Goal: Task Accomplishment & Management: Complete application form

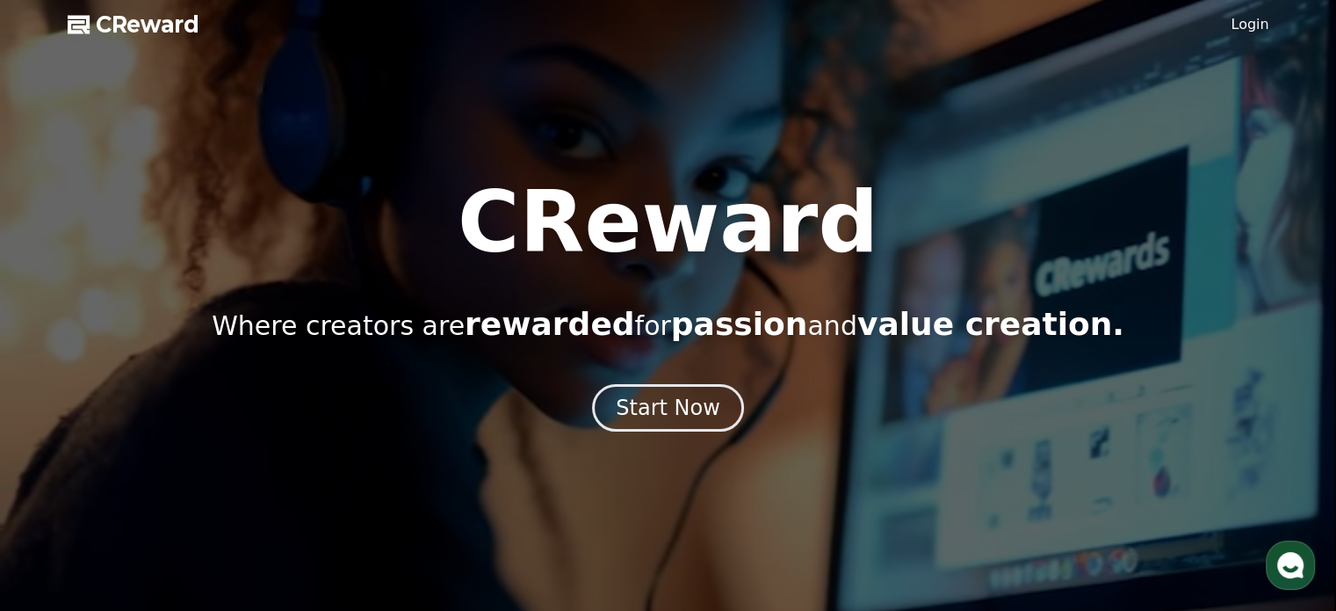
click at [1233, 26] on div at bounding box center [668, 305] width 1336 height 611
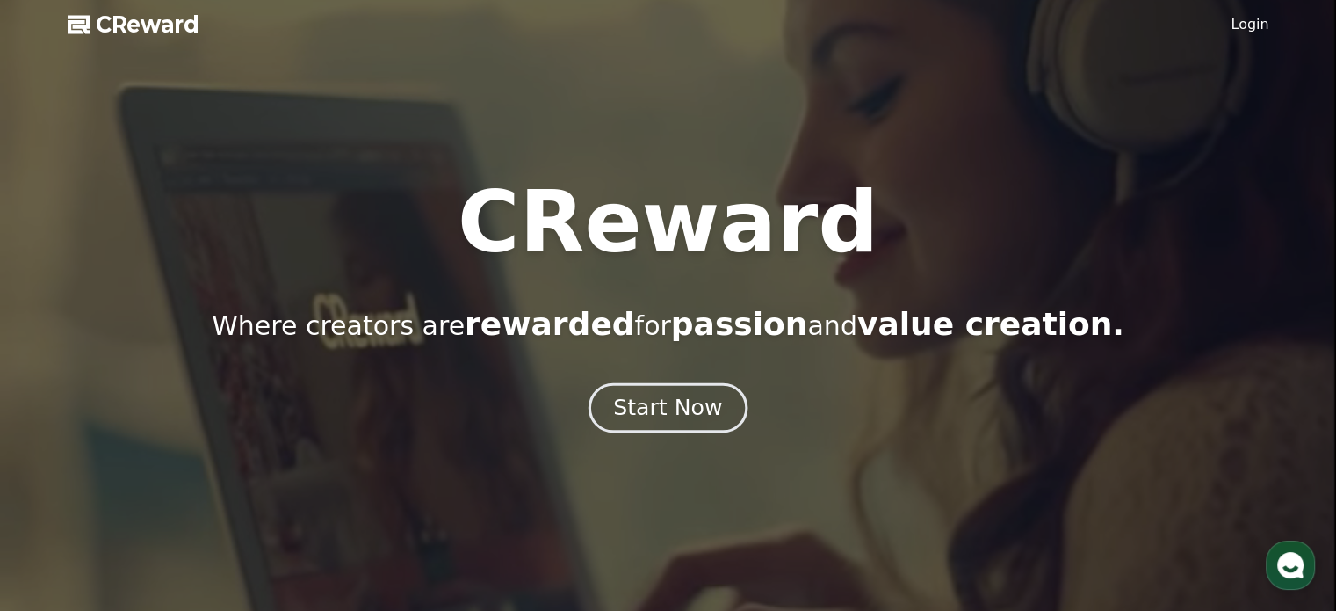
click at [665, 398] on div "Start Now" at bounding box center [667, 408] width 109 height 30
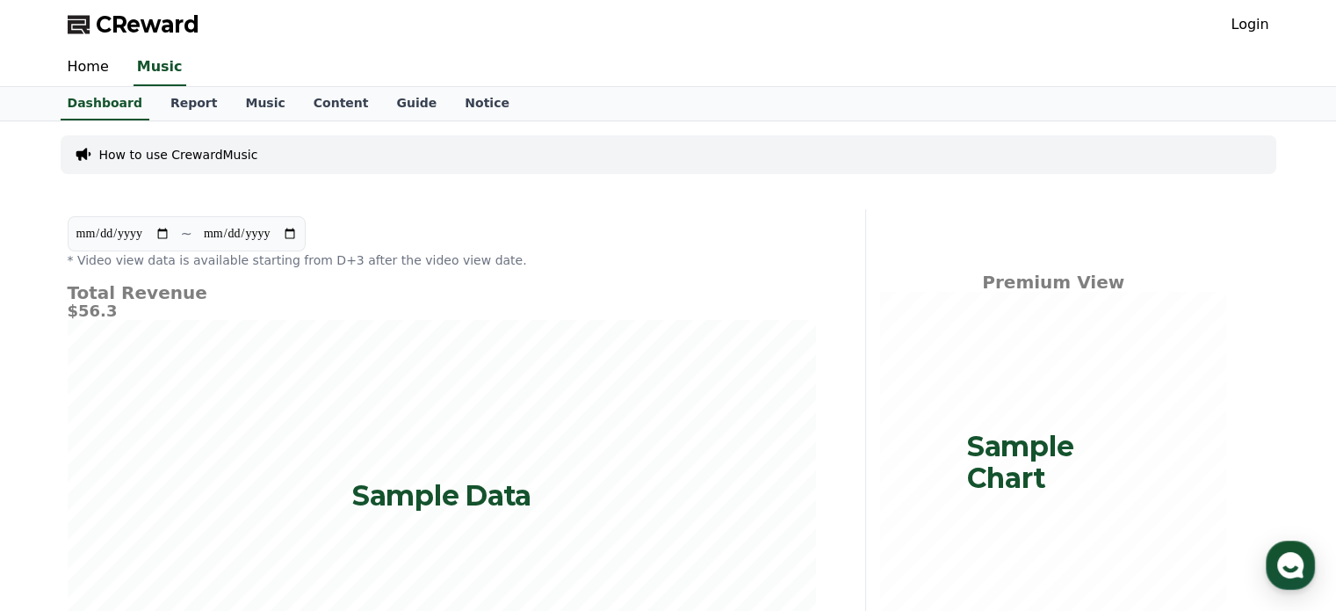
click at [1262, 30] on link "Login" at bounding box center [1250, 24] width 38 height 21
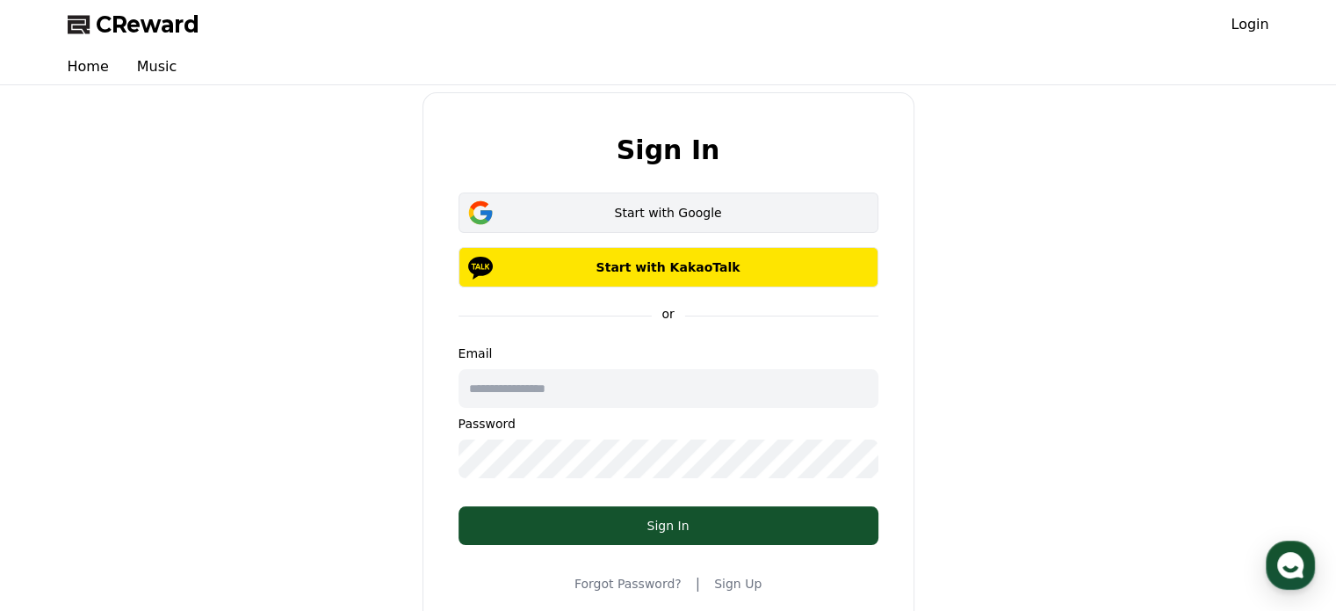
click at [774, 220] on div "Start with Google" at bounding box center [668, 213] width 369 height 18
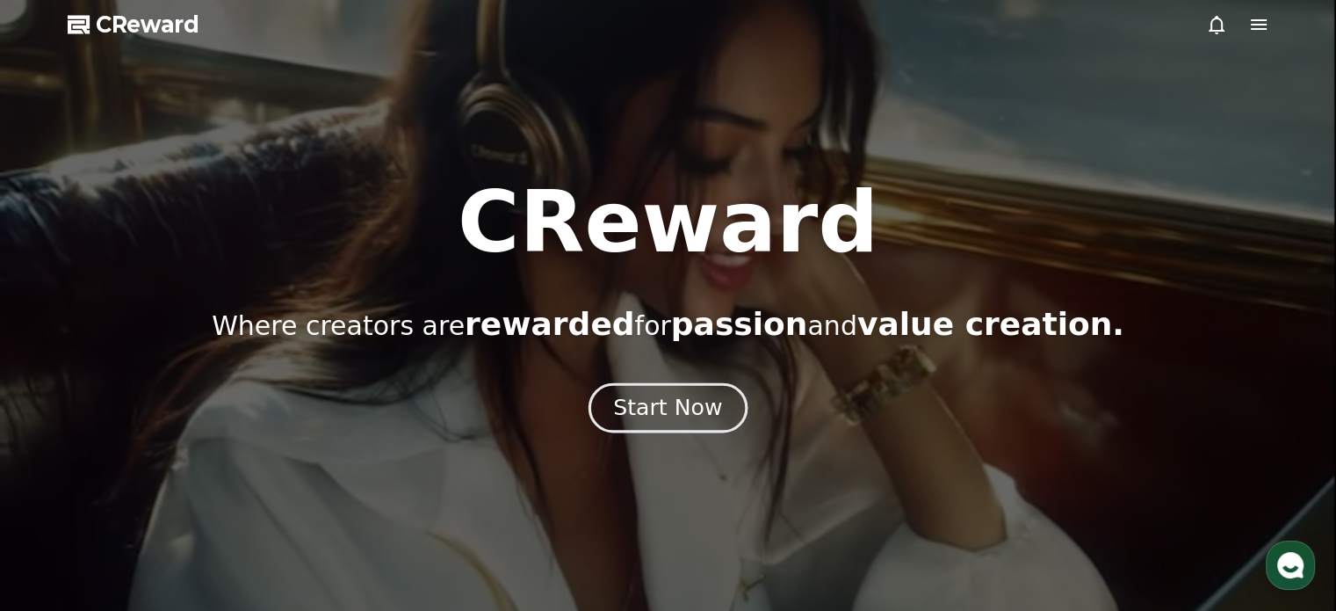
click at [676, 404] on div "Start Now" at bounding box center [667, 408] width 109 height 30
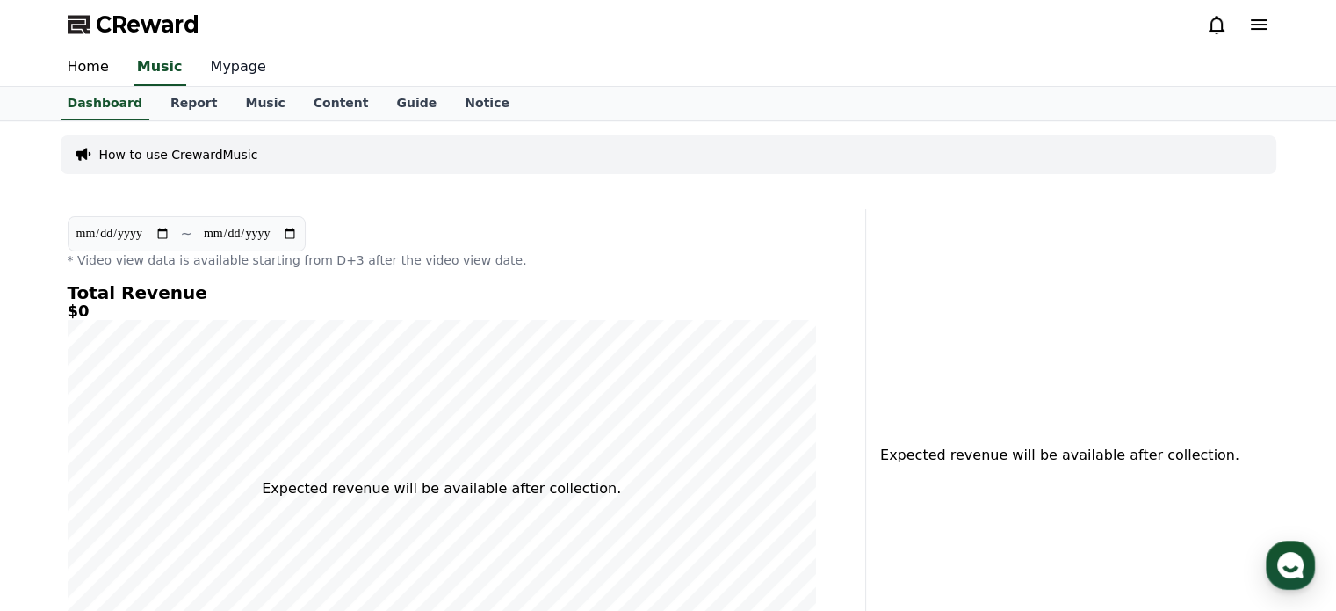
click at [232, 65] on link "Mypage" at bounding box center [238, 67] width 83 height 37
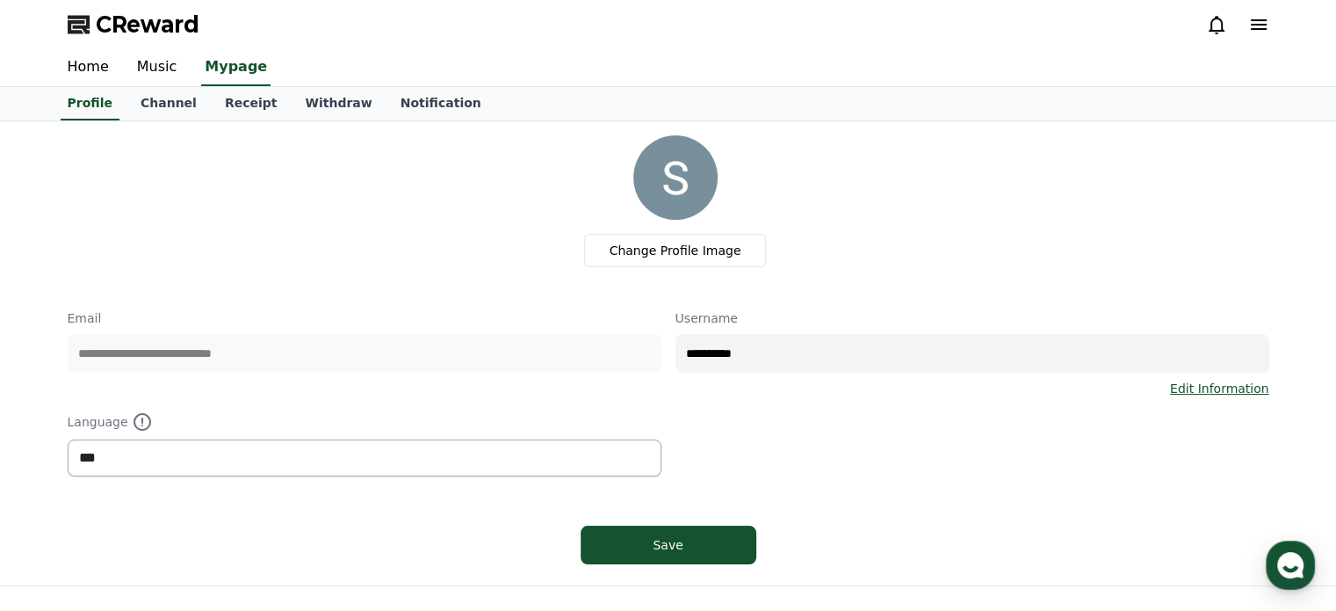
click at [151, 444] on select "*** ******* ***" at bounding box center [365, 457] width 594 height 37
select select "**********"
click at [68, 439] on select "*** ******* ***" at bounding box center [365, 457] width 594 height 37
click at [664, 529] on button "Save" at bounding box center [669, 544] width 176 height 39
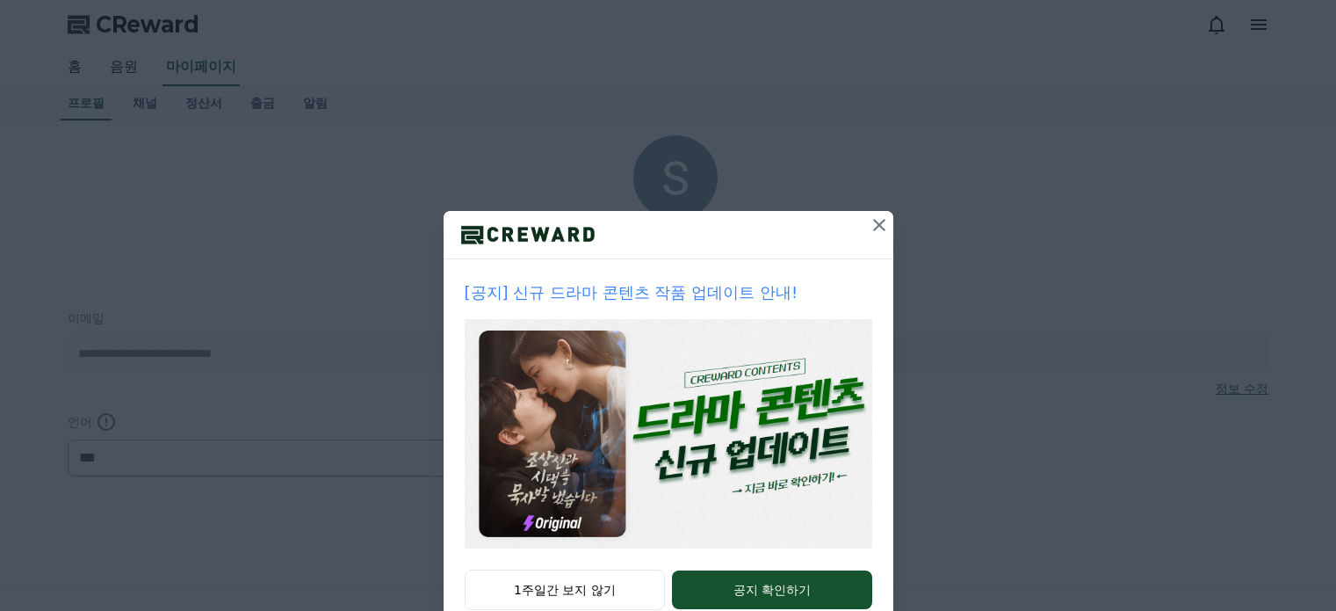
select select "**********"
click at [869, 227] on icon at bounding box center [879, 224] width 21 height 21
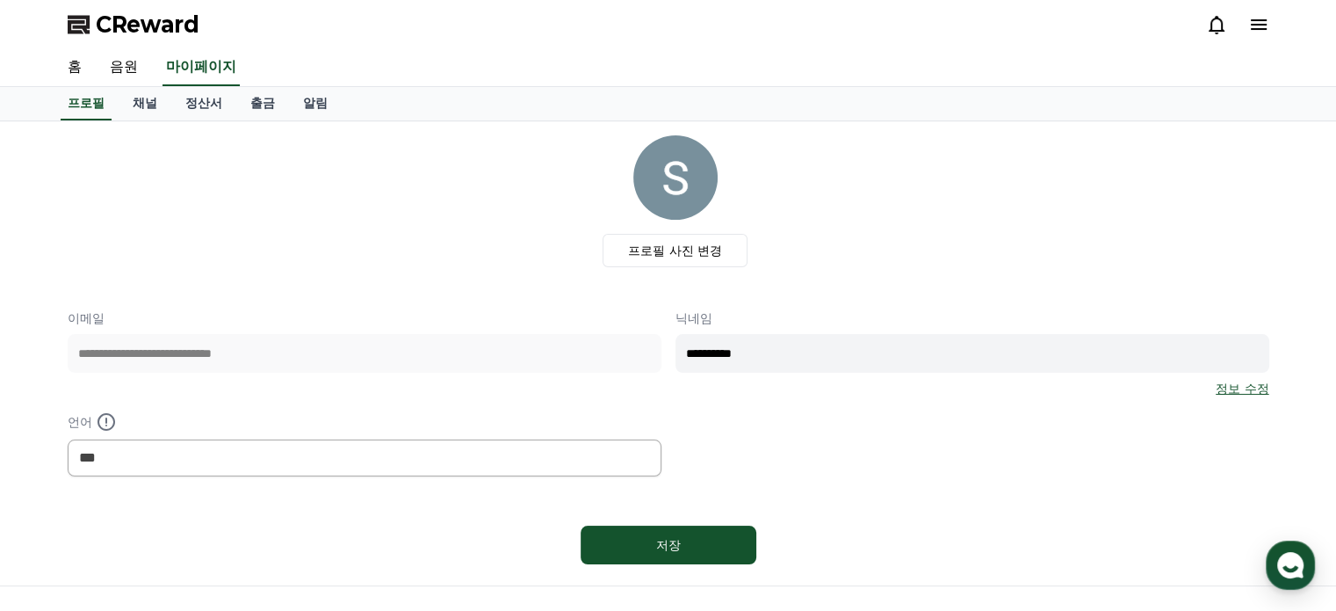
click at [46, 76] on div "홈 음원 마이페이지" at bounding box center [668, 68] width 1336 height 38
click at [61, 73] on link "홈" at bounding box center [75, 67] width 42 height 37
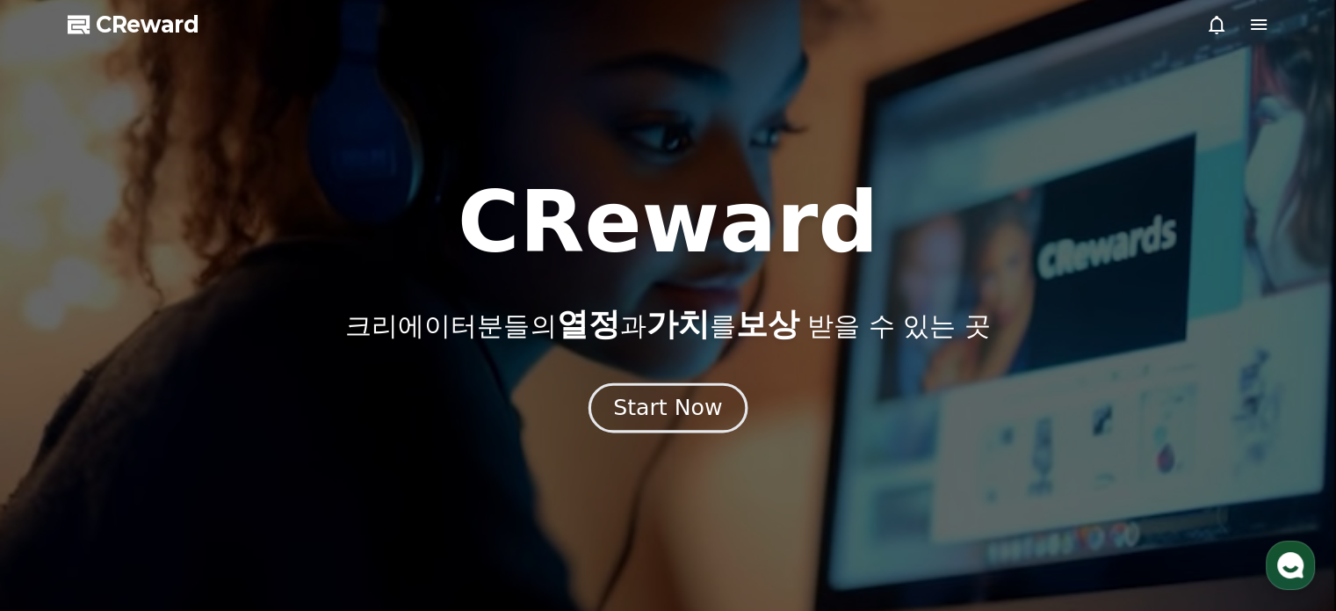
click at [694, 409] on div "Start Now" at bounding box center [667, 408] width 109 height 30
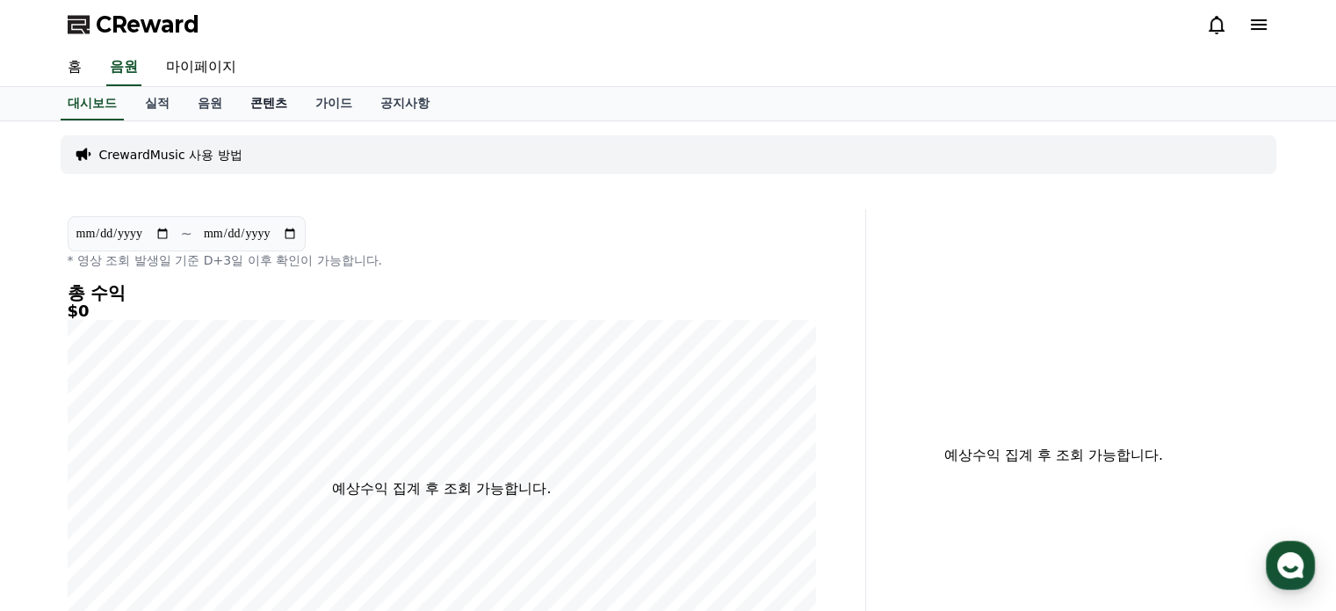
click at [246, 101] on link "콘텐츠" at bounding box center [268, 103] width 65 height 33
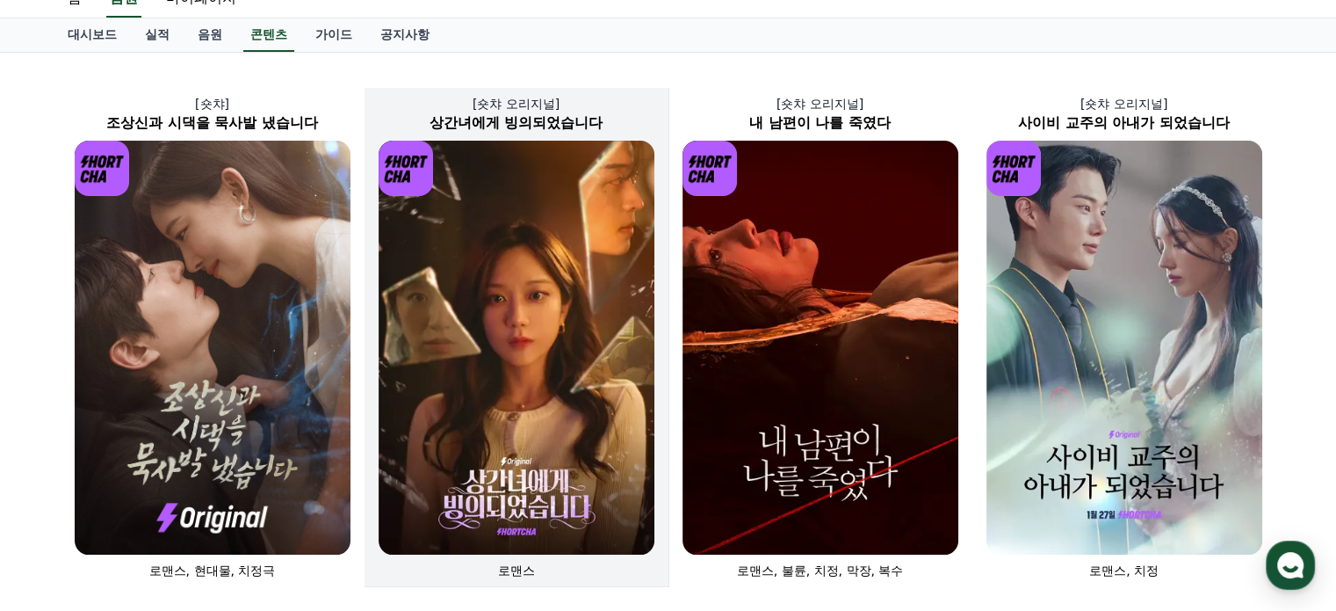
scroll to position [88, 0]
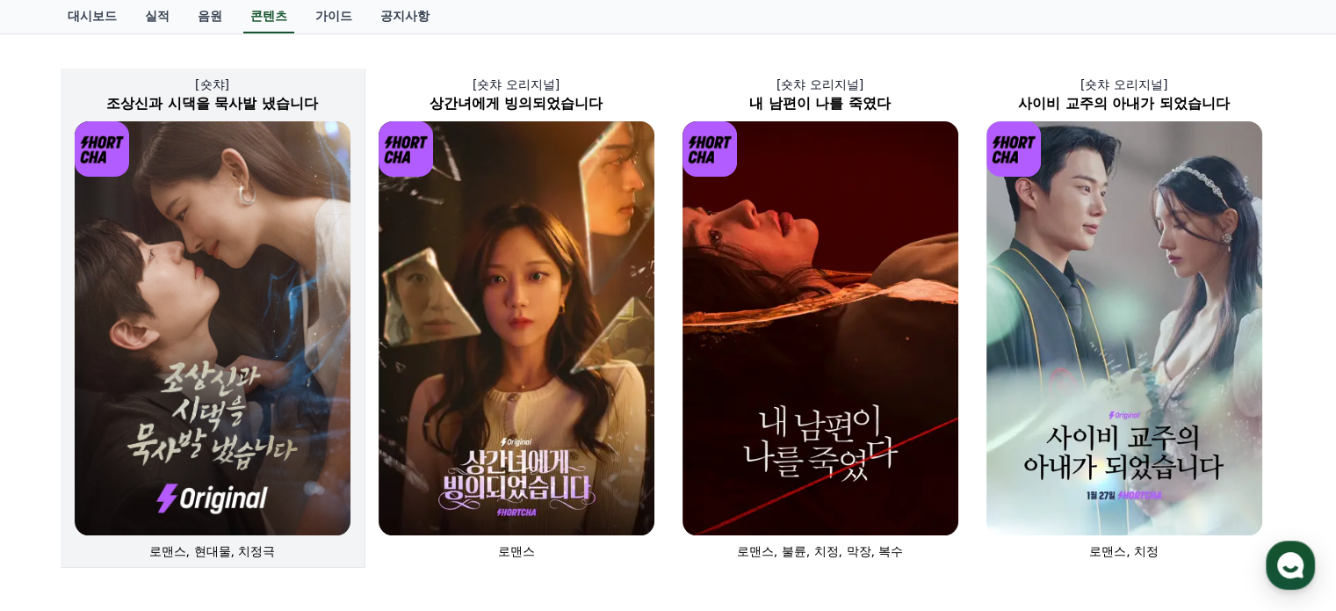
click at [190, 207] on img at bounding box center [213, 328] width 276 height 414
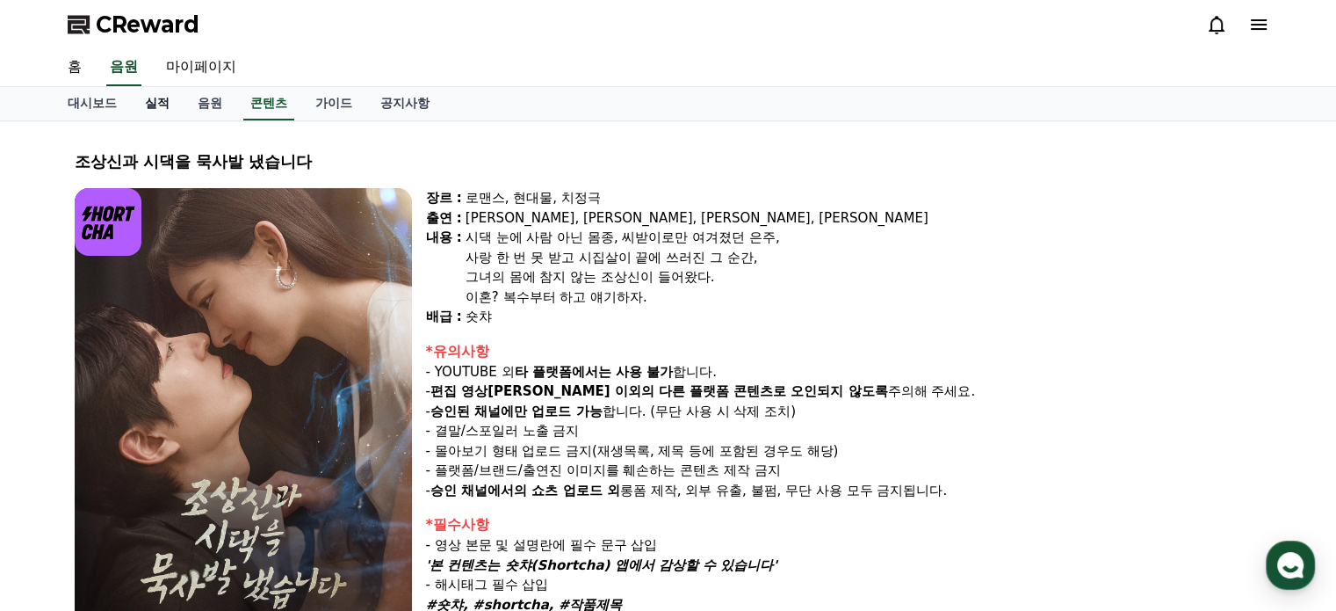
click at [158, 97] on link "실적" at bounding box center [157, 103] width 53 height 33
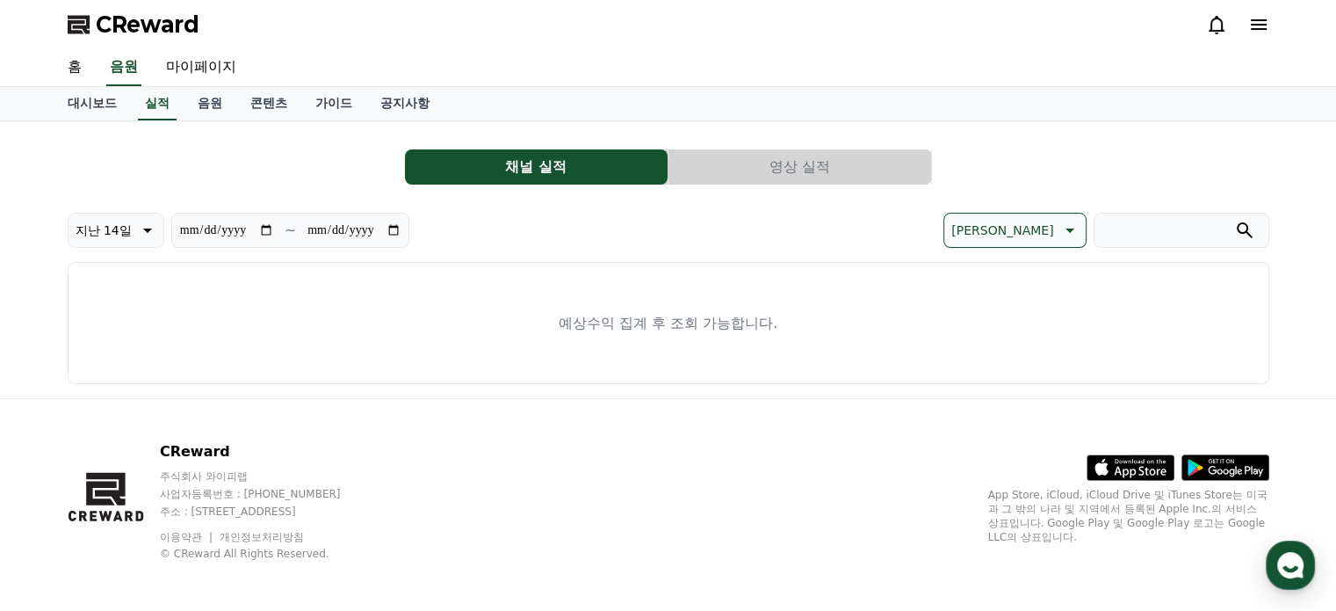
click at [757, 154] on button "영상 실적" at bounding box center [800, 166] width 263 height 35
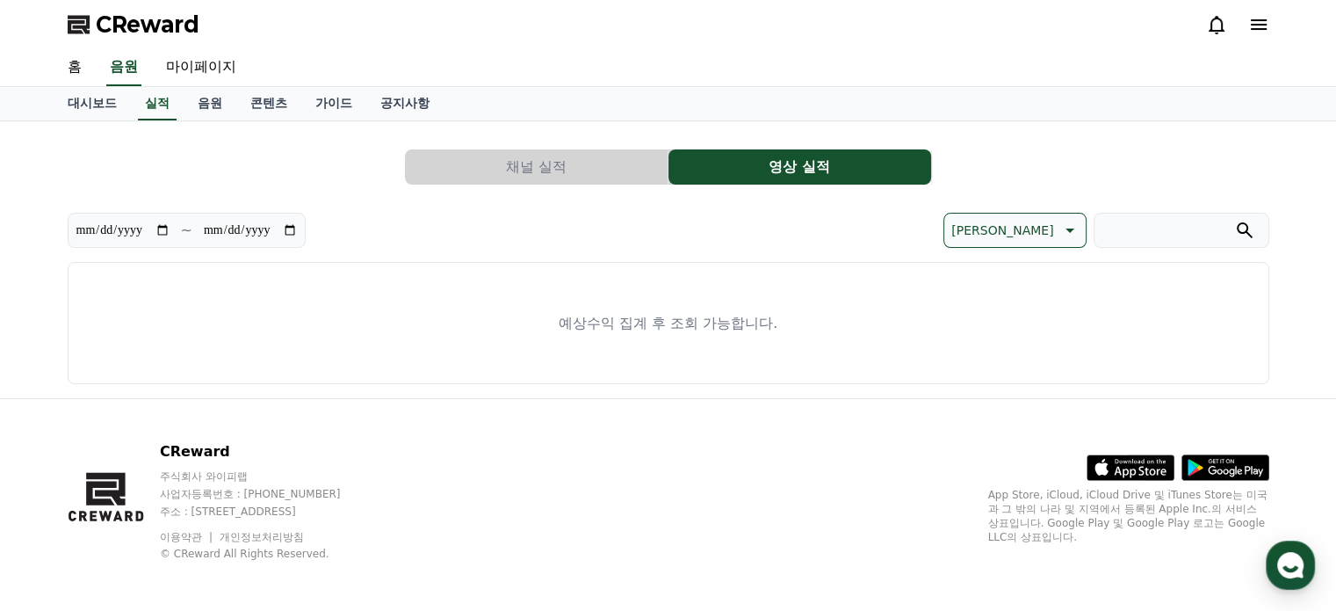
click at [534, 157] on button "채널 실적" at bounding box center [536, 166] width 263 height 35
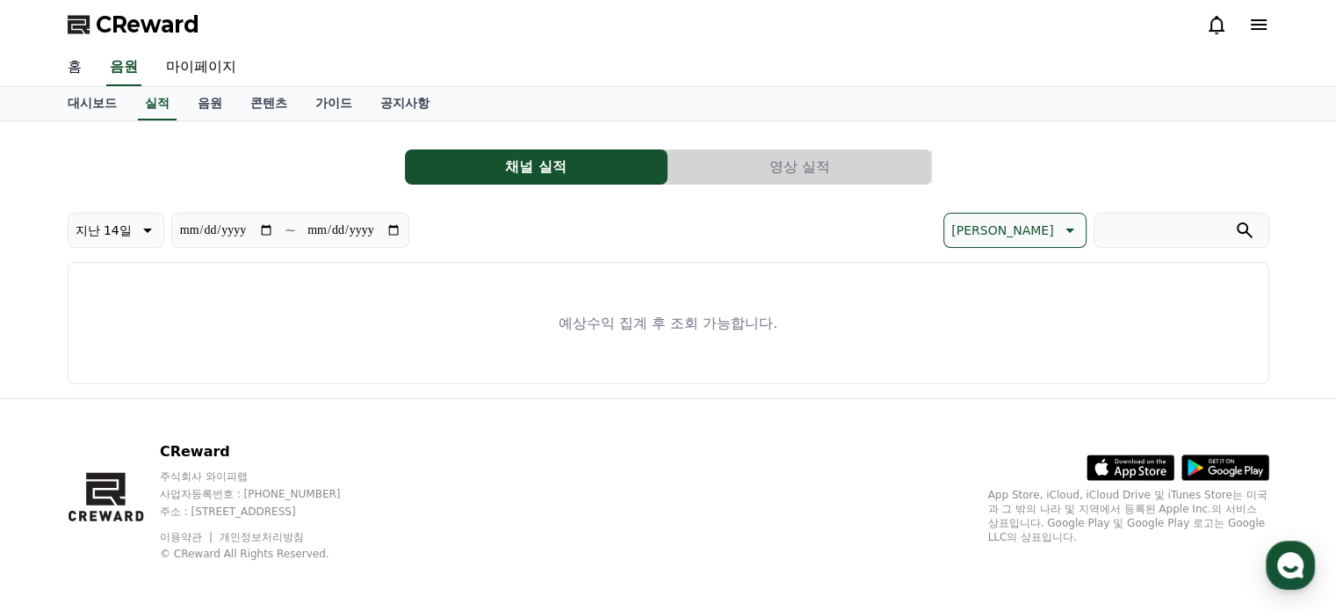
click at [70, 69] on link "홈" at bounding box center [75, 67] width 42 height 37
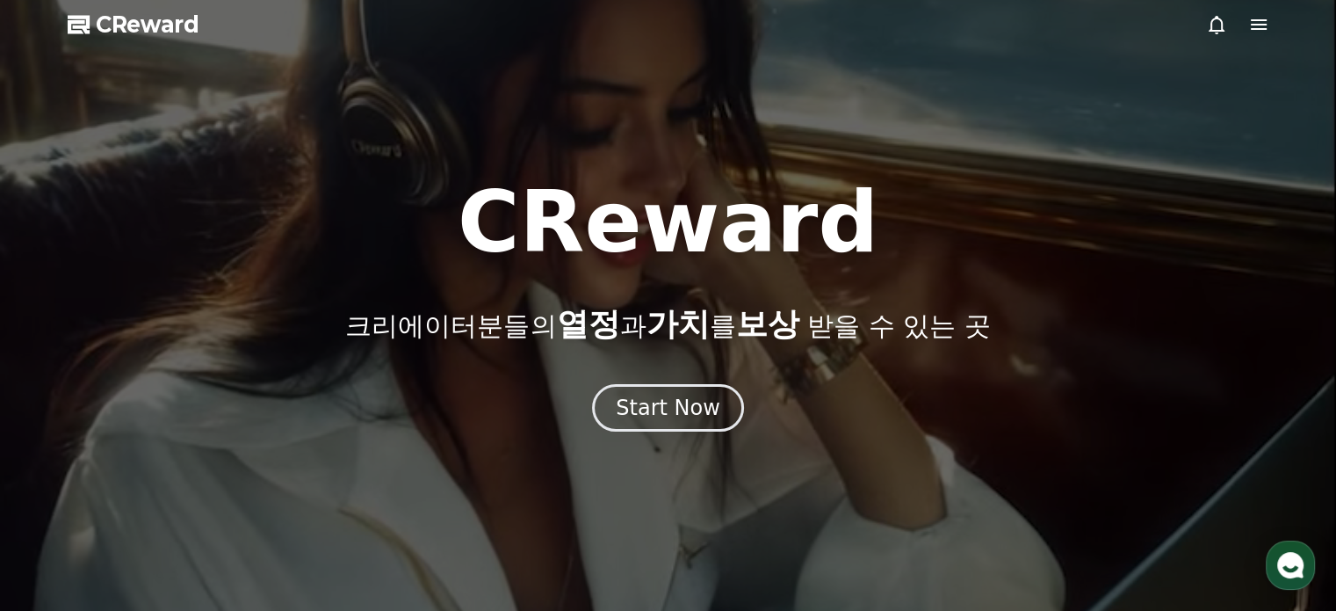
drag, startPoint x: 1257, startPoint y: 2, endPoint x: 1257, endPoint y: 13, distance: 11.4
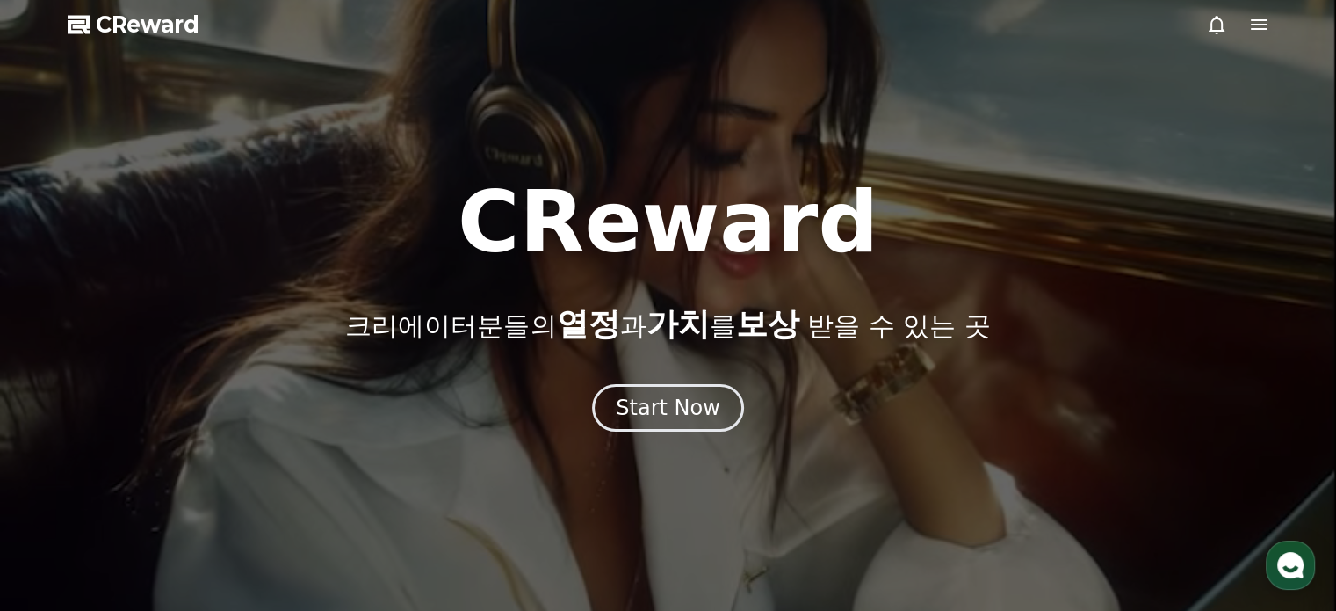
click at [1257, 3] on div at bounding box center [668, 305] width 1336 height 611
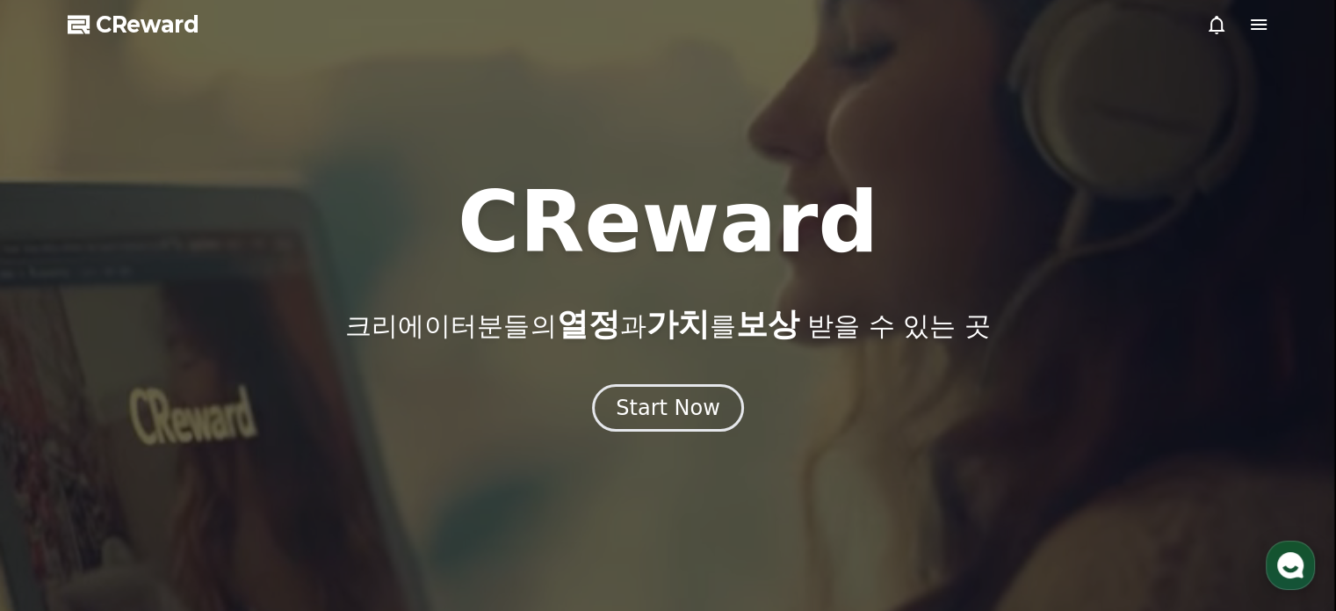
click at [1256, 18] on icon at bounding box center [1258, 24] width 21 height 21
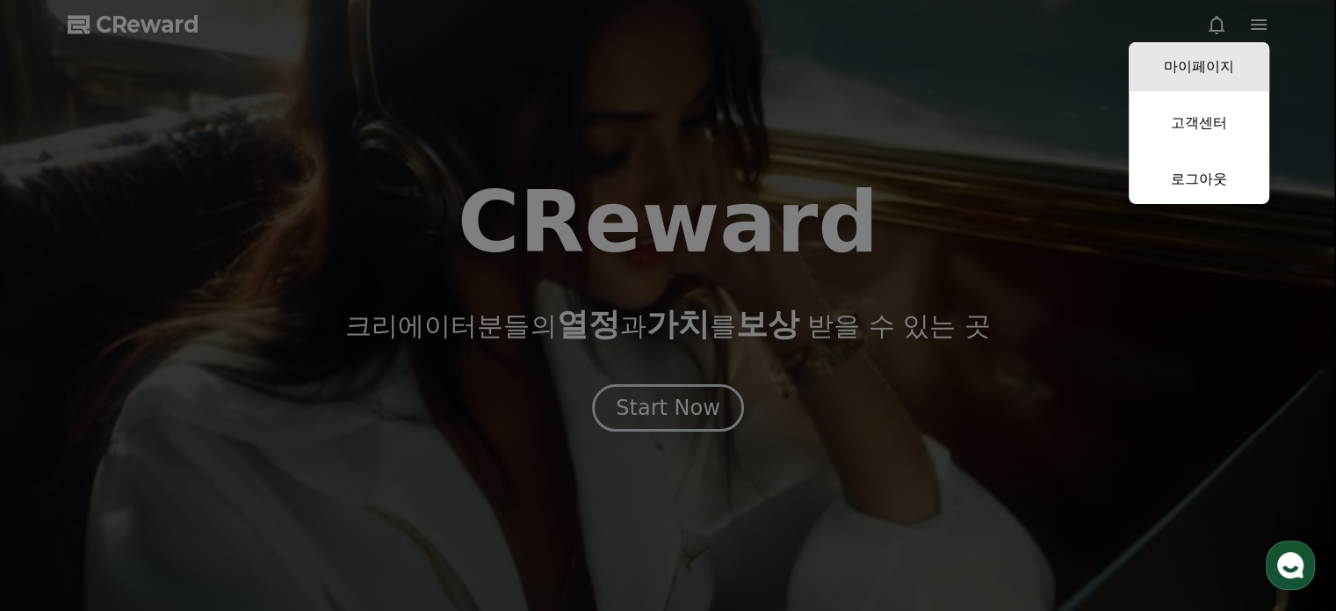
click at [1230, 75] on link "마이페이지" at bounding box center [1199, 66] width 141 height 49
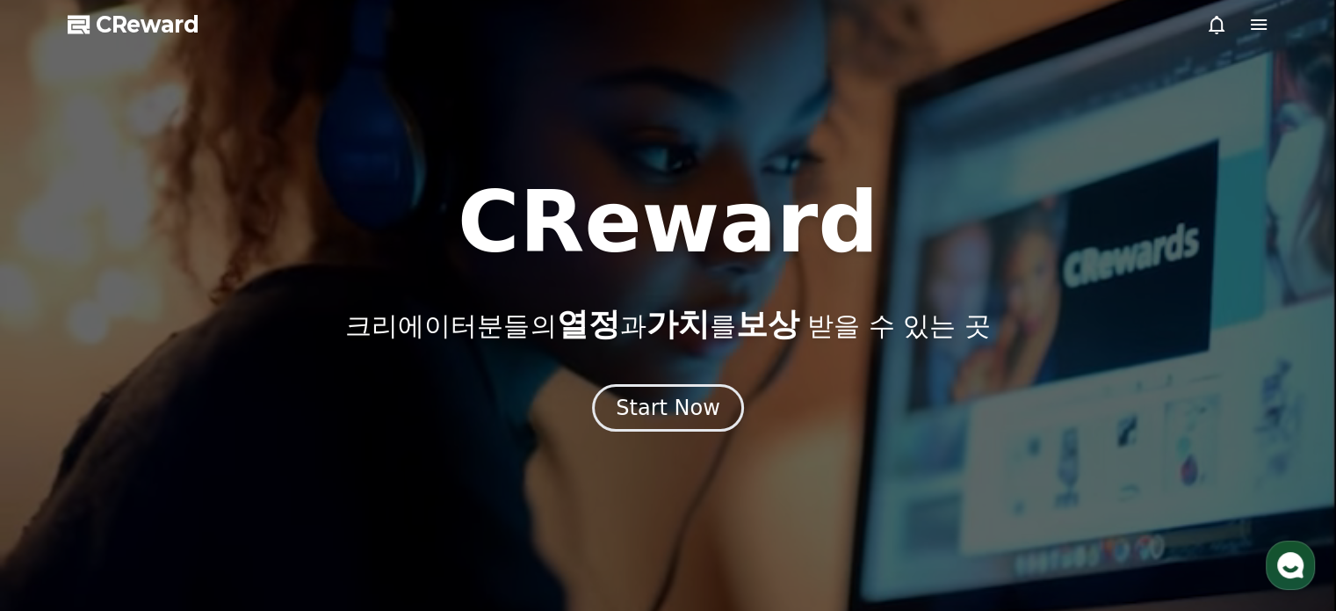
select select "**********"
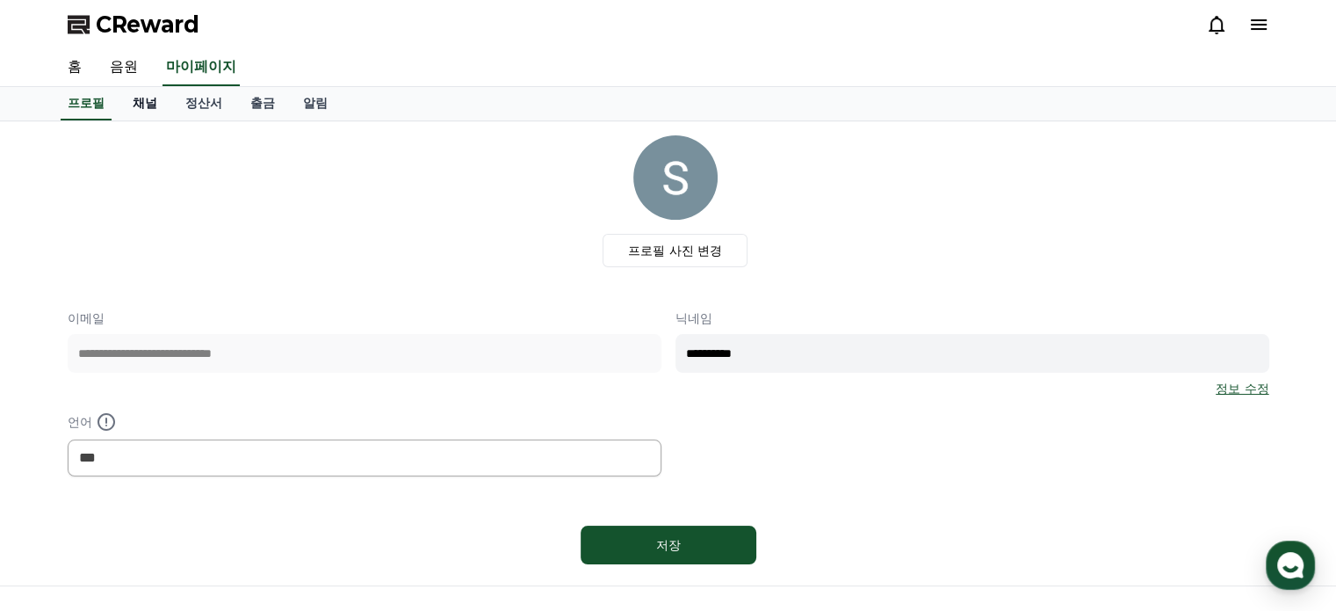
click at [130, 103] on link "채널" at bounding box center [145, 103] width 53 height 33
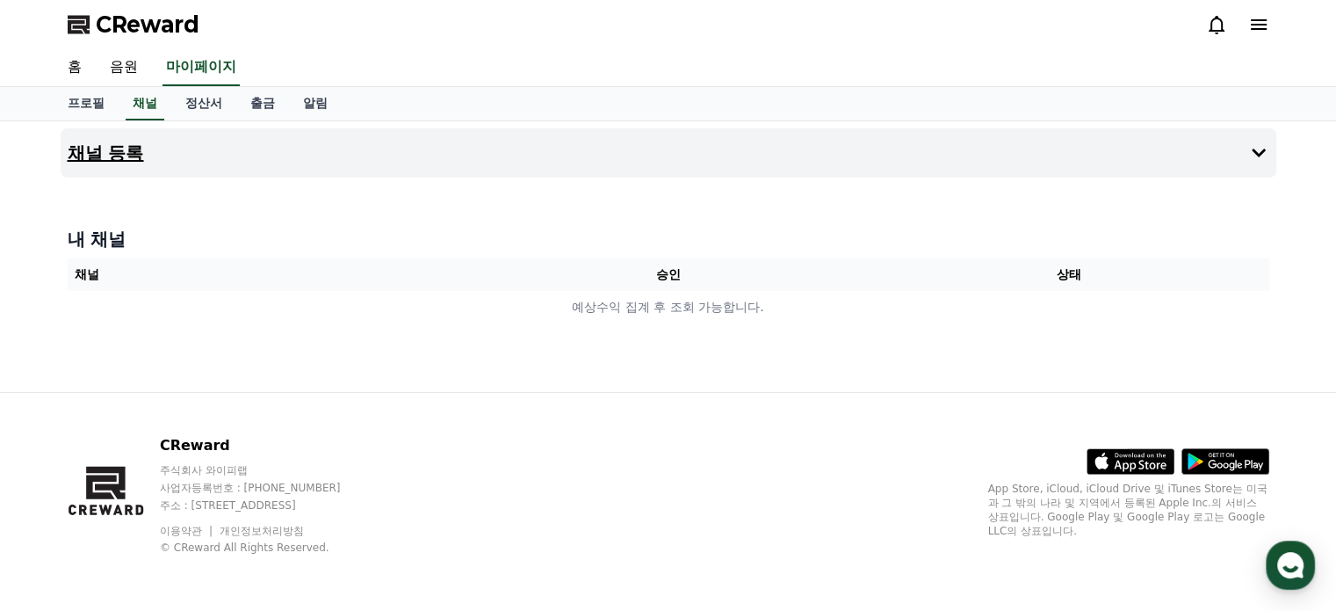
click at [111, 151] on h4 "채널 등록" at bounding box center [106, 152] width 76 height 19
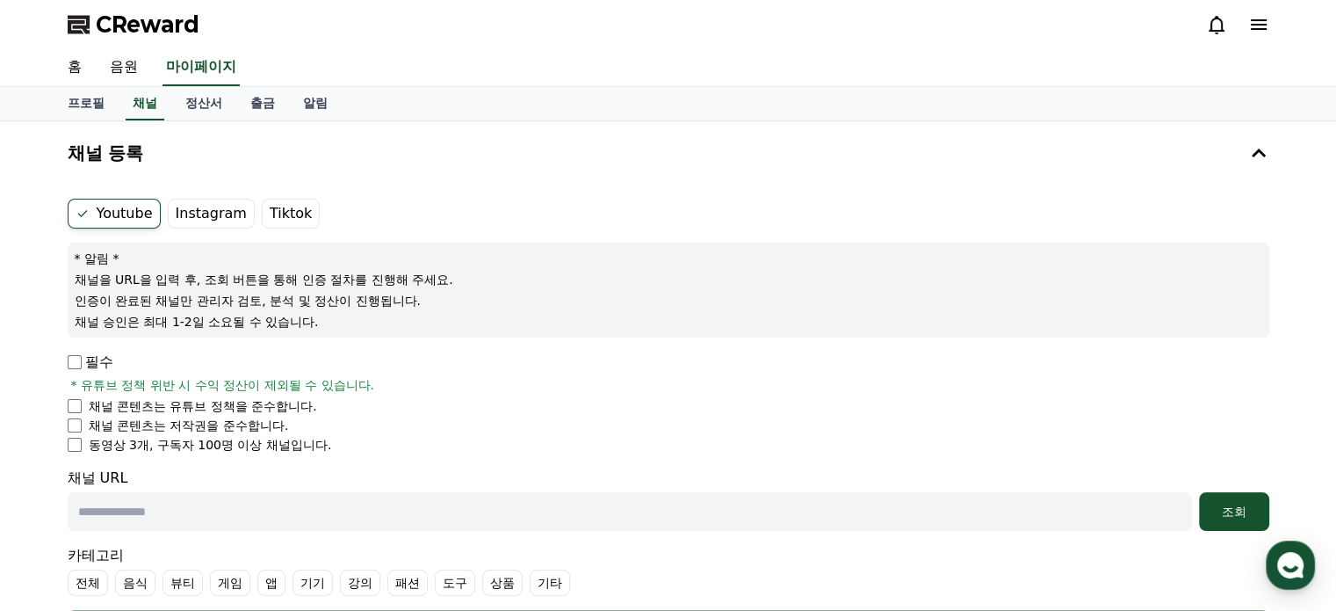
click at [74, 416] on li "채널 콘텐츠는 저작권을 준수합니다." at bounding box center [669, 425] width 1202 height 18
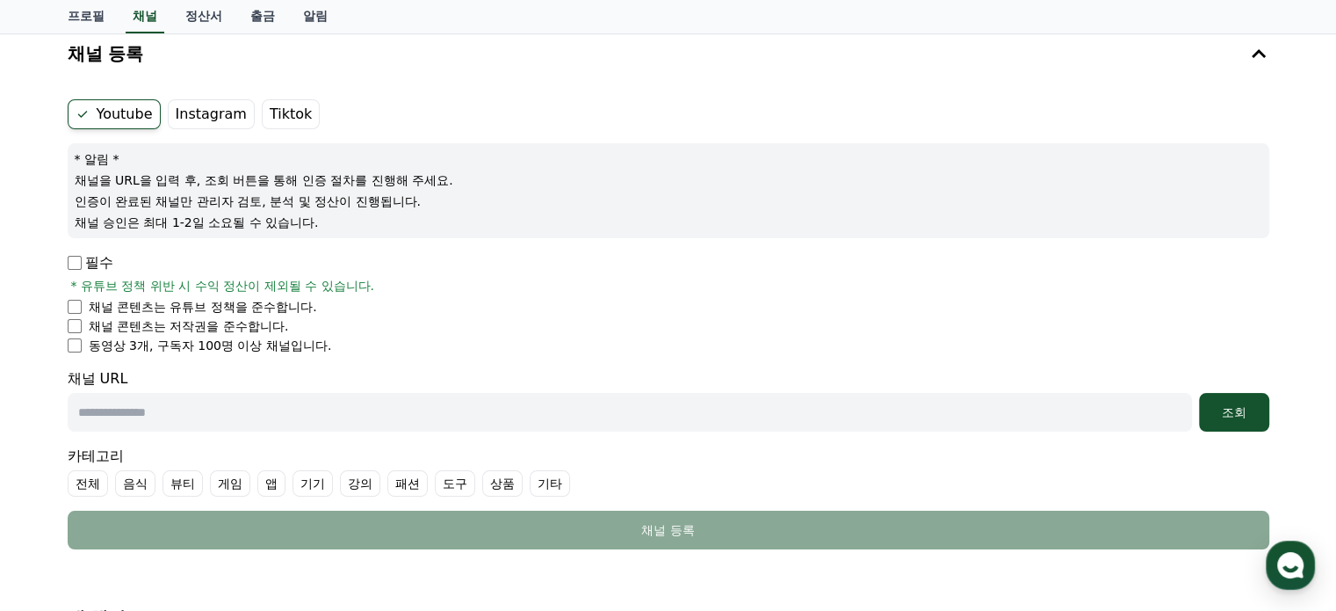
scroll to position [176, 0]
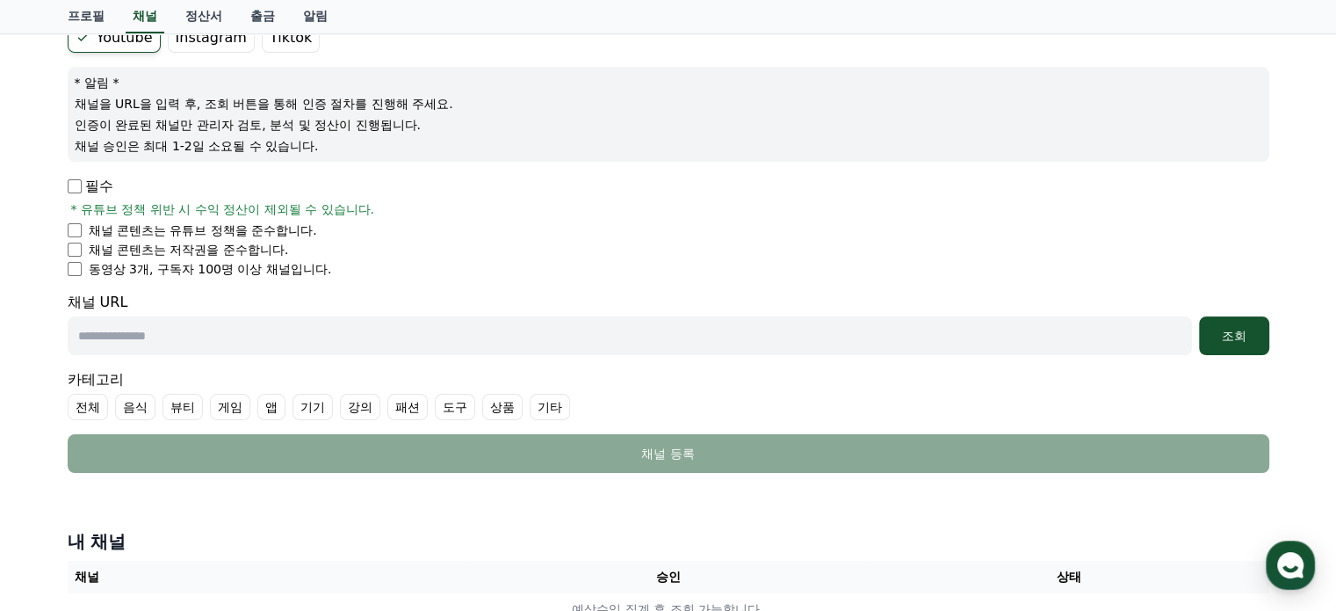
click at [394, 343] on input "text" at bounding box center [630, 335] width 1124 height 39
click at [70, 274] on li "동영상 3개, 구독자 100명 이상 채널입니다." at bounding box center [669, 269] width 1202 height 18
click at [461, 238] on ul "채널 콘텐츠는 유튜브 정책을 준수합니다. 채널 콘텐츠는 저작권을 준수합니다. 동영상 3개, 구독자 100명 이상 채널입니다." at bounding box center [669, 249] width 1202 height 56
click at [235, 336] on input "text" at bounding box center [630, 335] width 1124 height 39
paste input "**********"
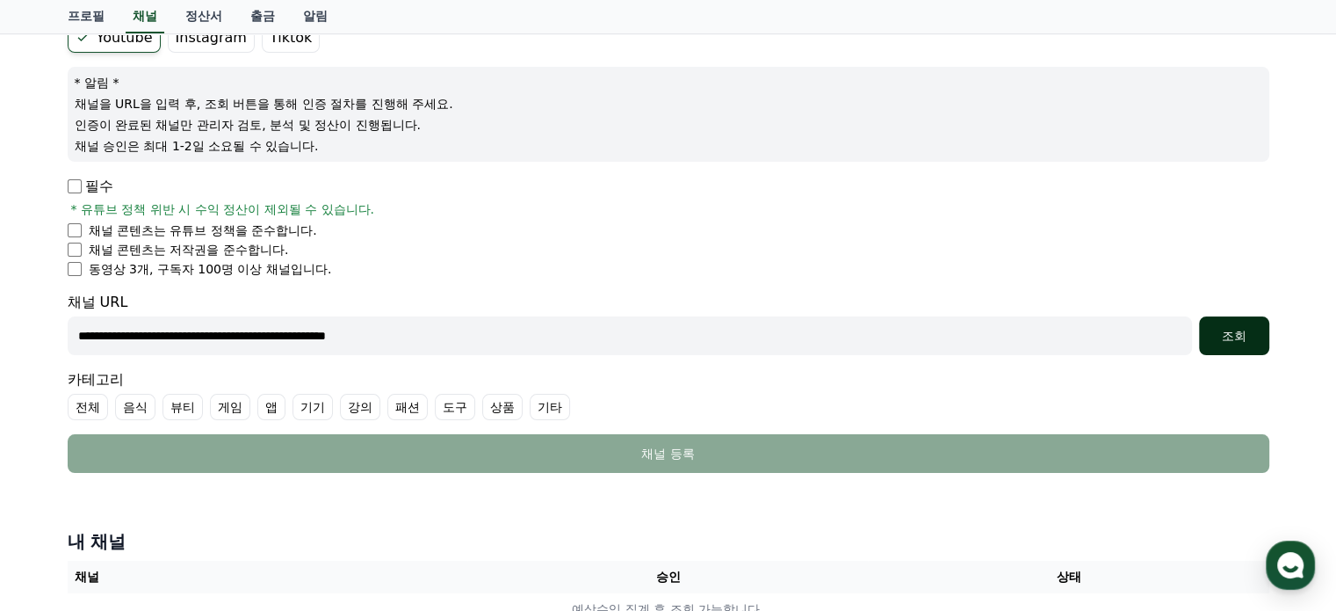
type input "**********"
click at [1219, 329] on div "조회" at bounding box center [1234, 336] width 56 height 18
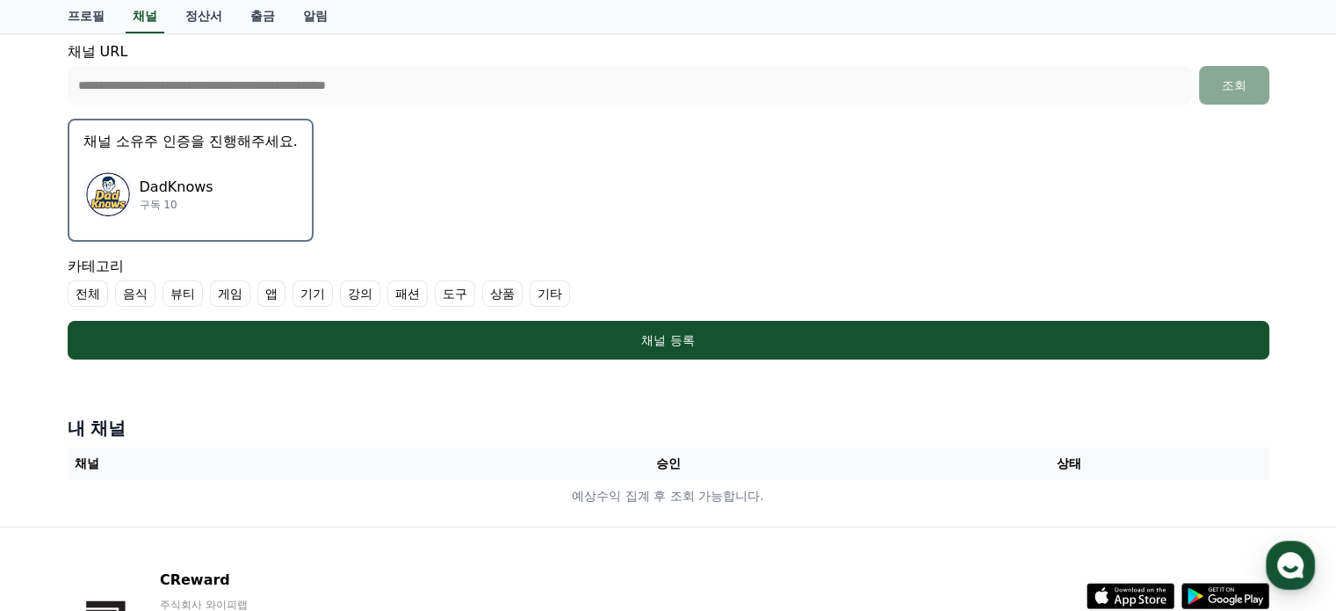
scroll to position [439, 0]
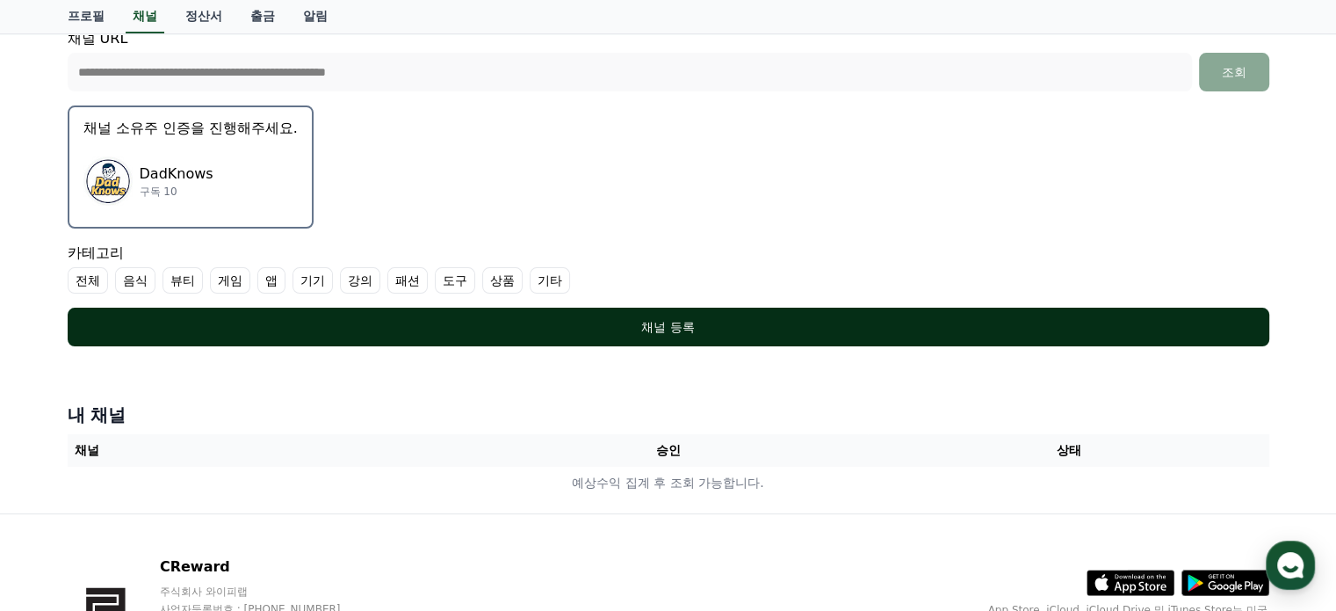
click at [575, 328] on div "채널 등록" at bounding box center [669, 327] width 1132 height 18
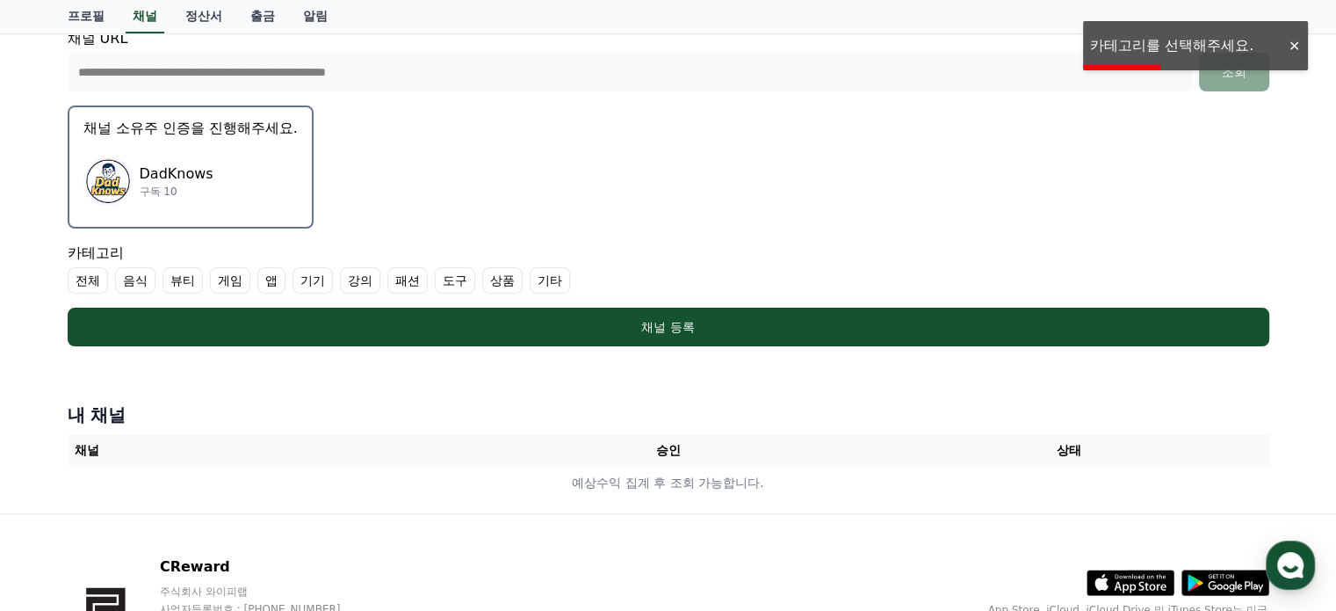
click at [530, 277] on label "기타" at bounding box center [550, 280] width 40 height 26
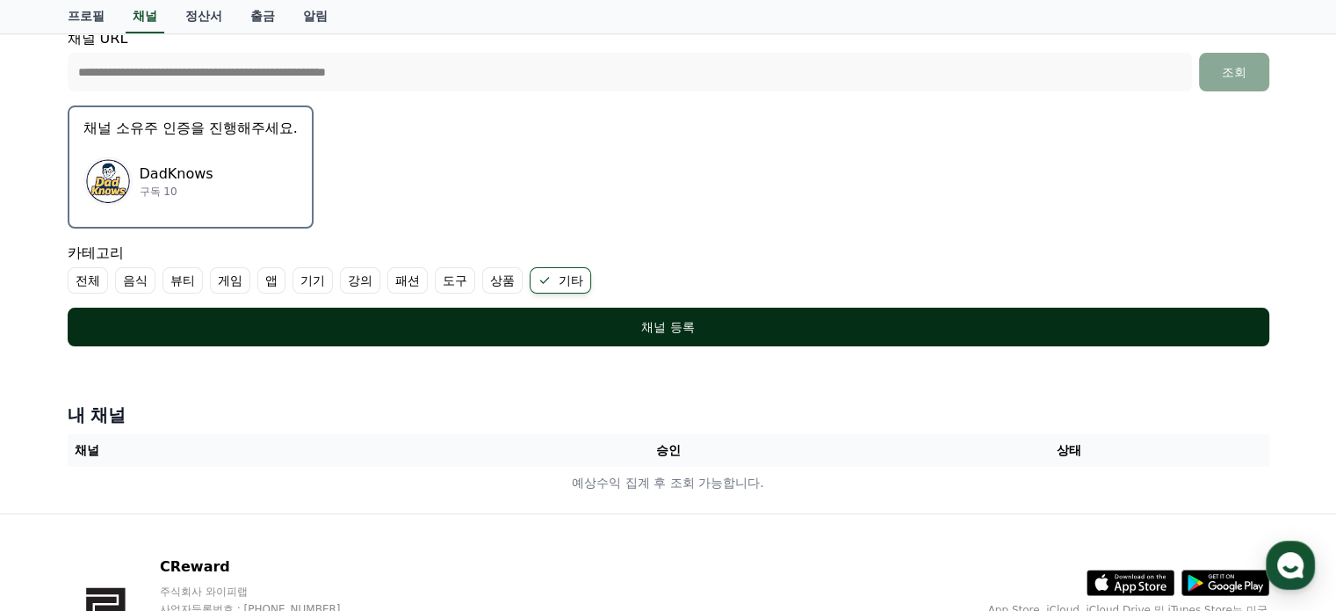
click at [678, 329] on div "채널 등록" at bounding box center [669, 327] width 1132 height 18
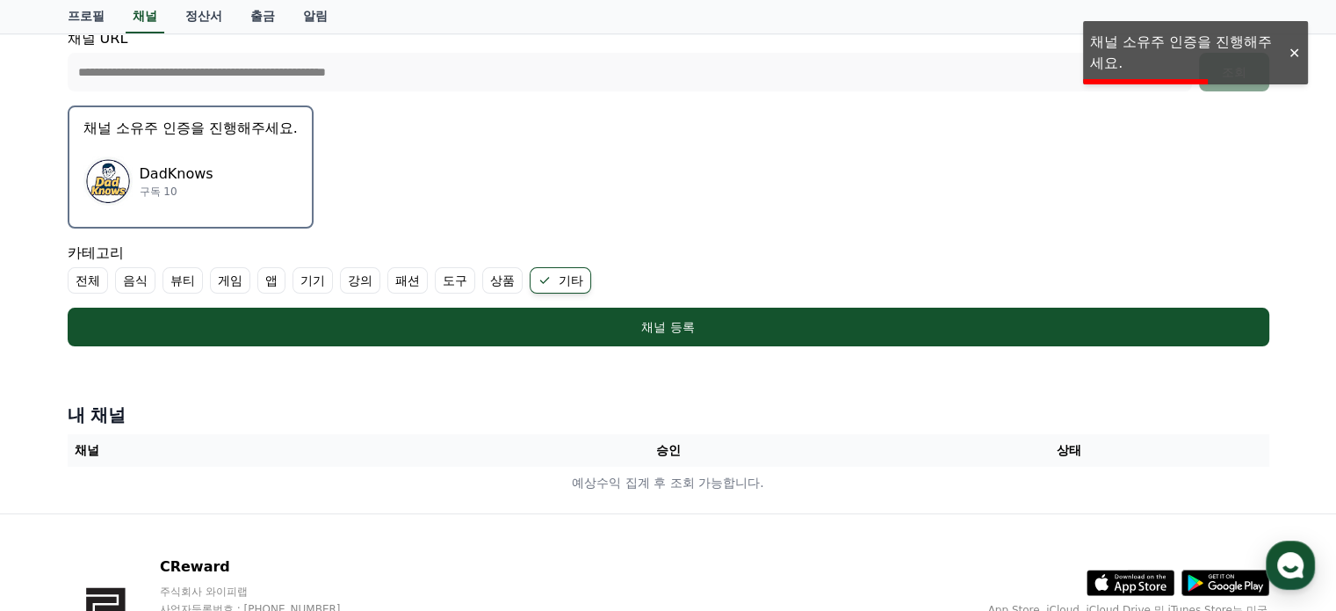
click at [179, 152] on div "DadKnows 구독 10" at bounding box center [190, 181] width 214 height 70
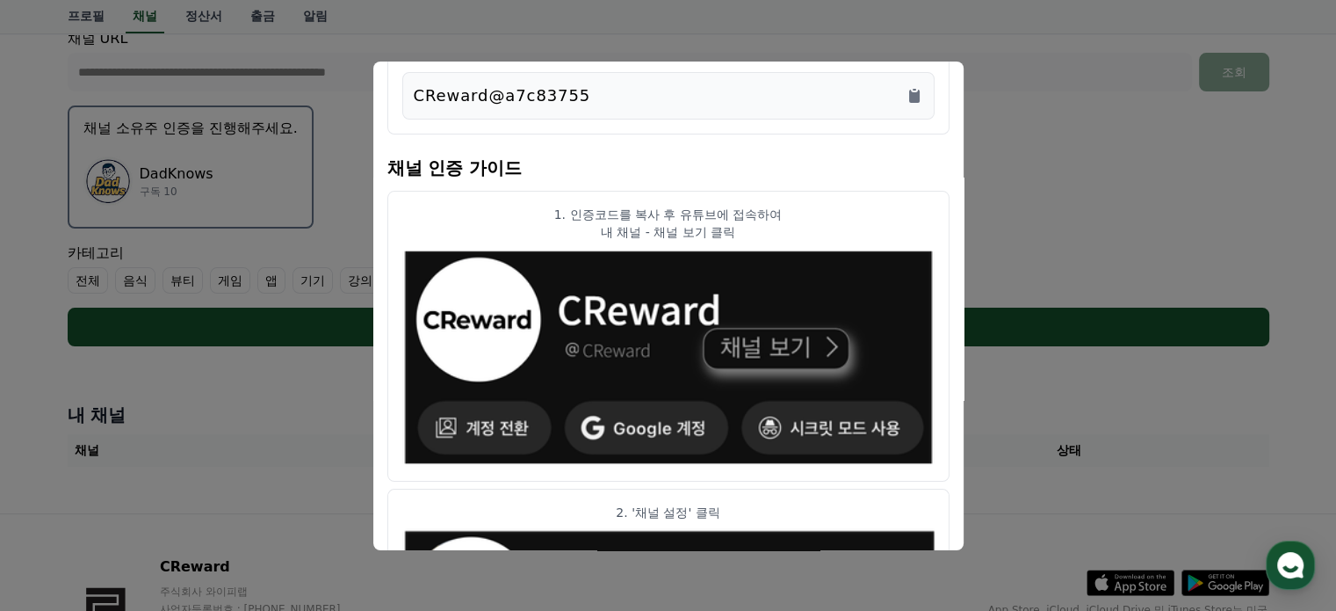
scroll to position [0, 0]
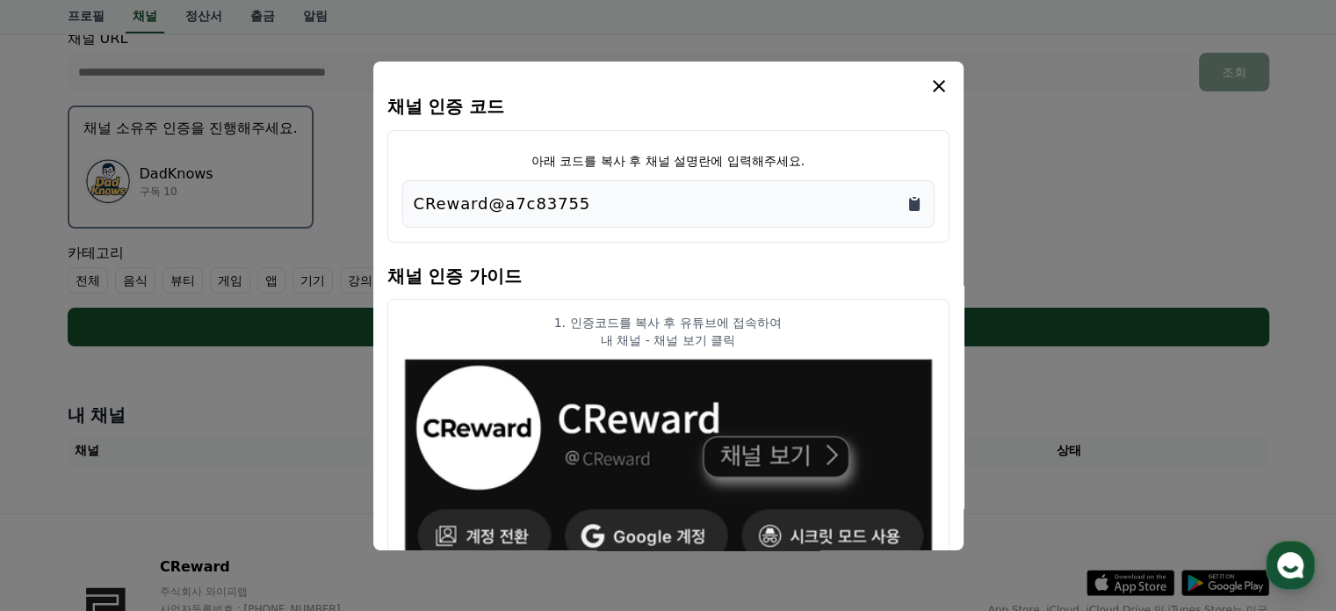
click at [915, 199] on icon "Copy to clipboard" at bounding box center [914, 204] width 11 height 13
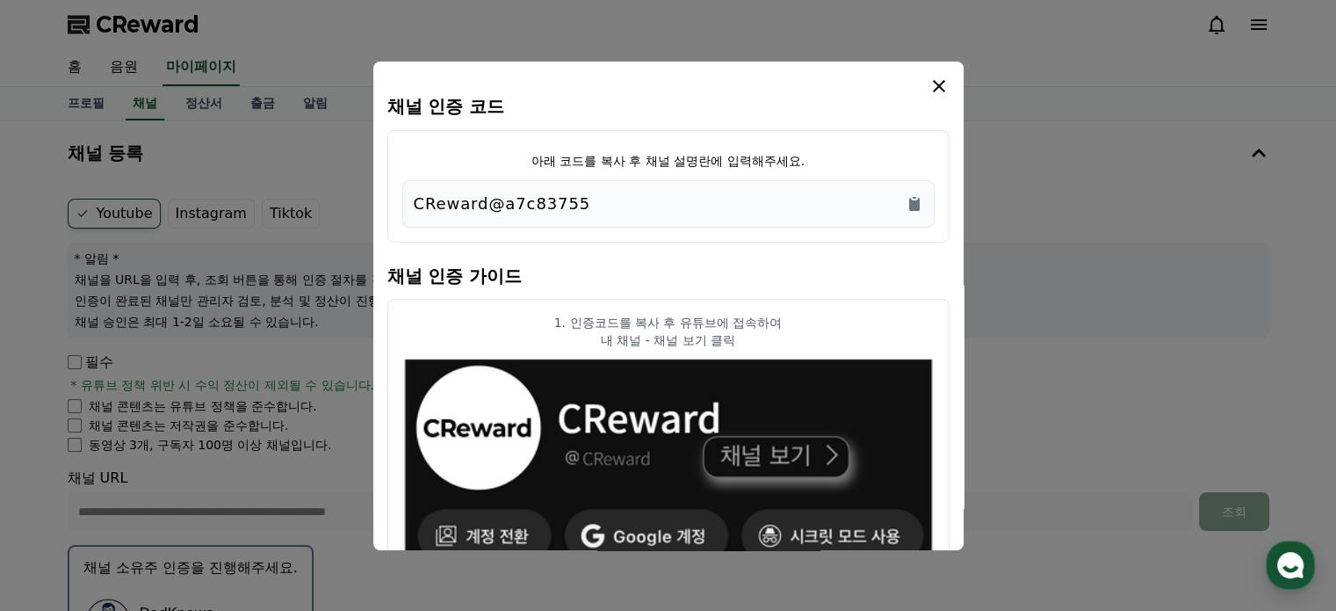
click at [944, 92] on icon "modal" at bounding box center [939, 86] width 21 height 21
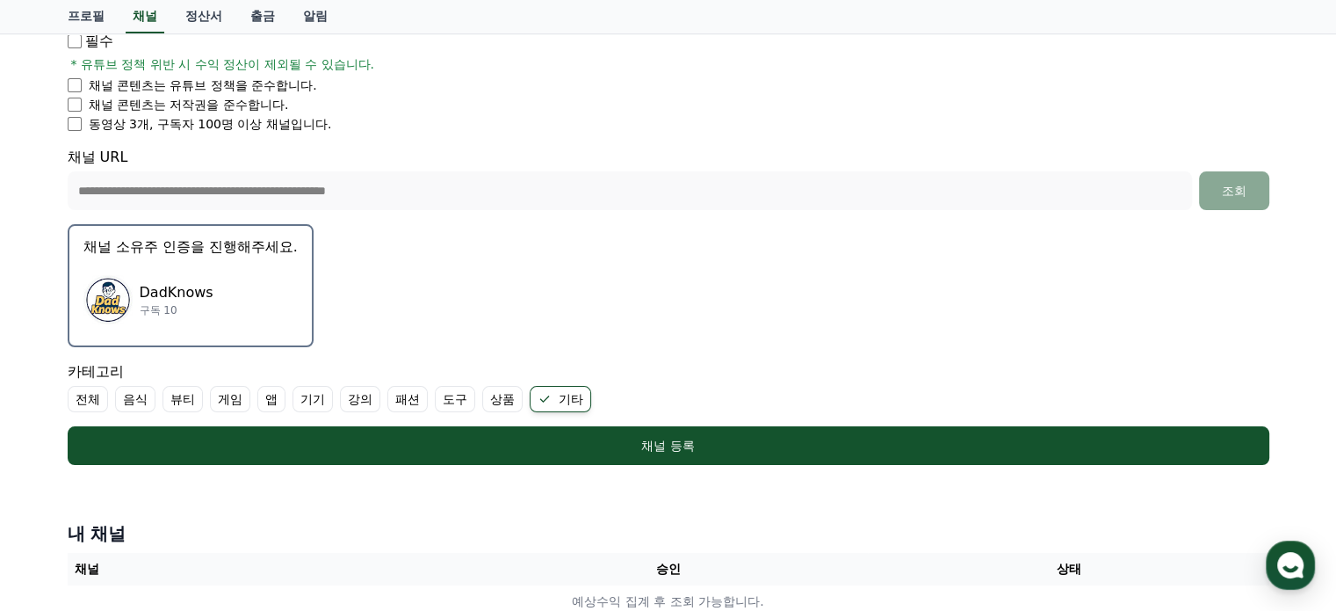
scroll to position [351, 0]
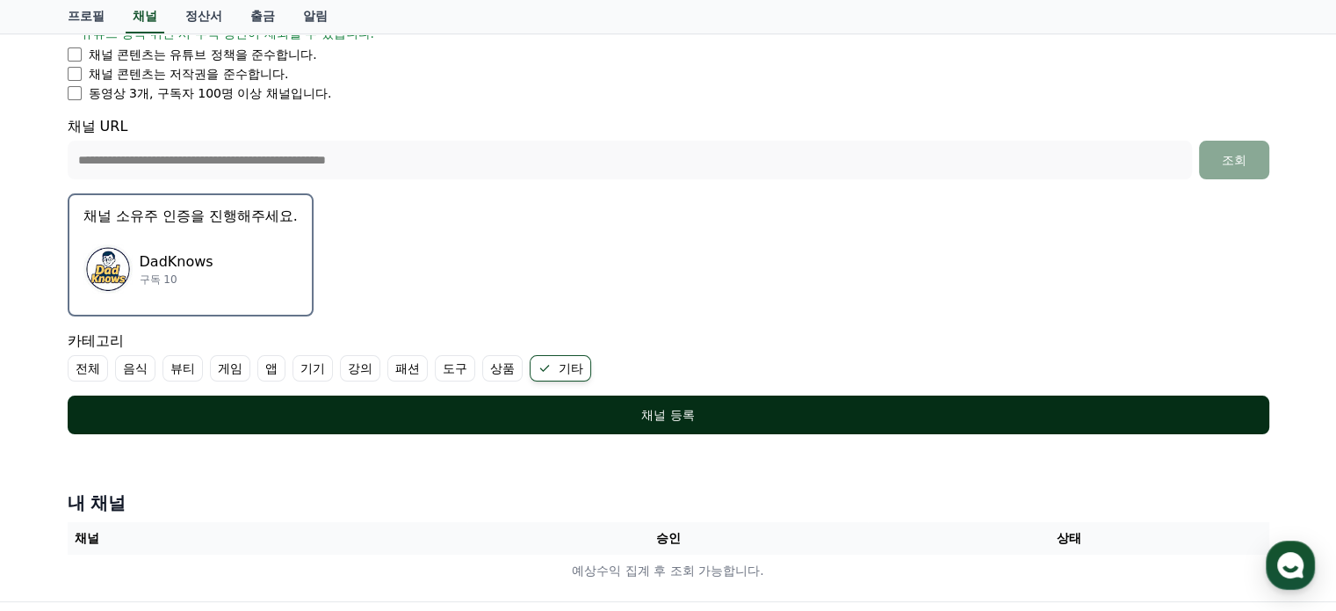
click at [602, 419] on div "채널 등록" at bounding box center [669, 415] width 1132 height 18
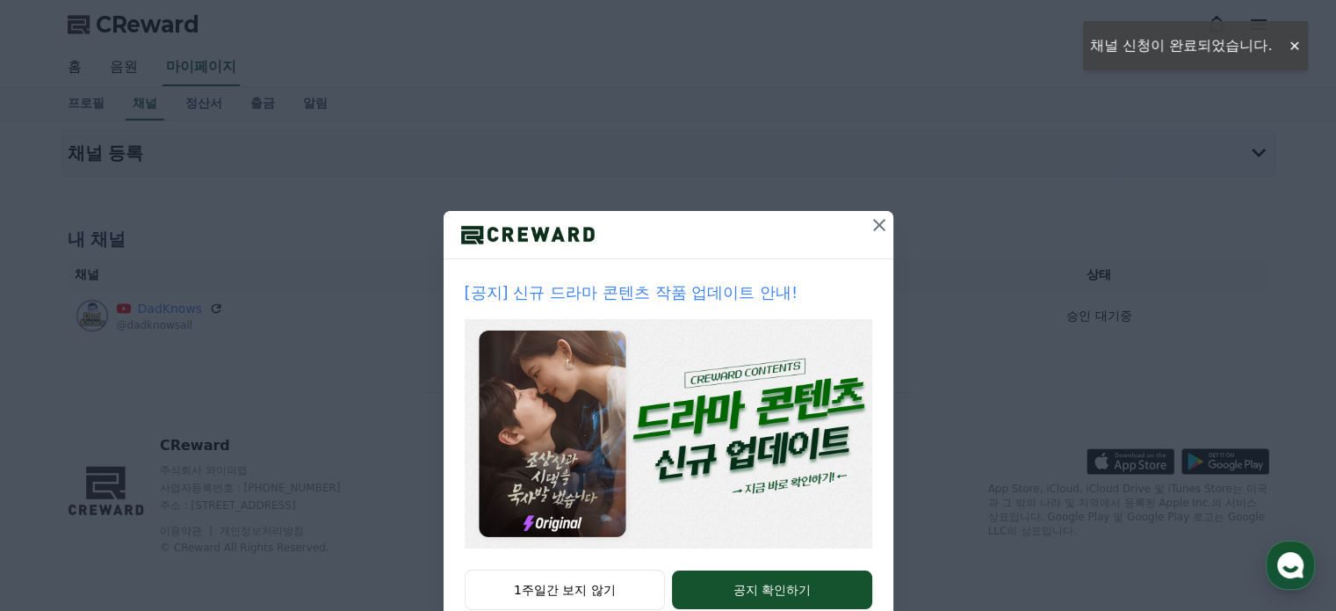
click at [875, 219] on icon at bounding box center [879, 224] width 21 height 21
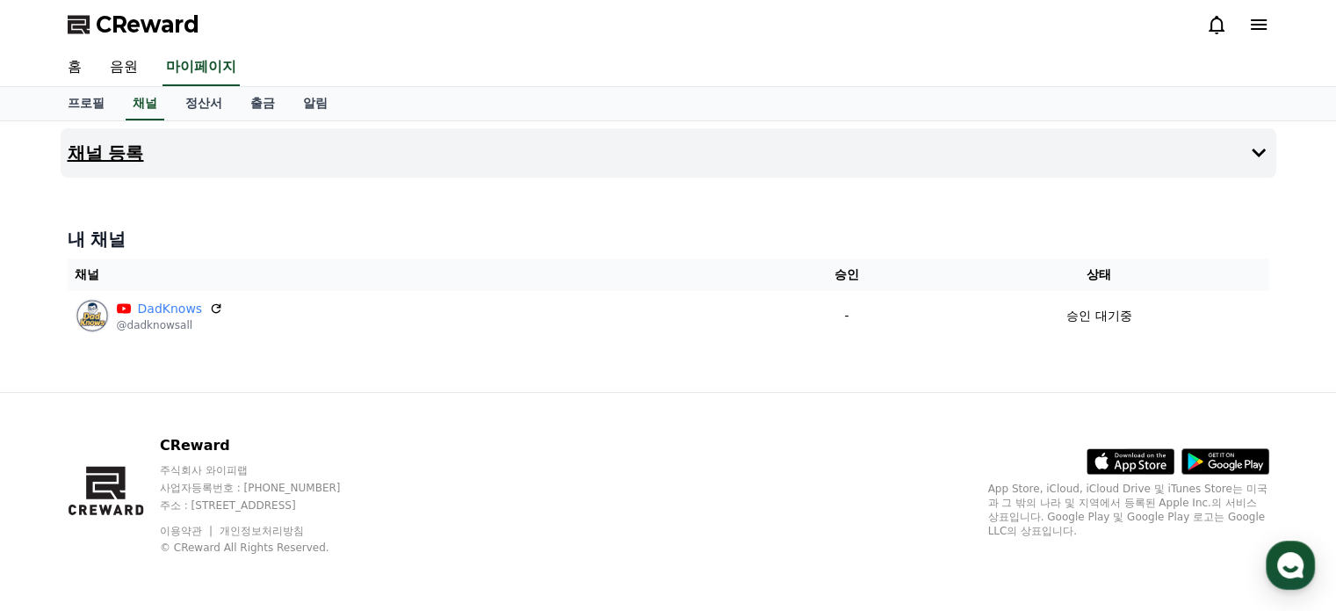
click at [105, 156] on h4 "채널 등록" at bounding box center [106, 152] width 76 height 19
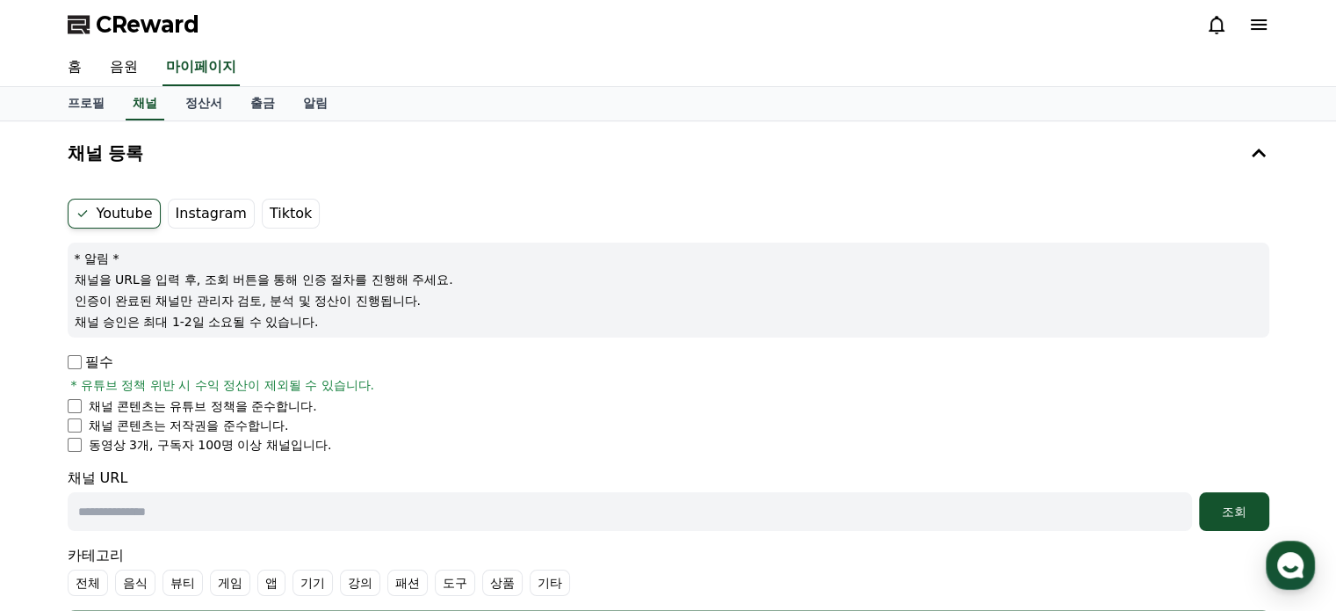
click at [118, 206] on label "Youtube" at bounding box center [114, 214] width 93 height 30
click at [77, 369] on p "필수" at bounding box center [91, 361] width 46 height 21
click at [193, 512] on input "text" at bounding box center [630, 511] width 1124 height 39
paste input "**********"
type input "**********"
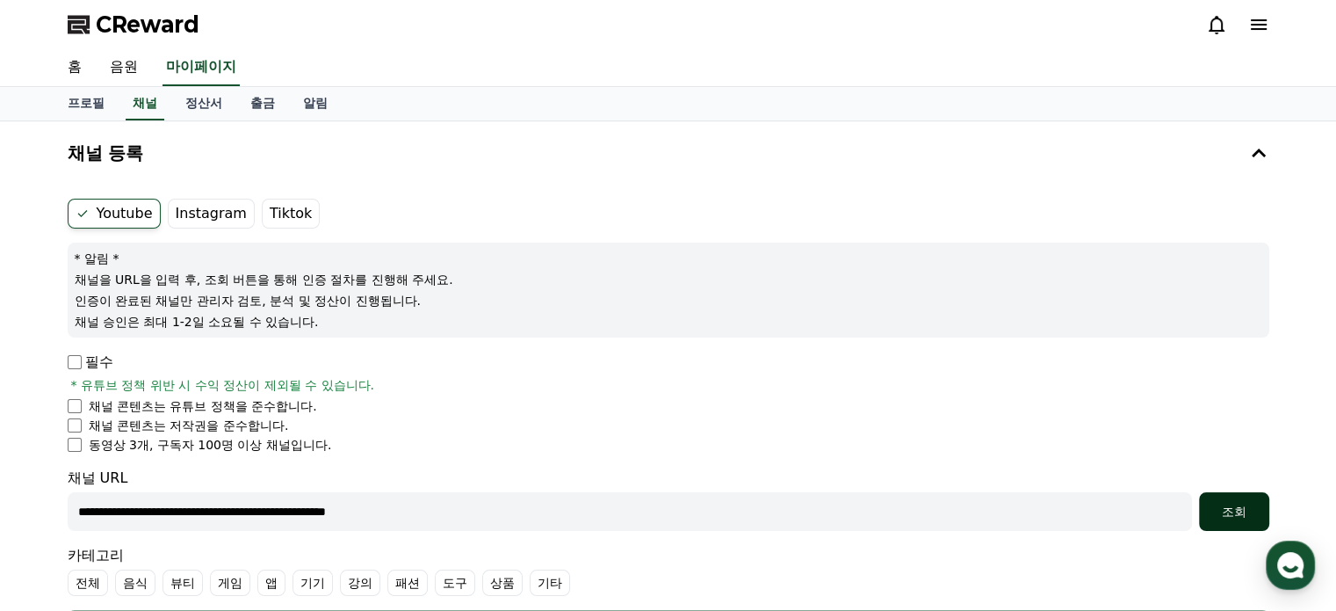
click at [1247, 505] on div "조회" at bounding box center [1234, 512] width 56 height 18
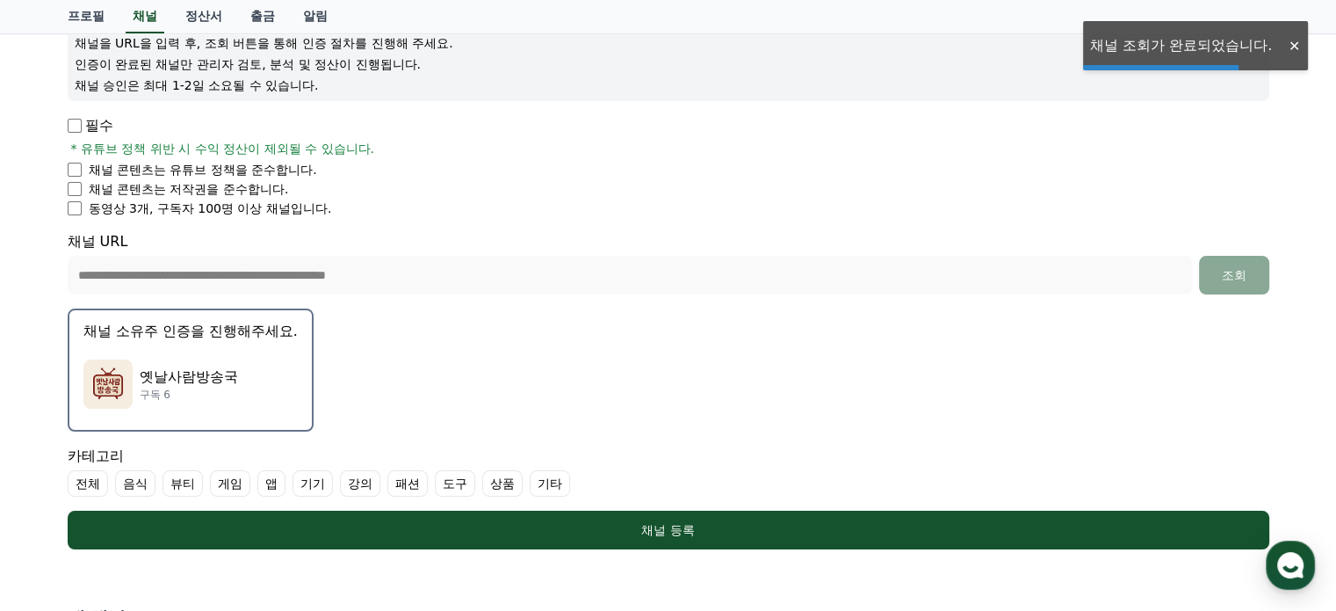
scroll to position [264, 0]
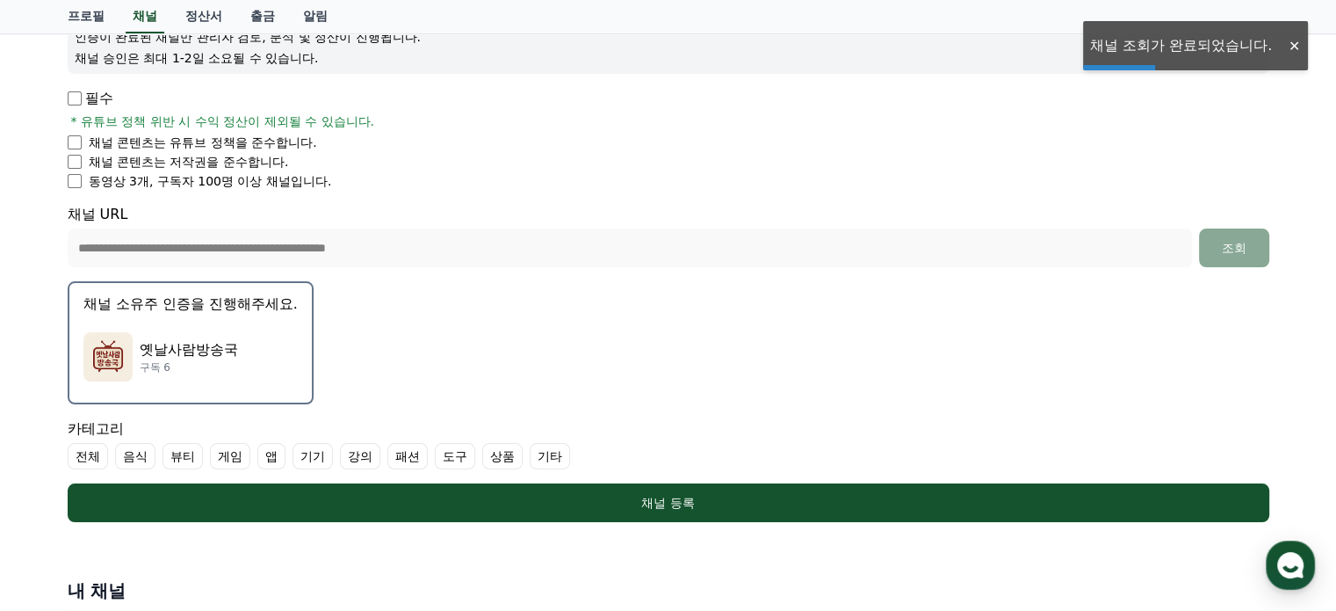
click at [190, 361] on p "구독 6" at bounding box center [189, 367] width 98 height 14
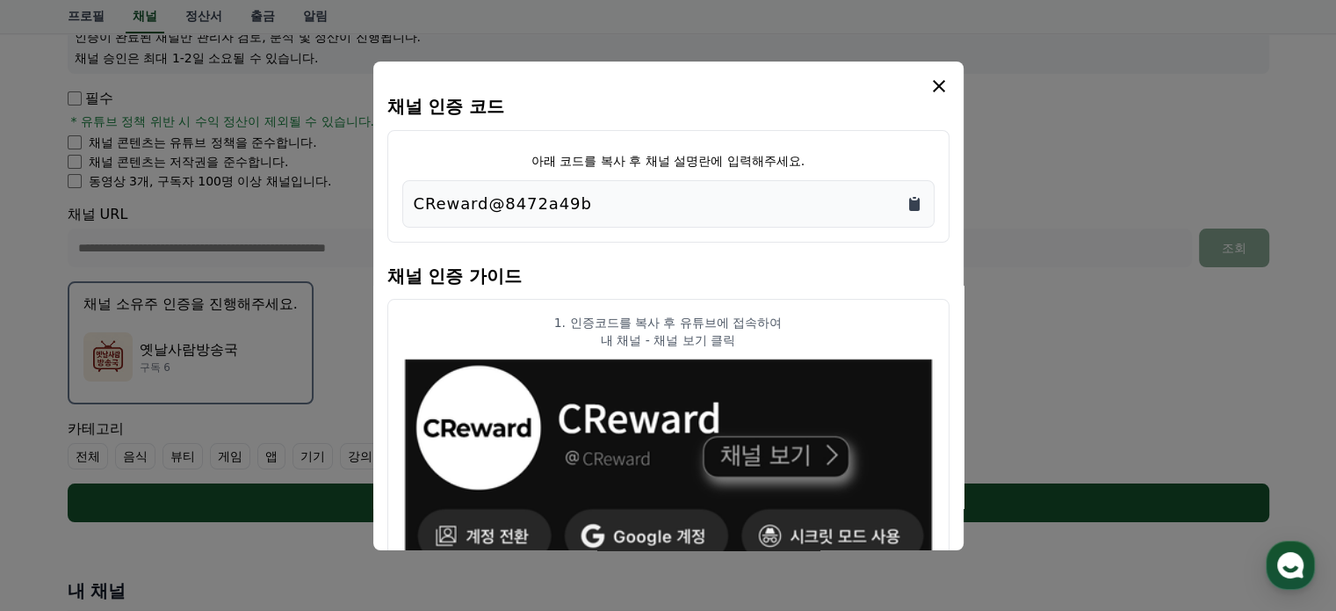
click at [912, 199] on icon "Copy to clipboard" at bounding box center [914, 204] width 11 height 13
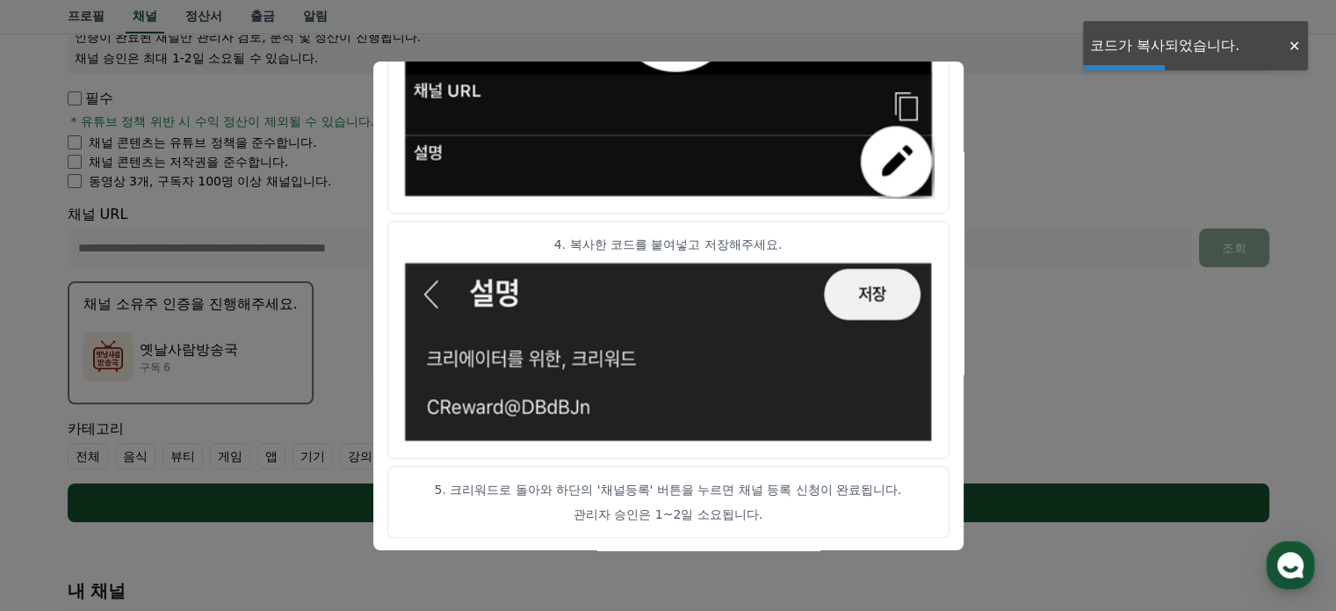
scroll to position [574, 0]
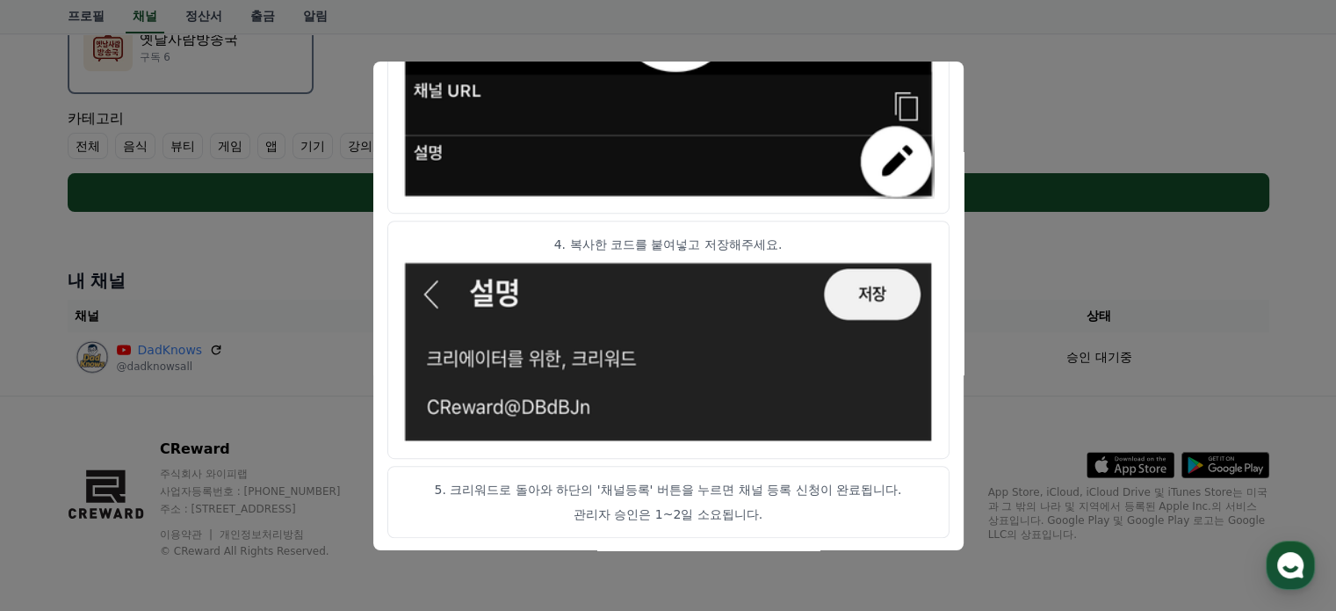
click at [1045, 259] on button "close modal" at bounding box center [668, 305] width 1336 height 611
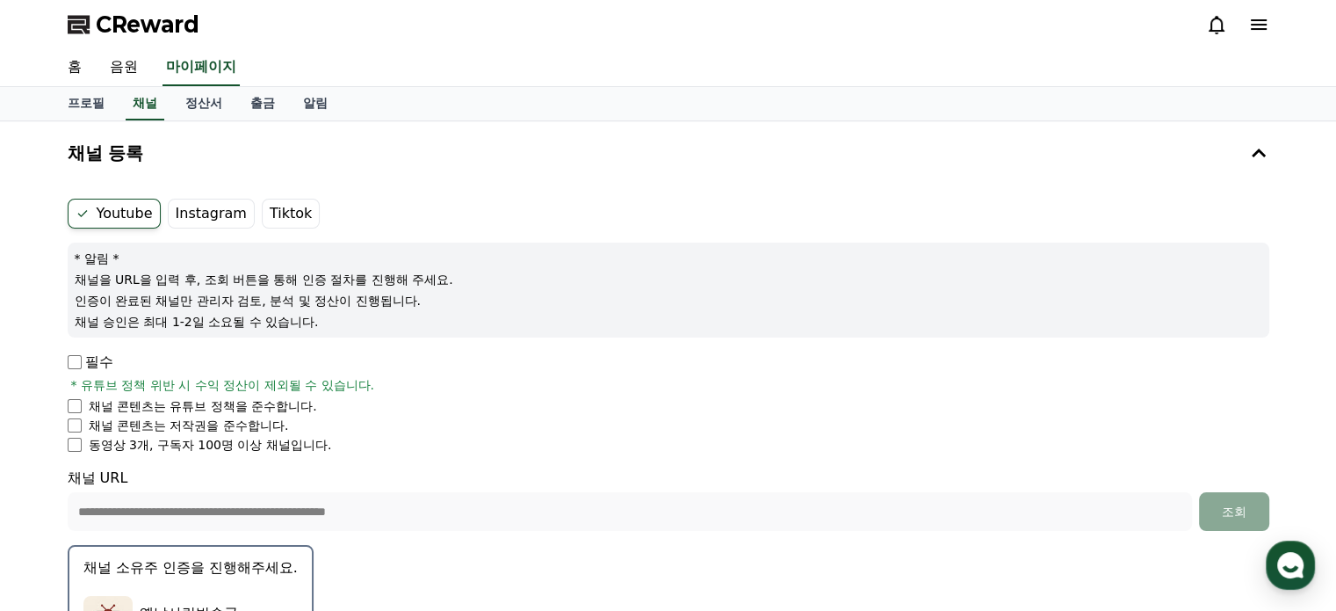
scroll to position [351, 0]
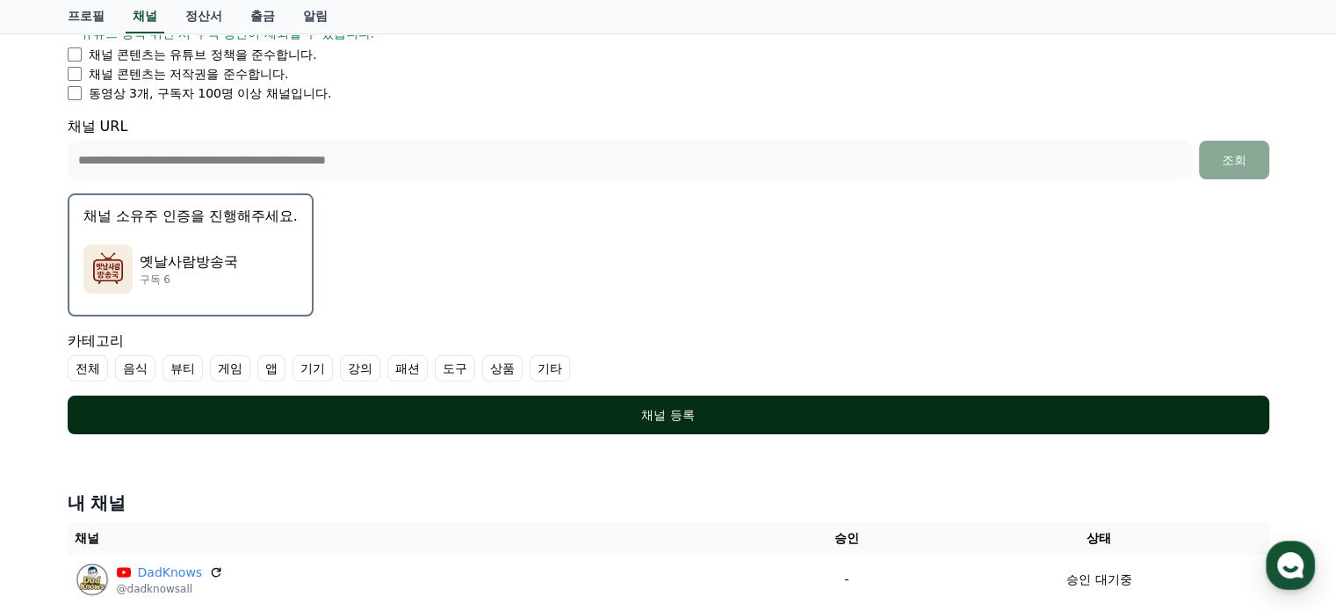
click at [701, 415] on div "채널 등록" at bounding box center [669, 415] width 1132 height 18
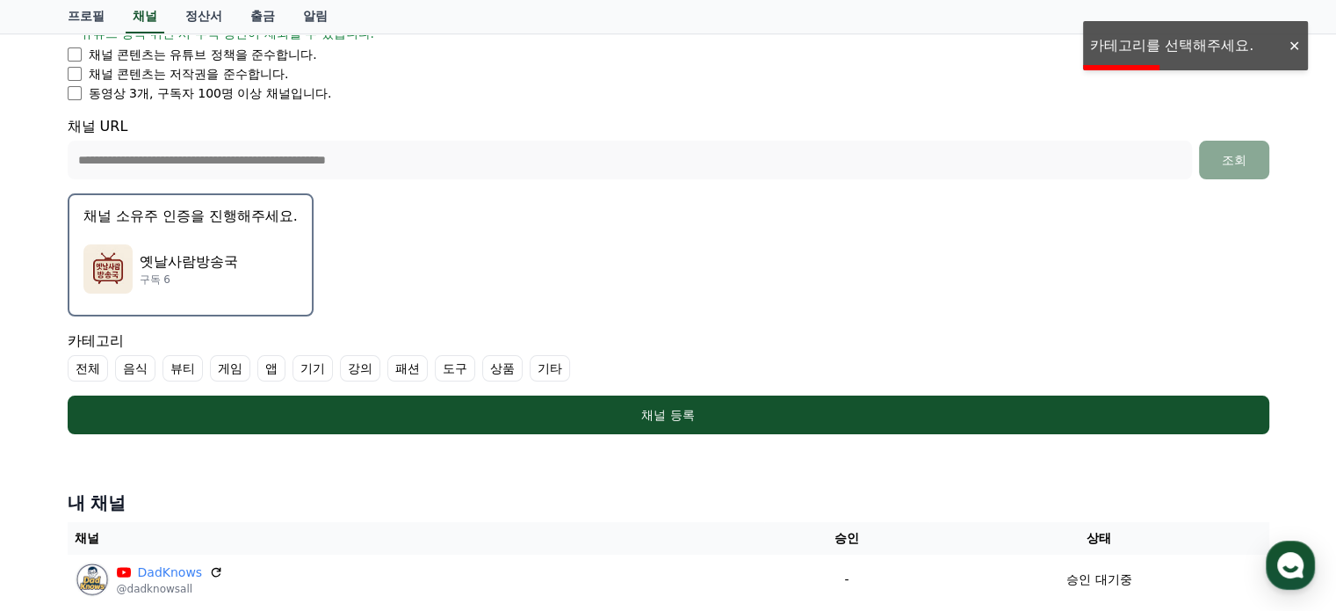
click at [530, 362] on label "기타" at bounding box center [550, 368] width 40 height 26
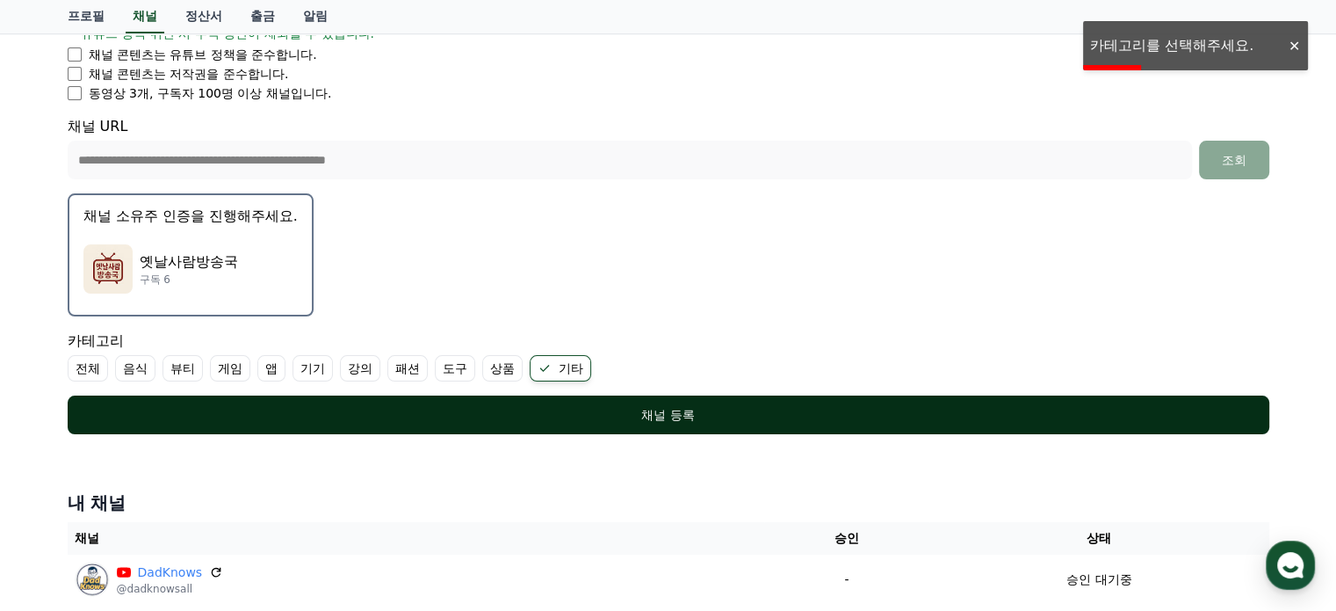
click at [635, 409] on div "채널 등록" at bounding box center [669, 415] width 1132 height 18
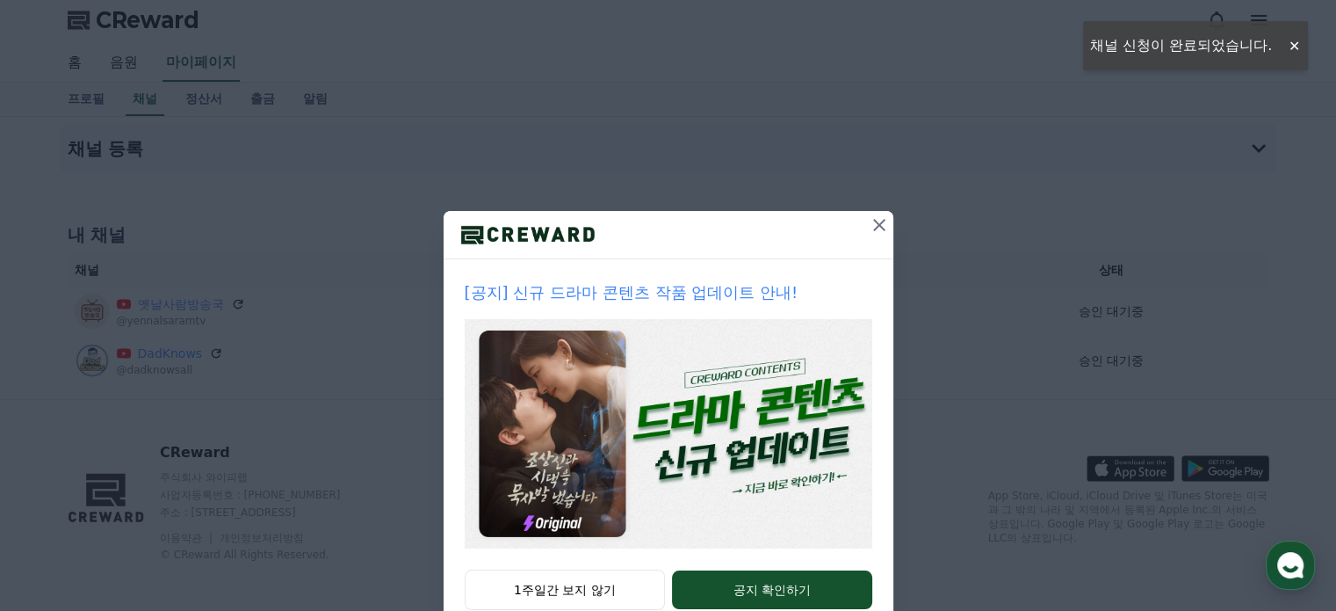
click at [873, 227] on icon at bounding box center [879, 225] width 12 height 12
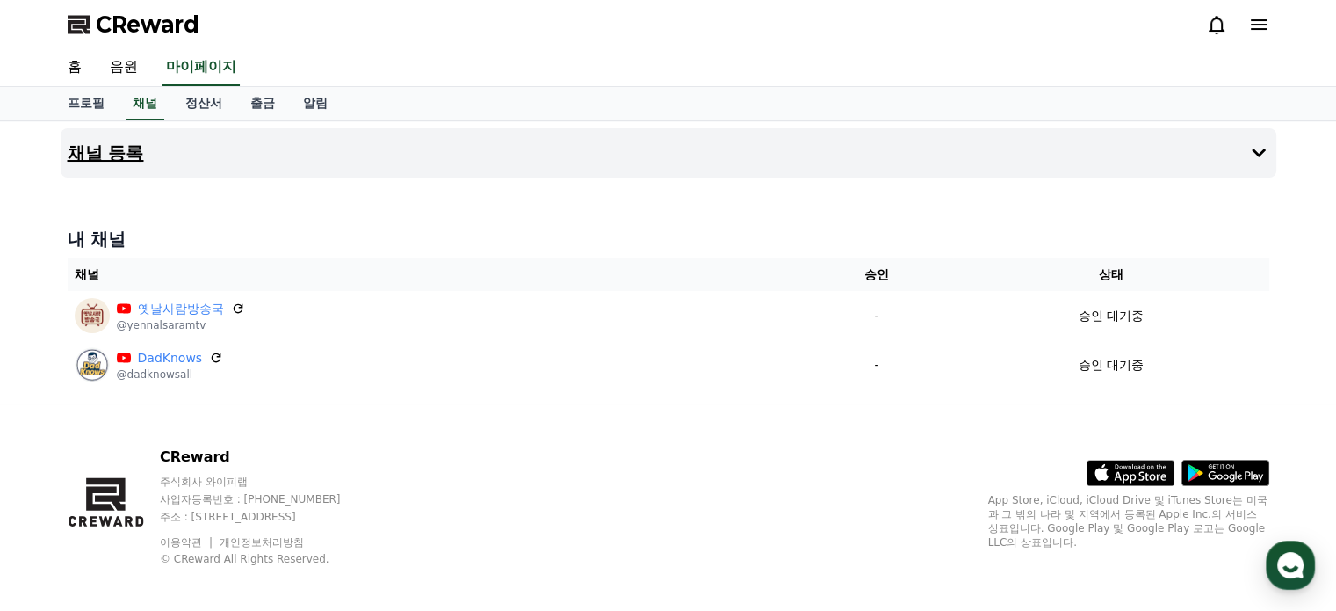
click at [111, 158] on h4 "채널 등록" at bounding box center [106, 152] width 76 height 19
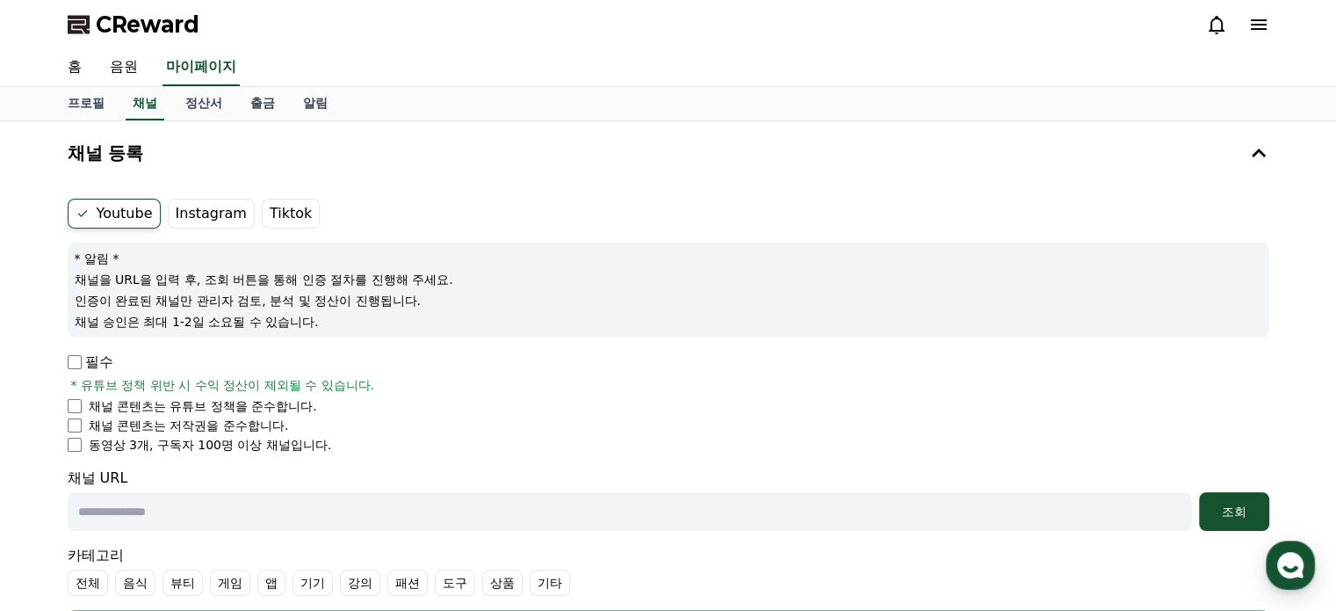
click at [283, 519] on input "text" at bounding box center [630, 511] width 1124 height 39
paste input "**********"
type input "**********"
click at [1208, 504] on div "조회" at bounding box center [1234, 512] width 56 height 18
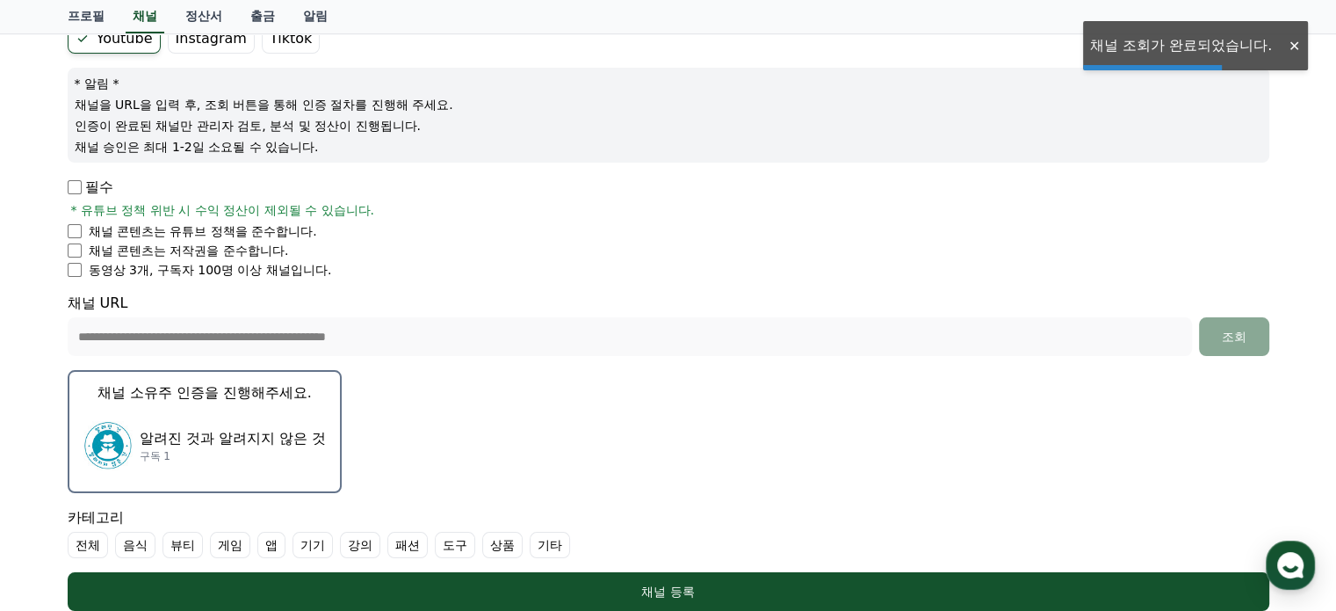
scroll to position [176, 0]
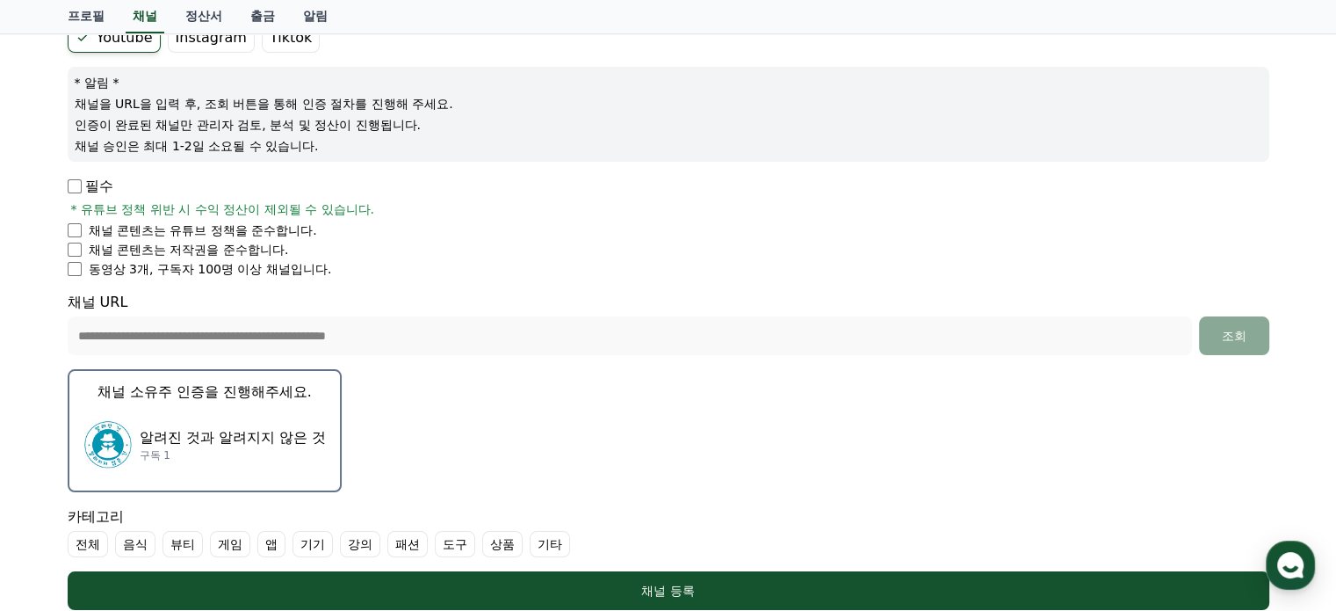
click at [267, 430] on p "알려진 것과 알려지지 않은 것" at bounding box center [233, 437] width 186 height 21
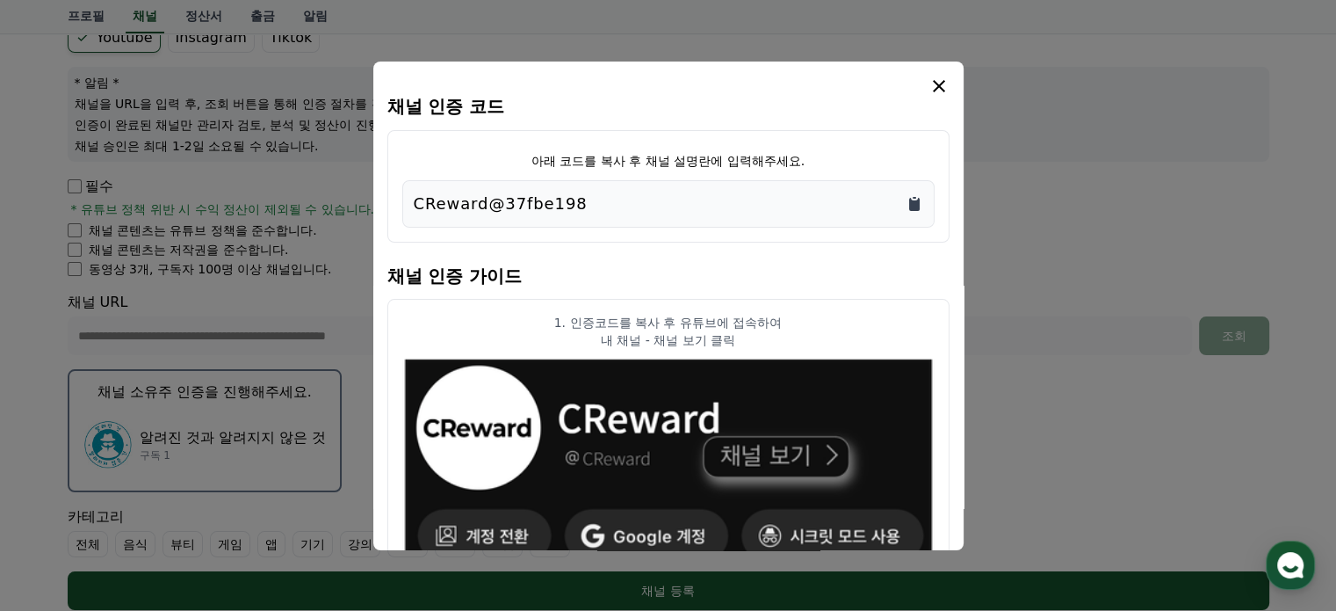
click at [914, 205] on icon "Copy to clipboard" at bounding box center [914, 204] width 11 height 13
click at [935, 87] on icon "modal" at bounding box center [939, 86] width 21 height 21
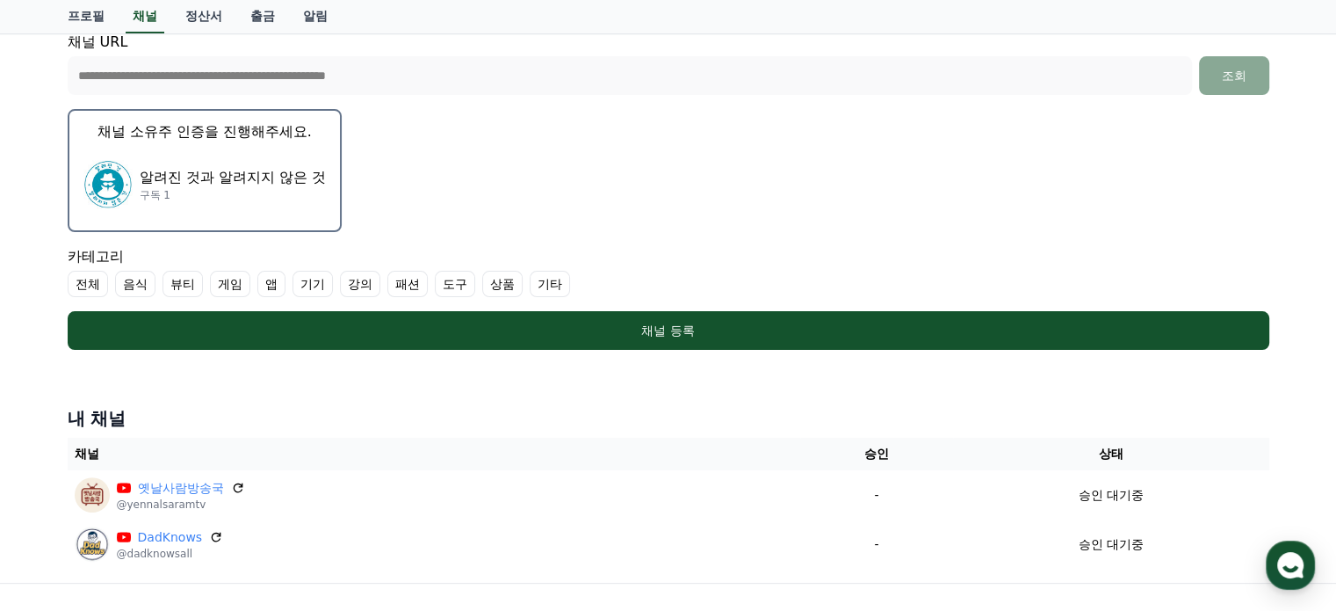
scroll to position [439, 0]
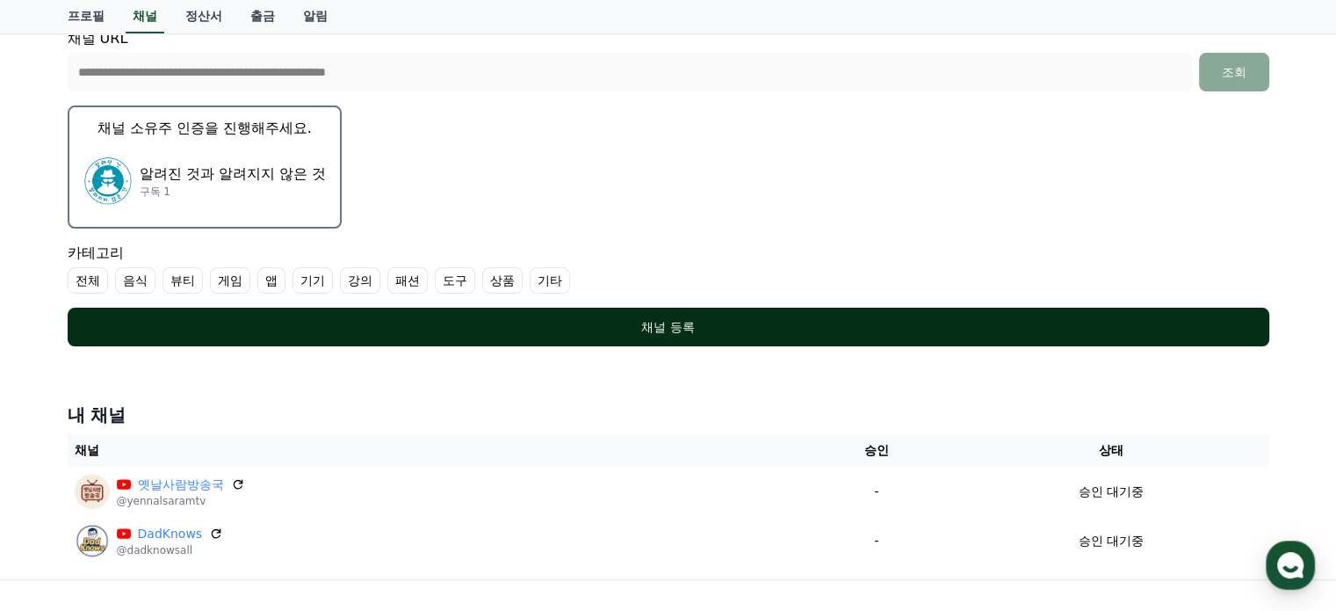
click at [640, 322] on div "채널 등록" at bounding box center [669, 327] width 1132 height 18
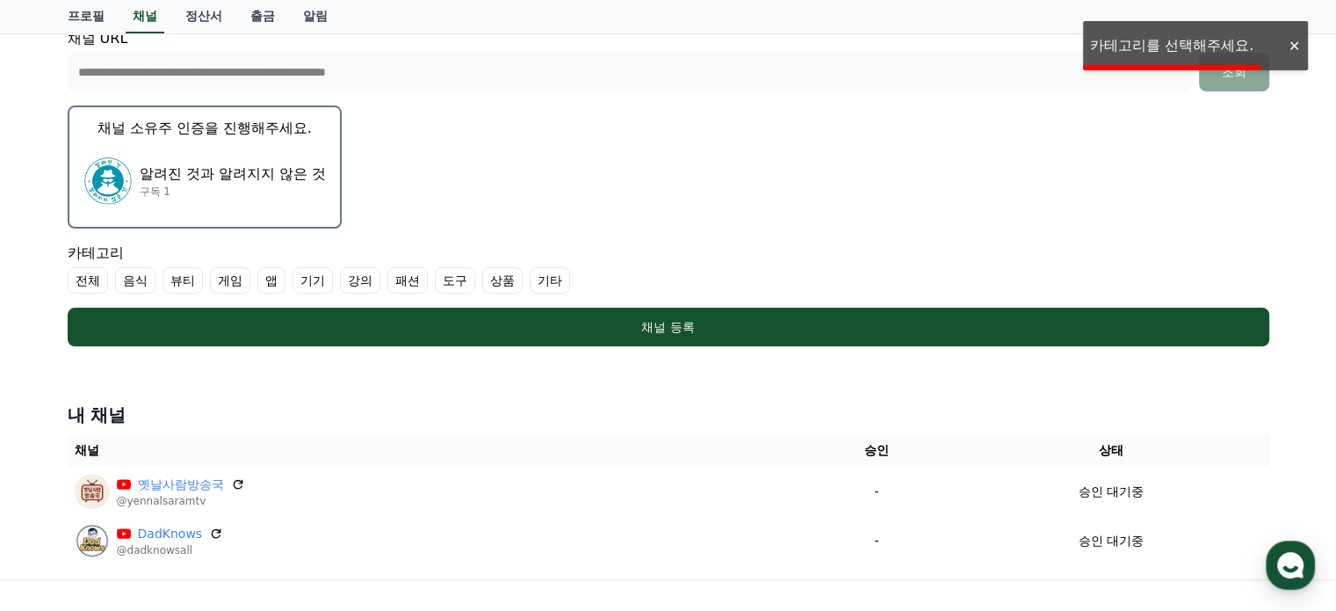
click at [536, 278] on label "기타" at bounding box center [550, 280] width 40 height 26
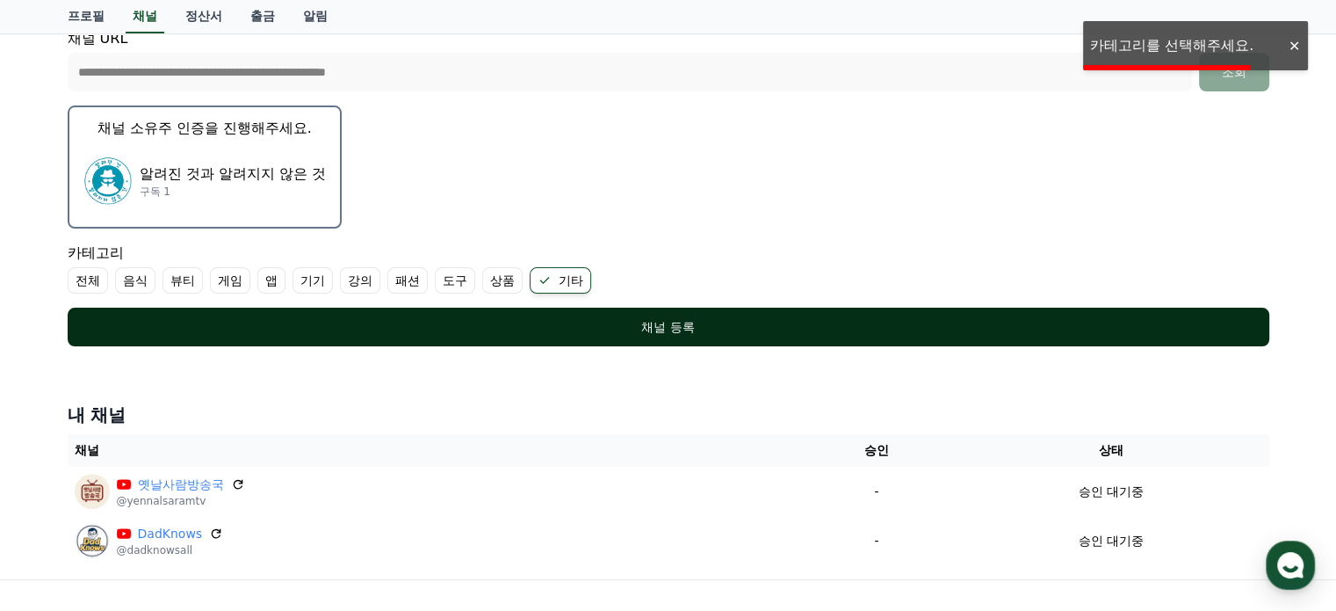
click at [580, 333] on button "채널 등록" at bounding box center [669, 326] width 1202 height 39
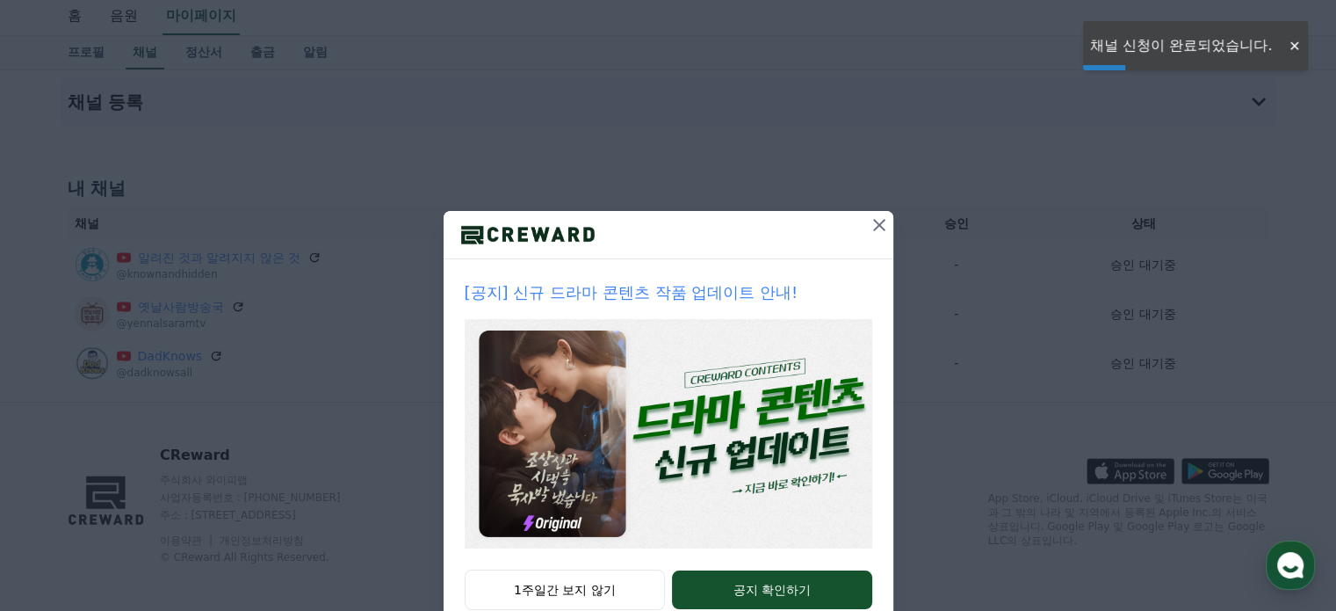
click at [873, 221] on icon at bounding box center [879, 224] width 21 height 21
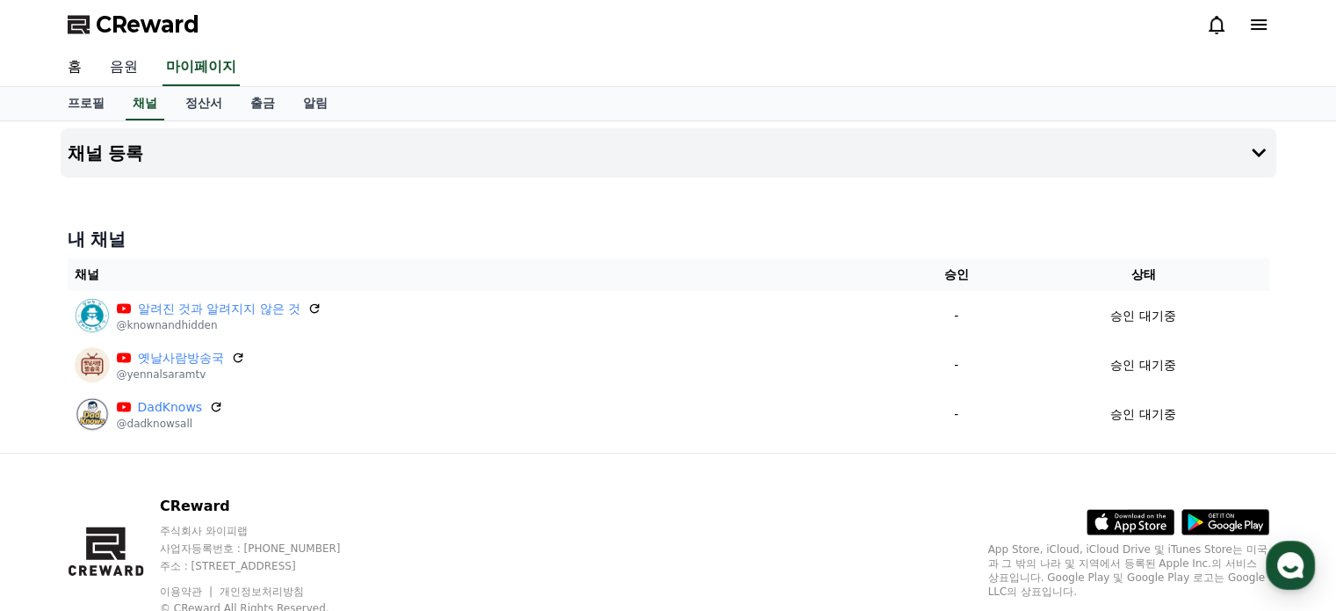
click at [115, 61] on link "음원" at bounding box center [124, 67] width 56 height 37
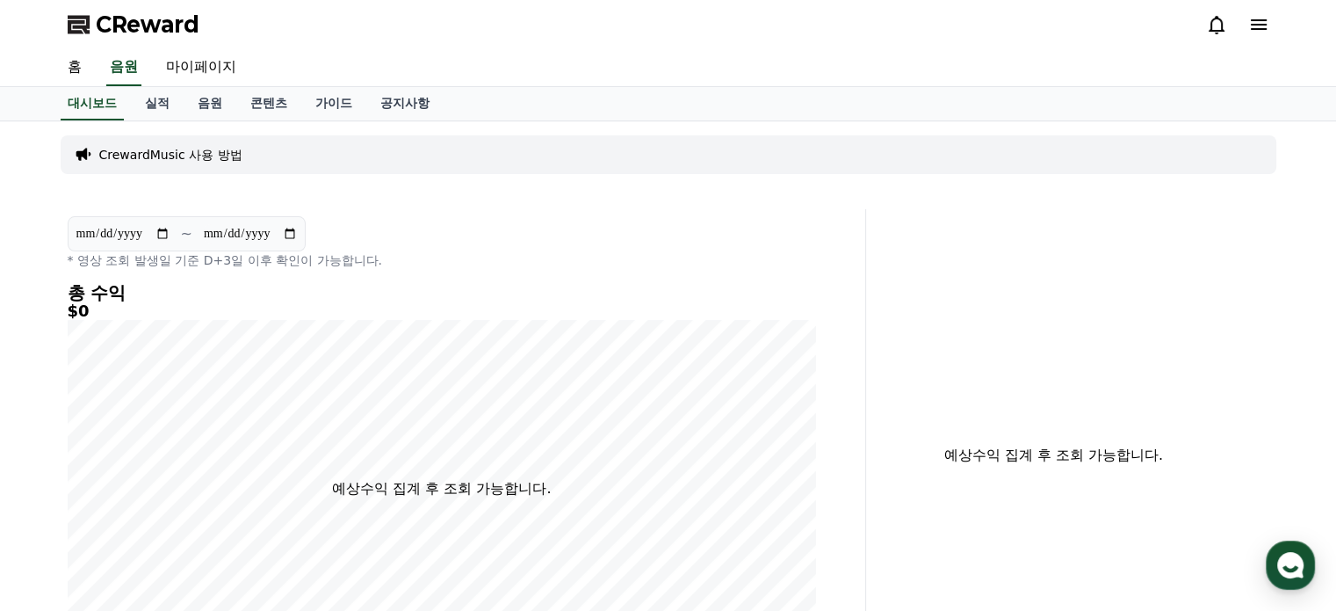
click at [134, 154] on p "CrewardMusic 사용 방법" at bounding box center [170, 155] width 143 height 18
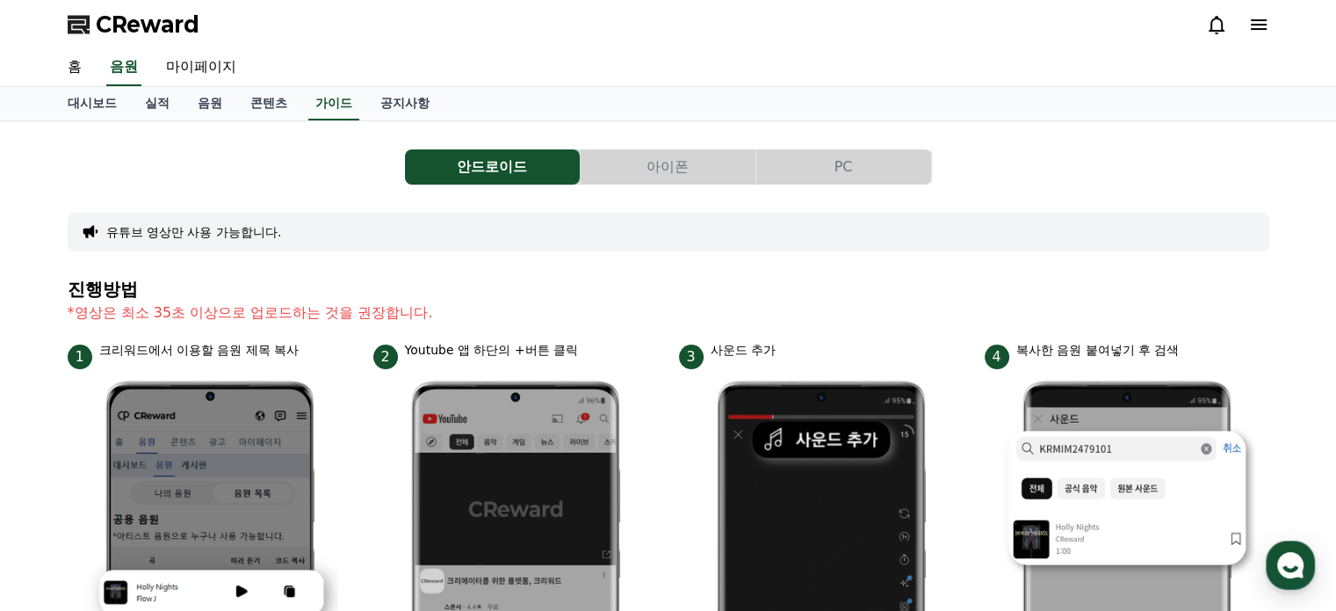
click at [843, 170] on button "PC" at bounding box center [843, 166] width 175 height 35
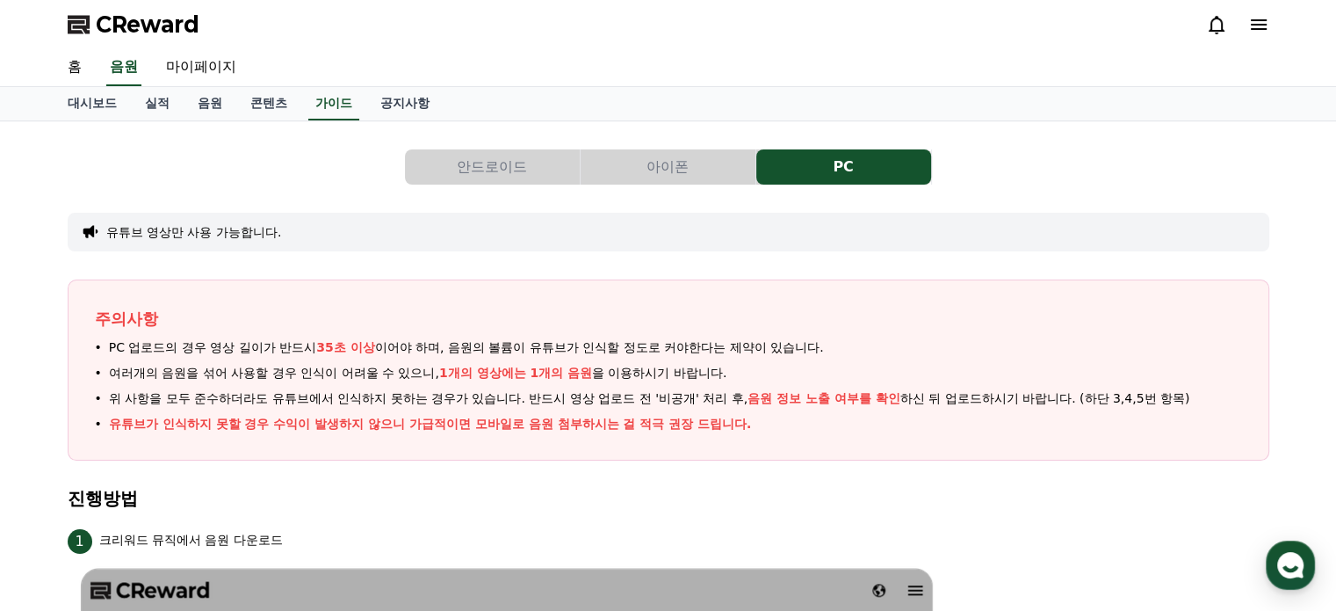
click at [706, 172] on button "아이폰" at bounding box center [668, 166] width 175 height 35
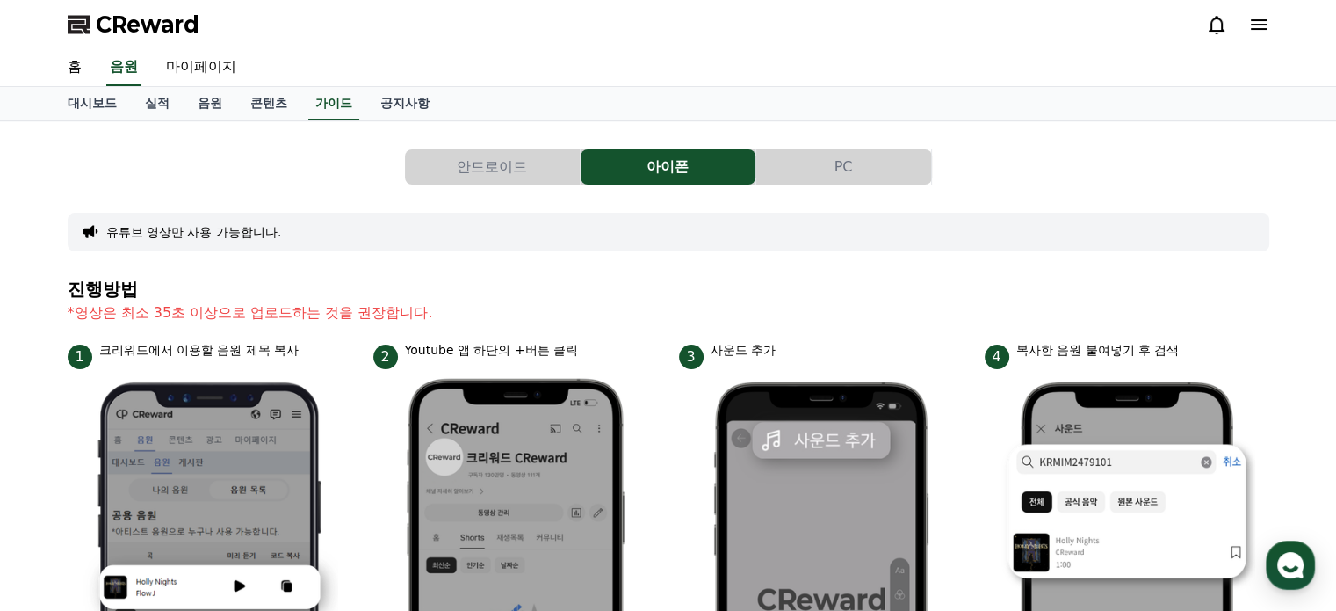
click at [1263, 23] on icon at bounding box center [1258, 24] width 21 height 21
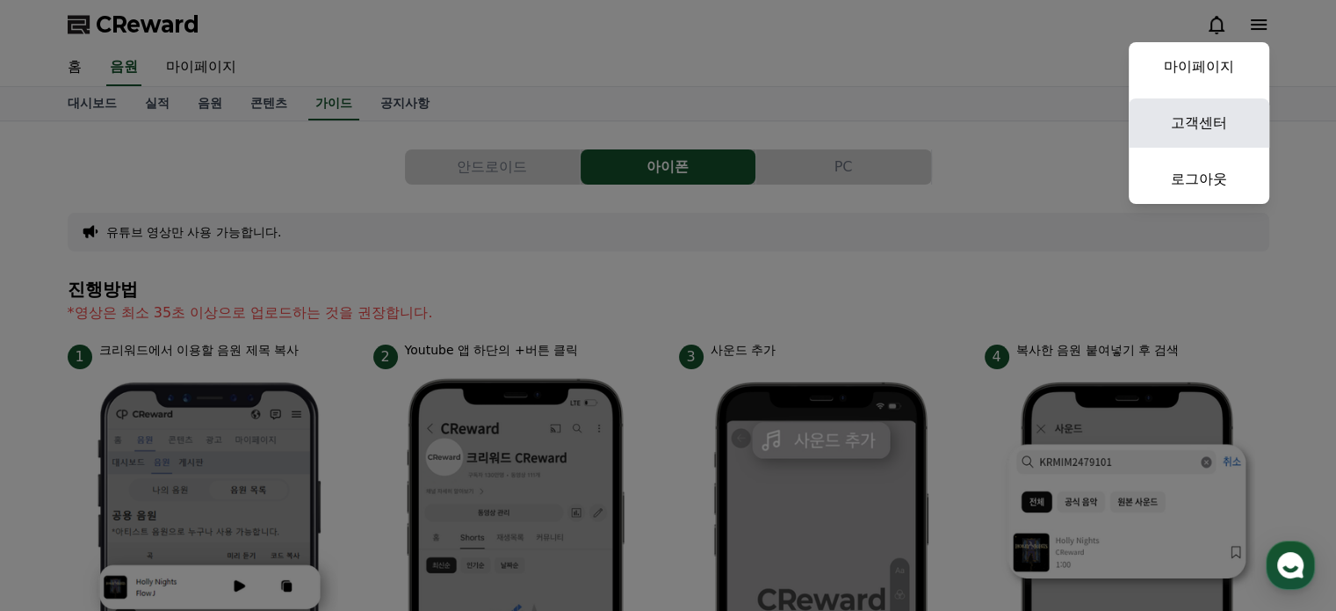
click at [1231, 112] on link "고객센터" at bounding box center [1199, 122] width 141 height 49
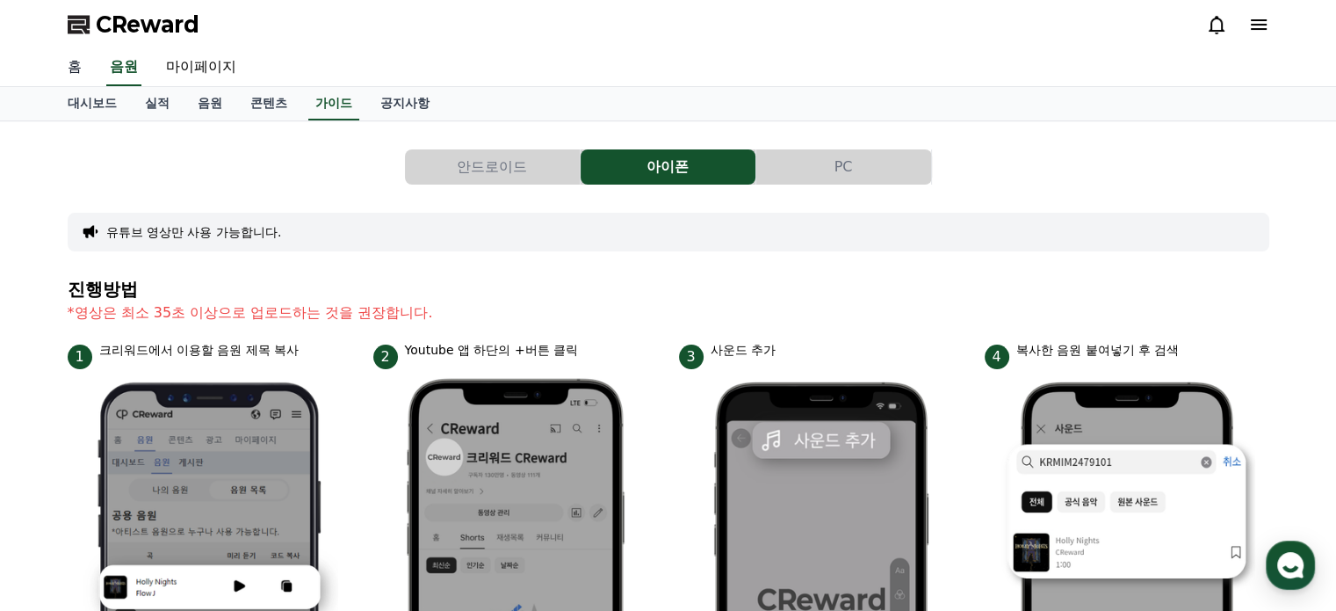
click at [76, 68] on link "홈" at bounding box center [75, 67] width 42 height 37
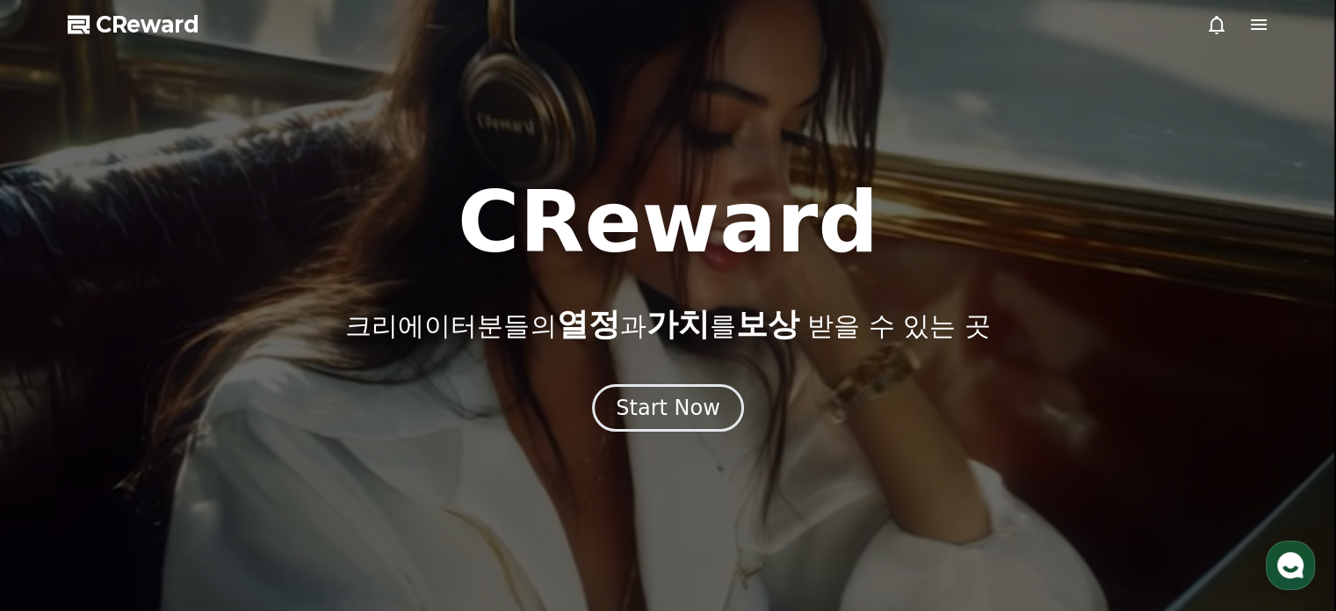
click at [1217, 25] on icon at bounding box center [1216, 24] width 21 height 21
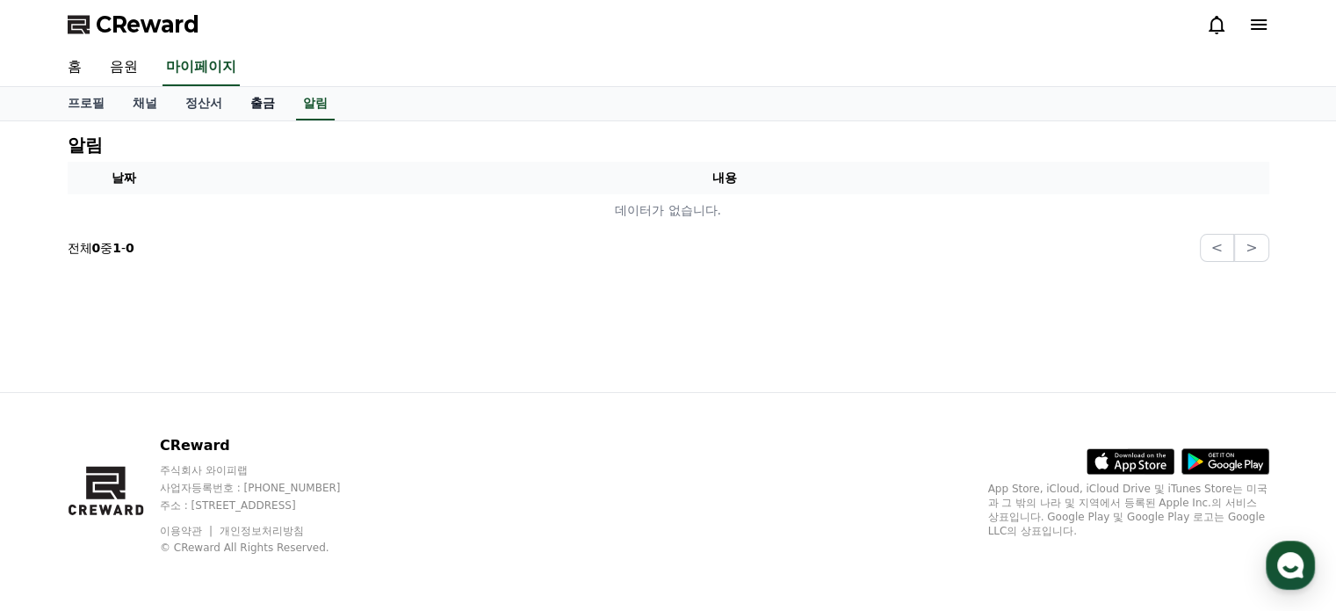
click at [246, 104] on link "출금" at bounding box center [262, 103] width 53 height 33
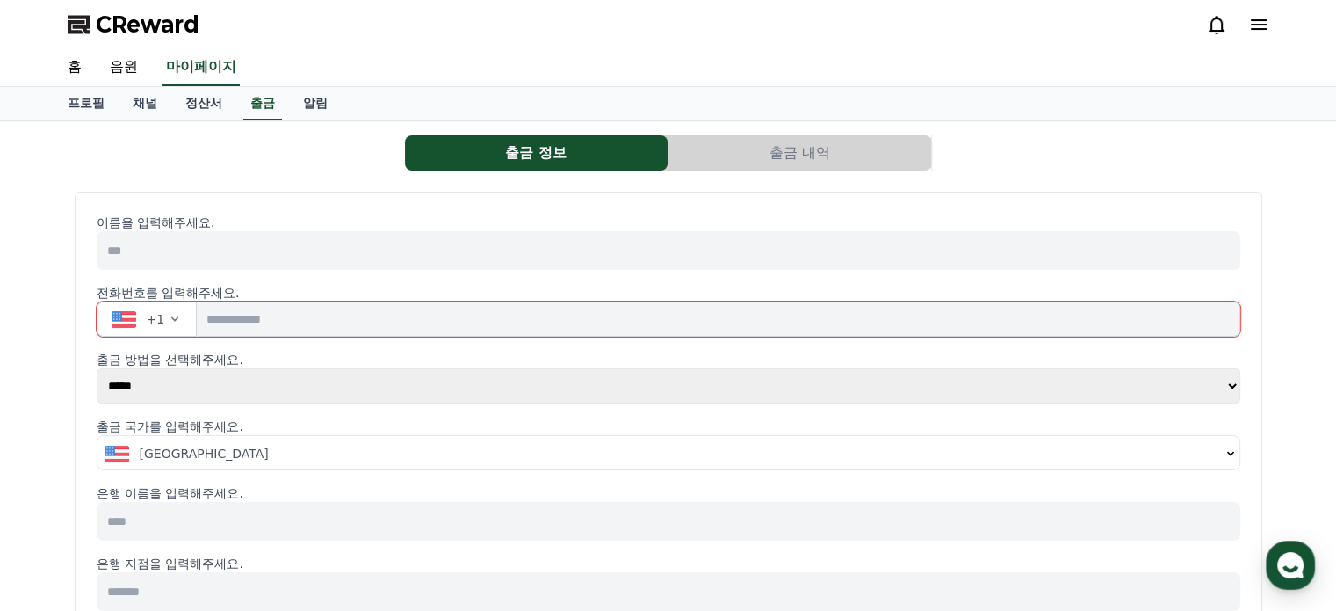
click at [826, 147] on button "출금 내역" at bounding box center [800, 152] width 263 height 35
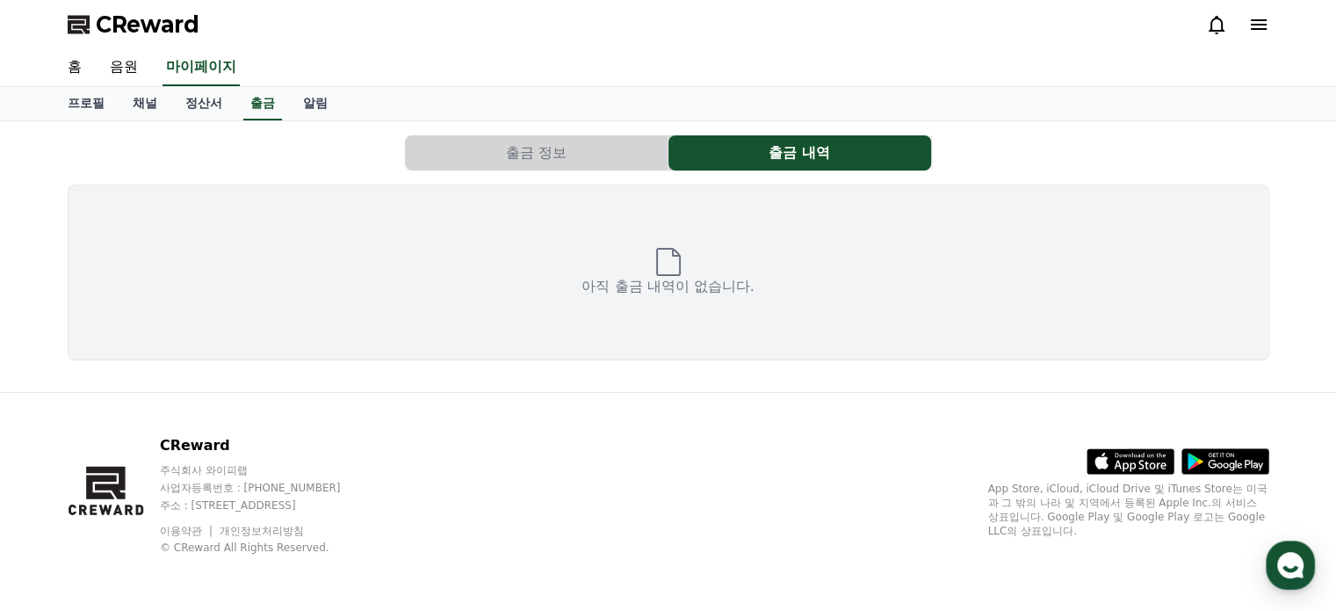
click at [590, 147] on button "출금 정보" at bounding box center [536, 152] width 263 height 35
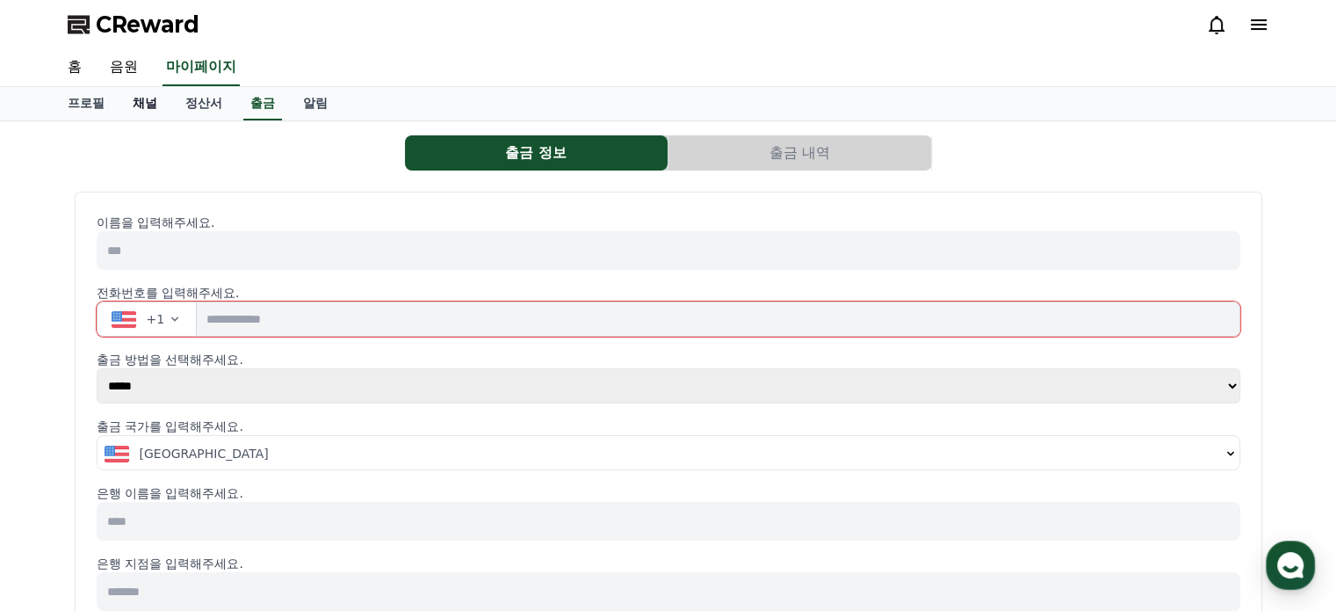
click at [136, 98] on link "채널" at bounding box center [145, 103] width 53 height 33
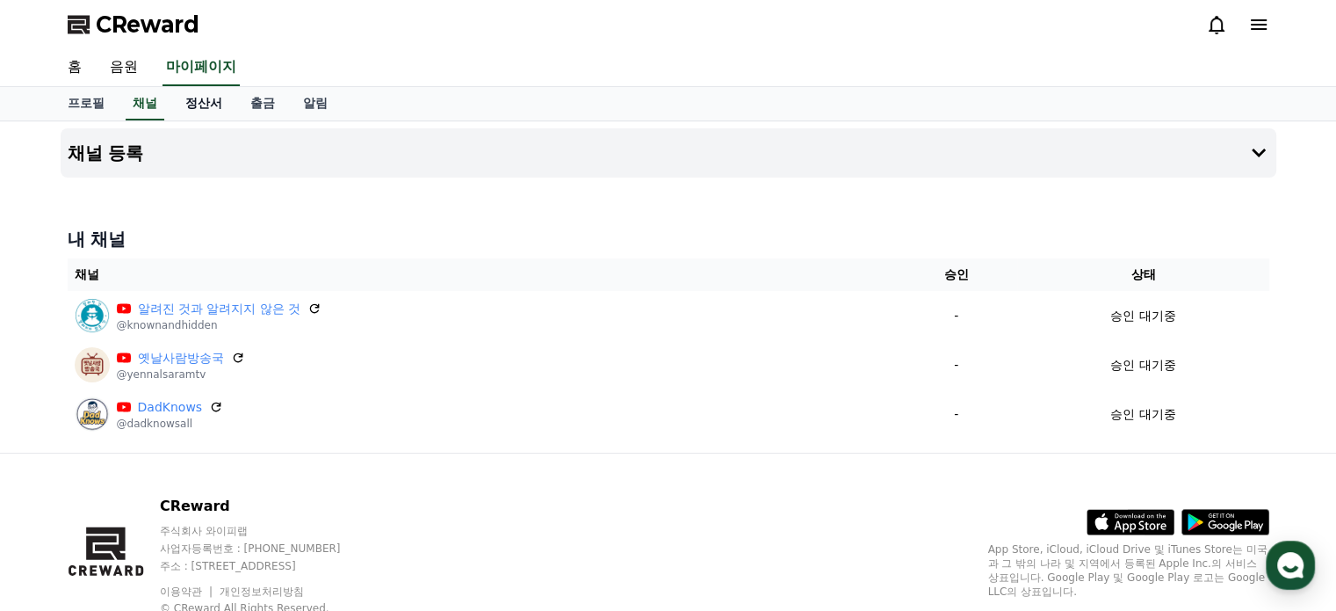
click at [203, 108] on link "정산서" at bounding box center [203, 103] width 65 height 33
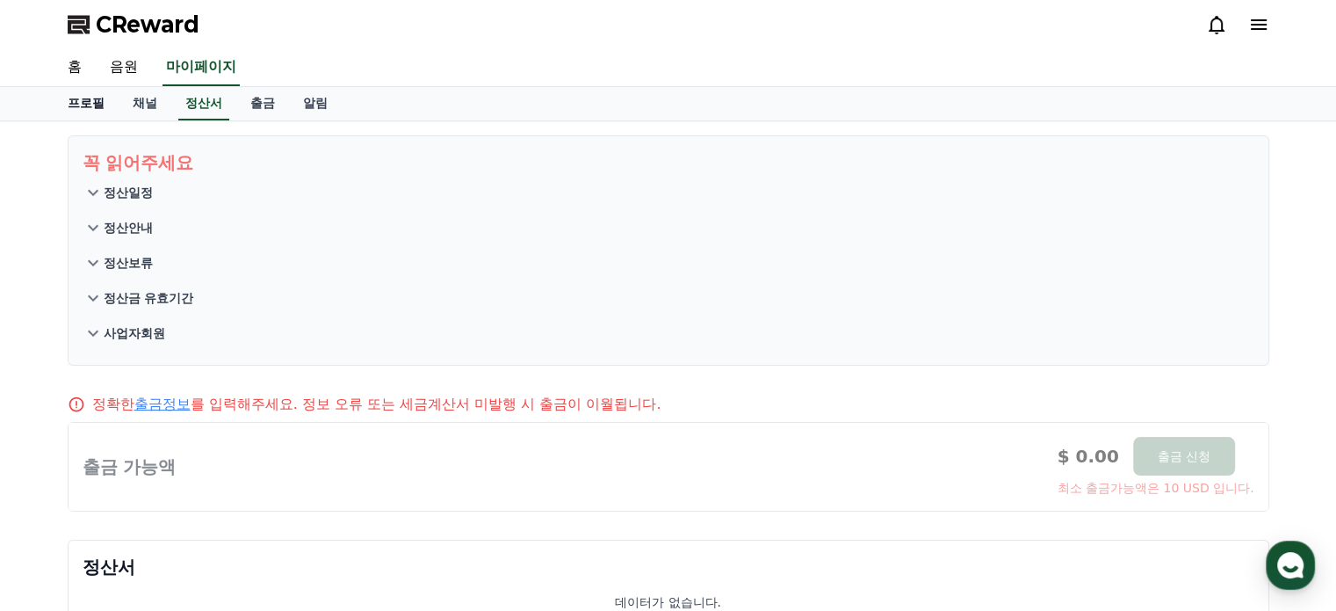
click at [94, 105] on link "프로필" at bounding box center [86, 103] width 65 height 33
select select "**********"
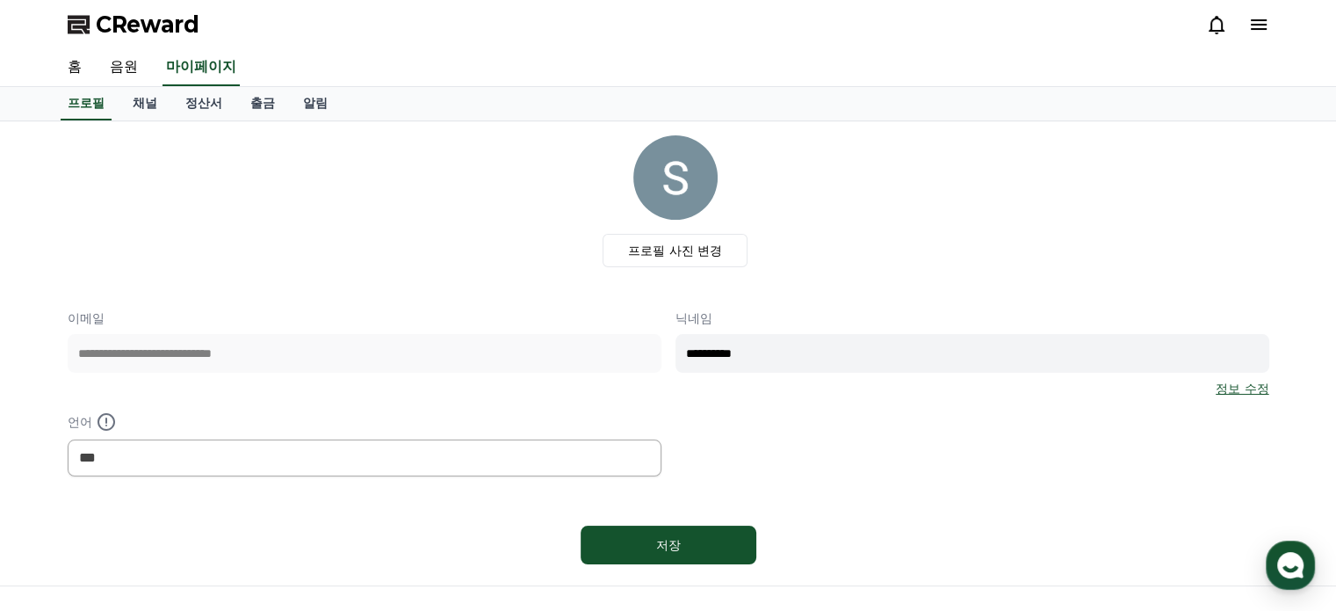
click at [1228, 385] on link "정보 수정" at bounding box center [1242, 389] width 53 height 18
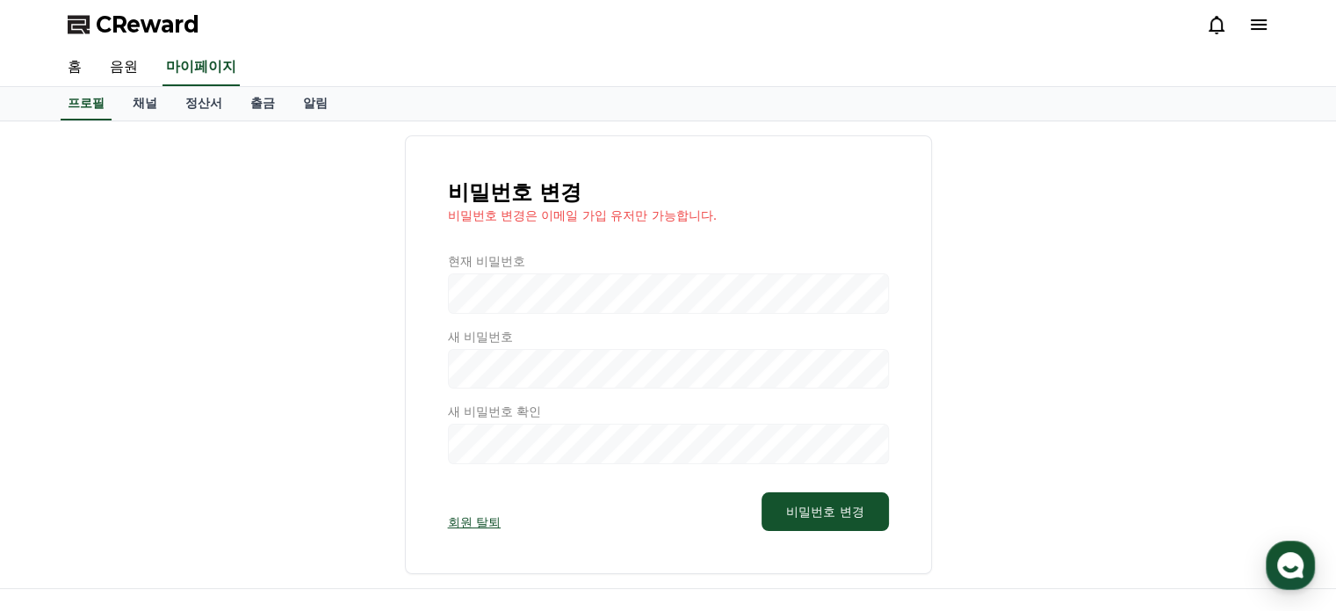
click at [613, 289] on div at bounding box center [668, 358] width 441 height 212
click at [546, 291] on div at bounding box center [668, 358] width 441 height 212
click at [659, 58] on div "홈 음원 마이페이지" at bounding box center [669, 67] width 1230 height 37
click at [77, 71] on link "홈" at bounding box center [75, 67] width 42 height 37
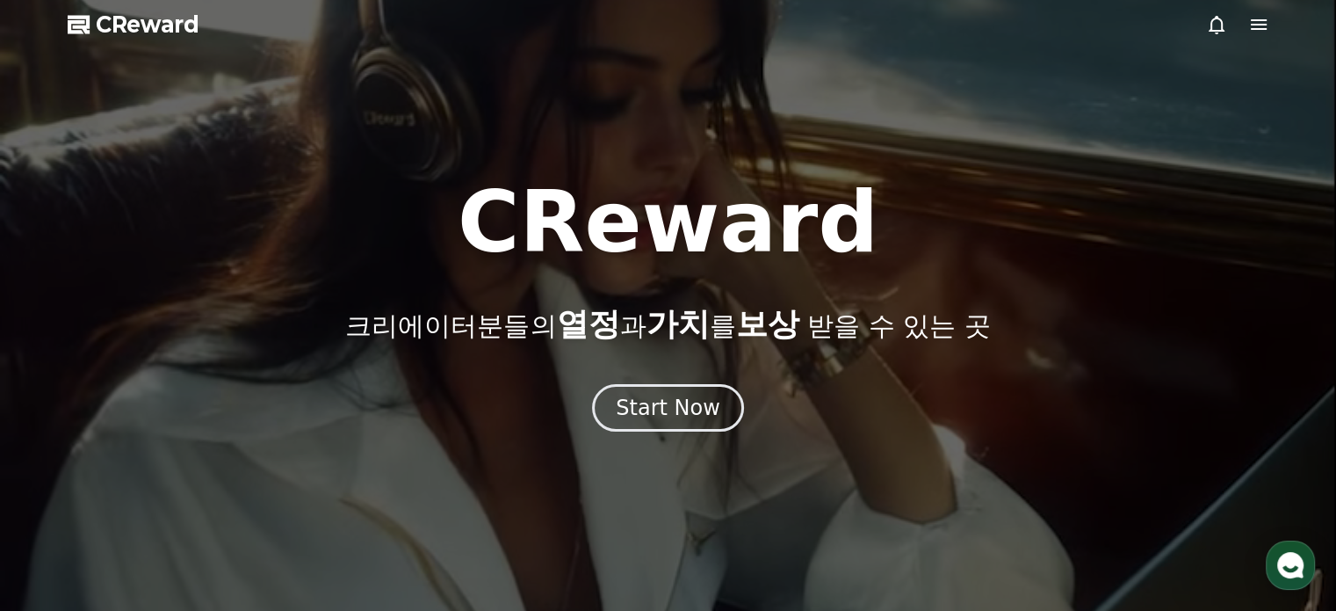
click at [140, 25] on span "CReward" at bounding box center [148, 25] width 104 height 28
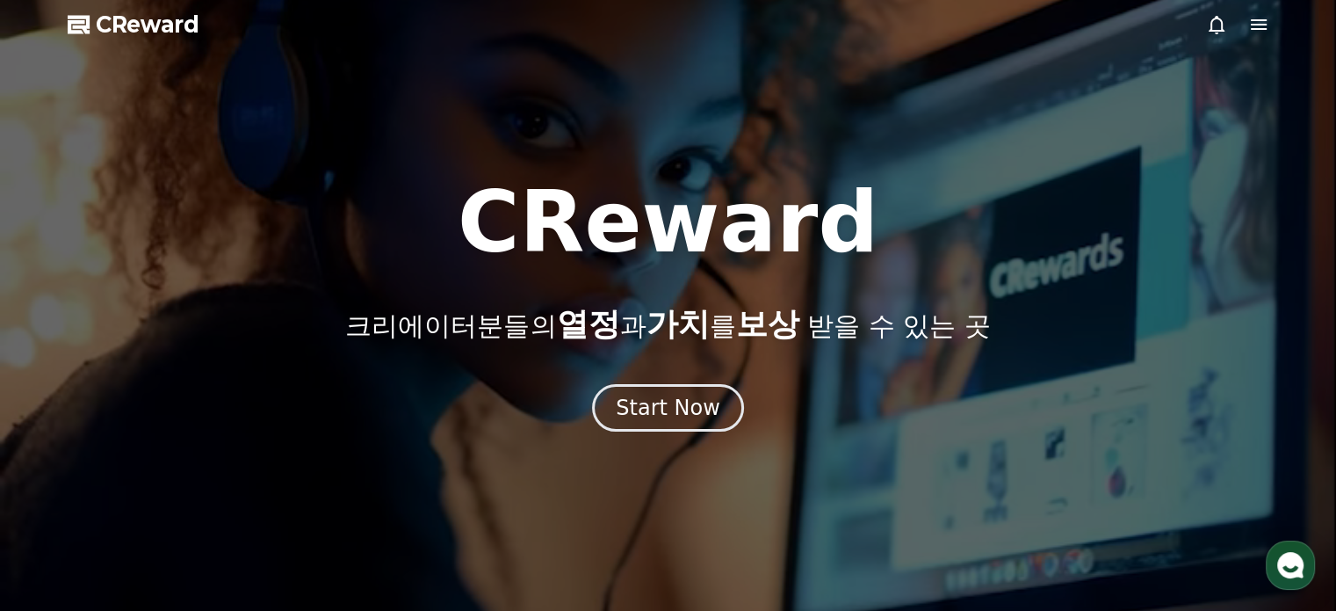
click at [1254, 28] on icon at bounding box center [1259, 24] width 16 height 11
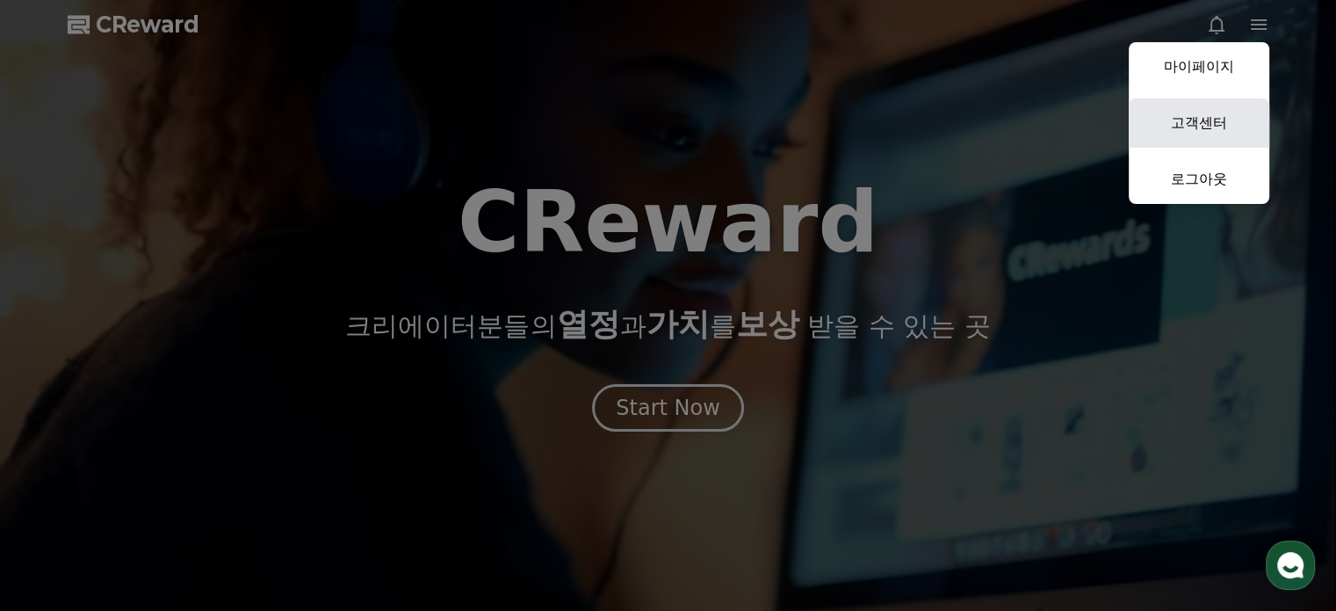
click at [1177, 124] on link "고객센터" at bounding box center [1199, 122] width 141 height 49
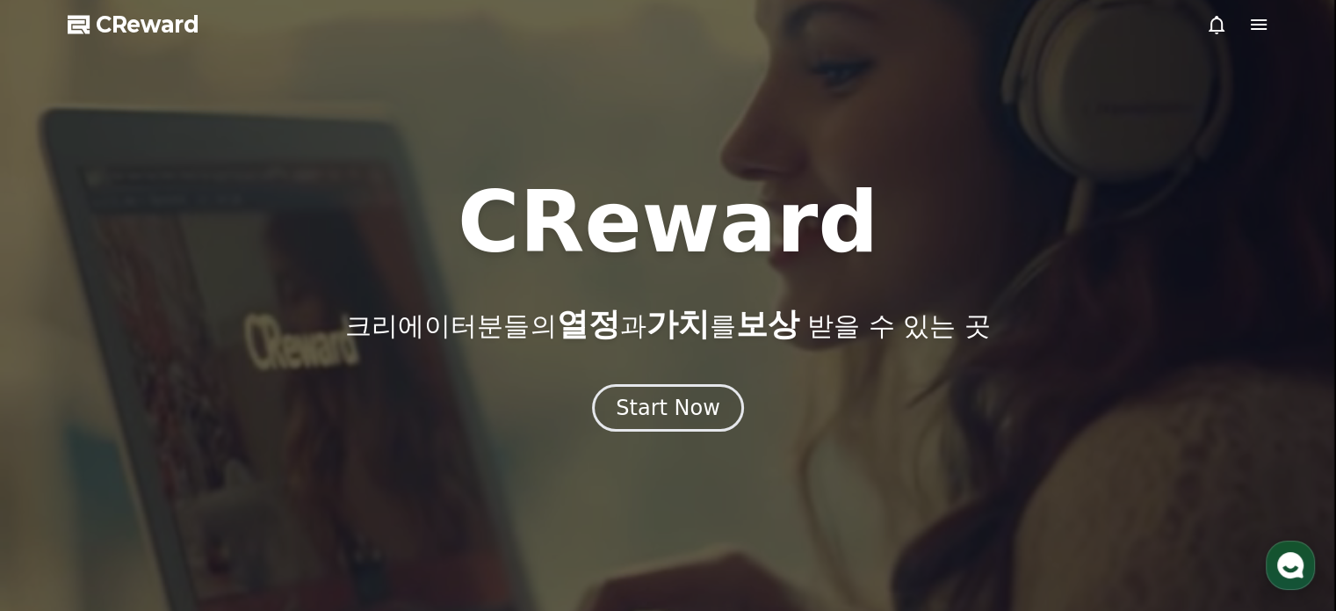
click at [1288, 569] on icon "button" at bounding box center [1291, 565] width 32 height 32
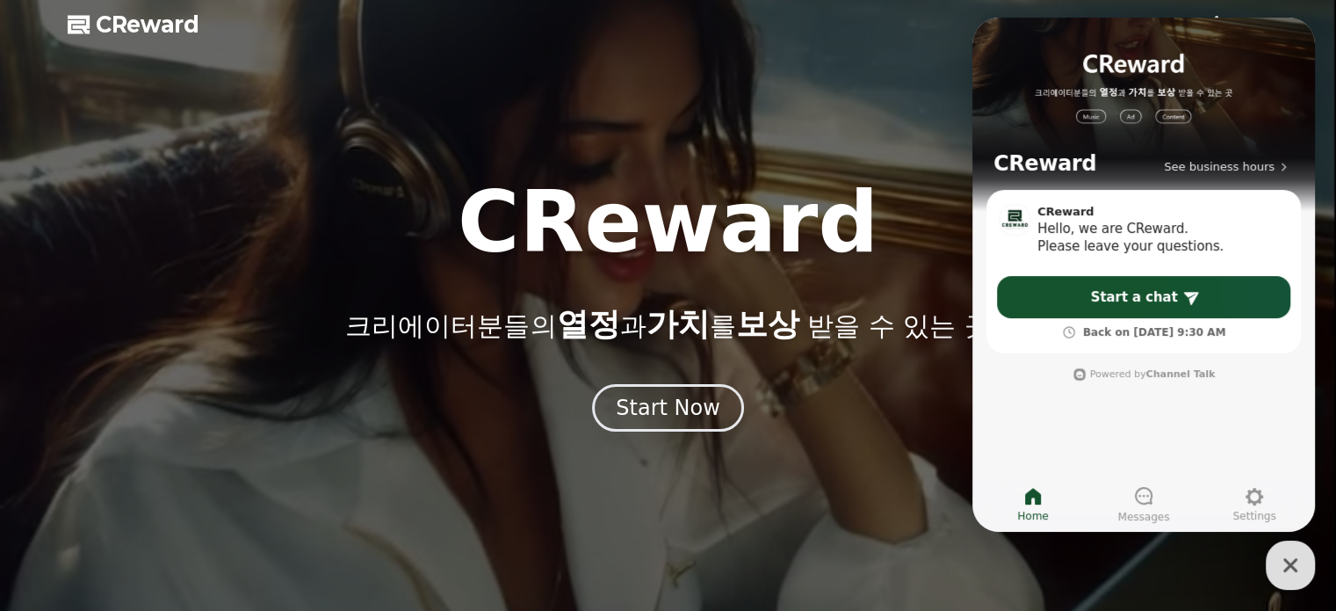
click at [882, 125] on div at bounding box center [668, 305] width 1336 height 611
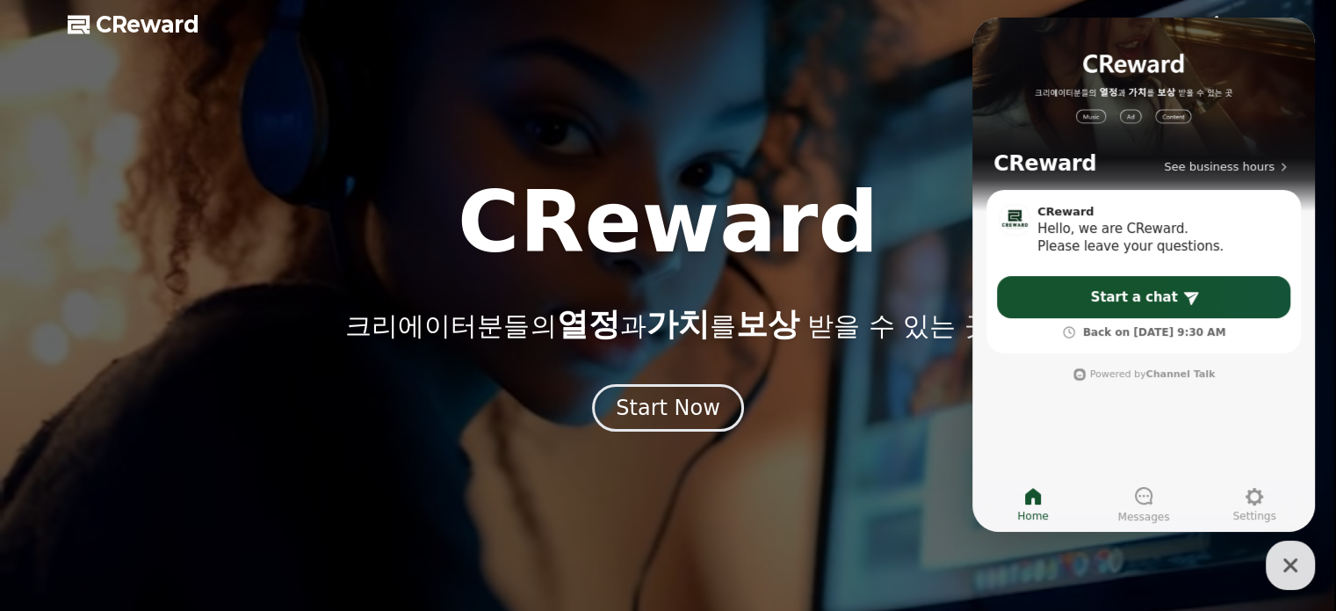
click at [756, 181] on h1 "CReward" at bounding box center [668, 222] width 421 height 84
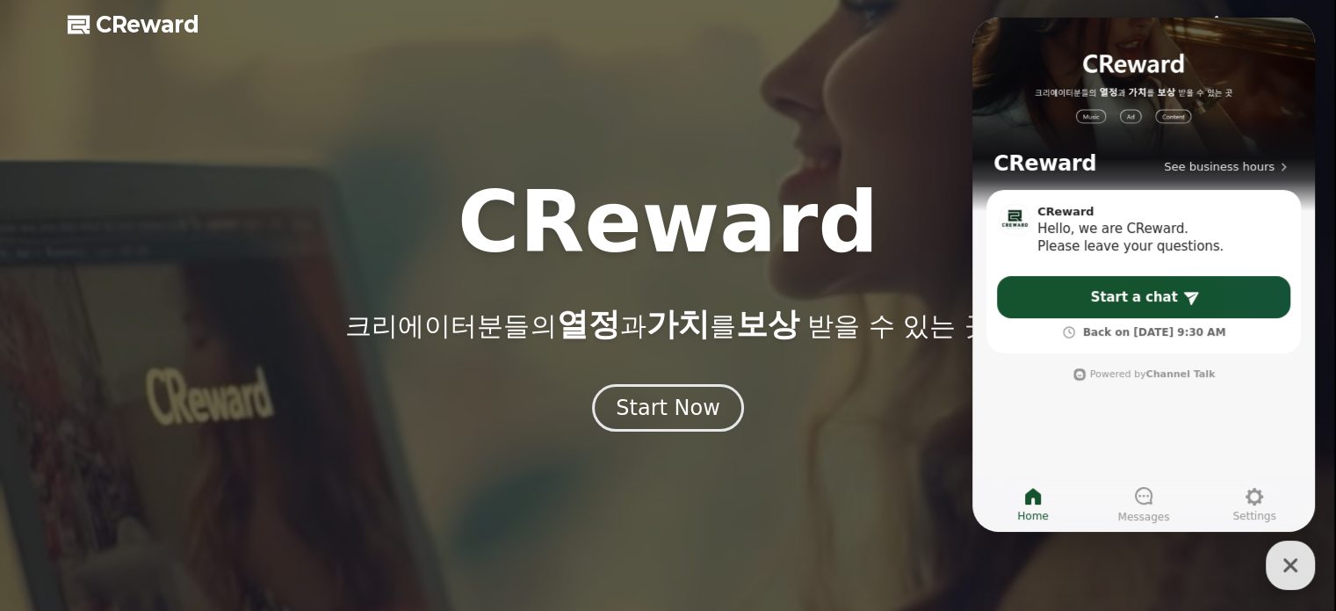
click at [1290, 557] on icon "button" at bounding box center [1291, 565] width 32 height 32
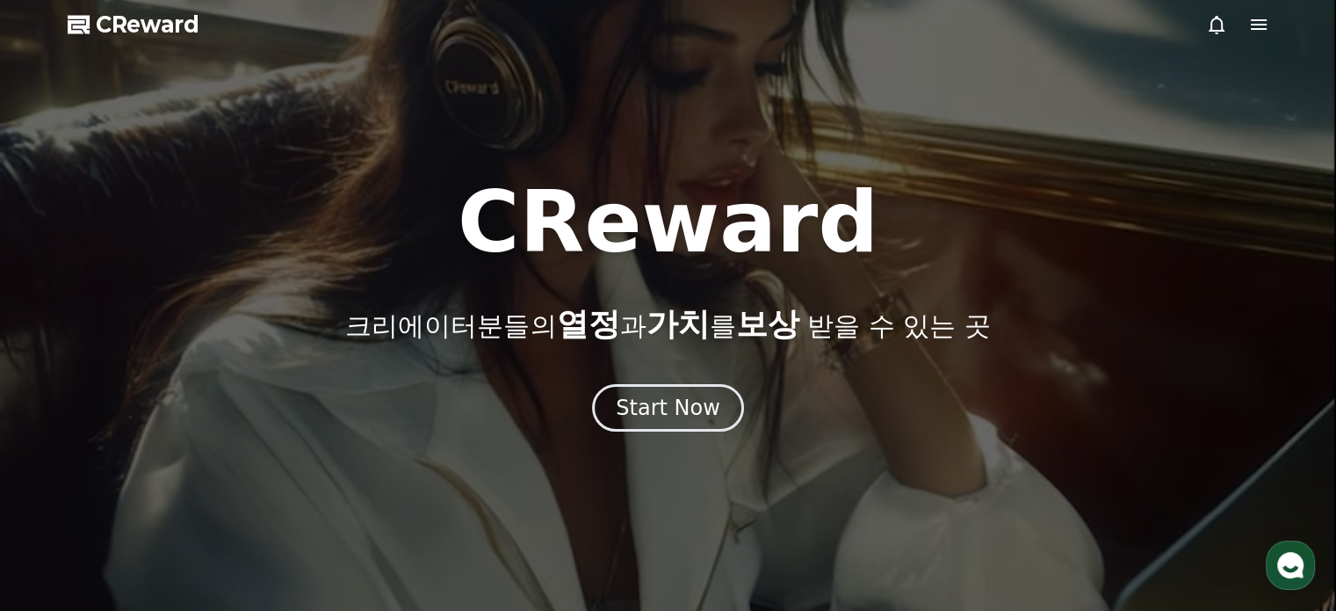
click at [936, 68] on div at bounding box center [668, 305] width 1336 height 611
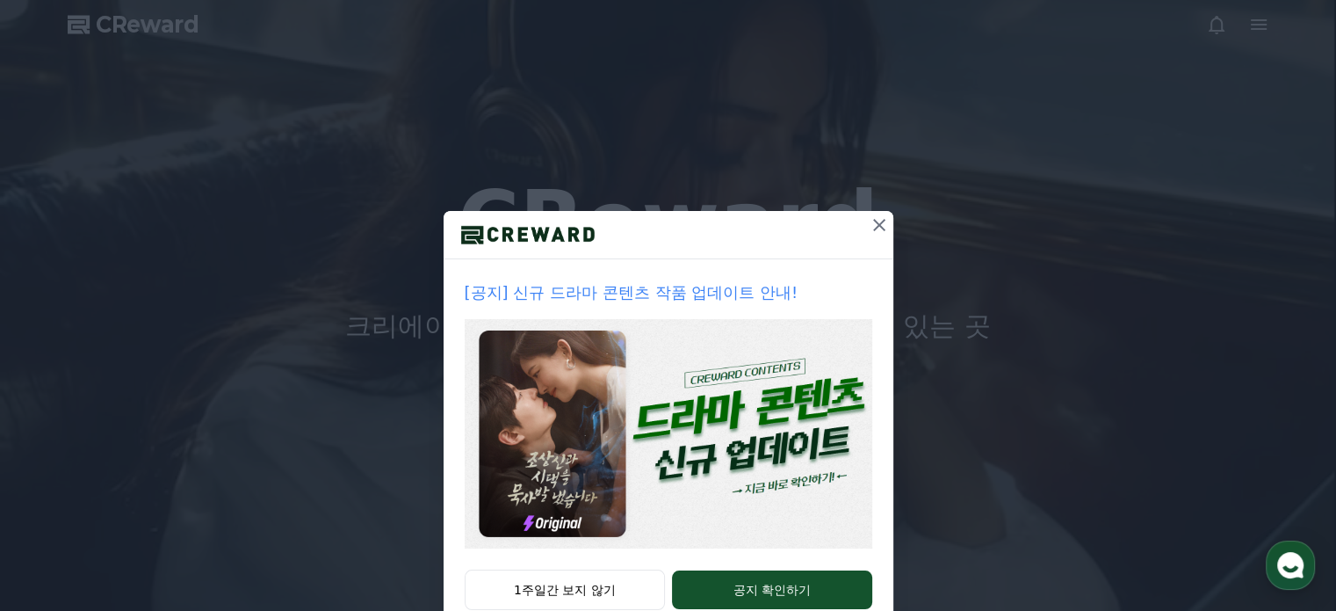
click at [878, 222] on icon at bounding box center [879, 224] width 21 height 21
